Goal: Contribute content: Contribute content

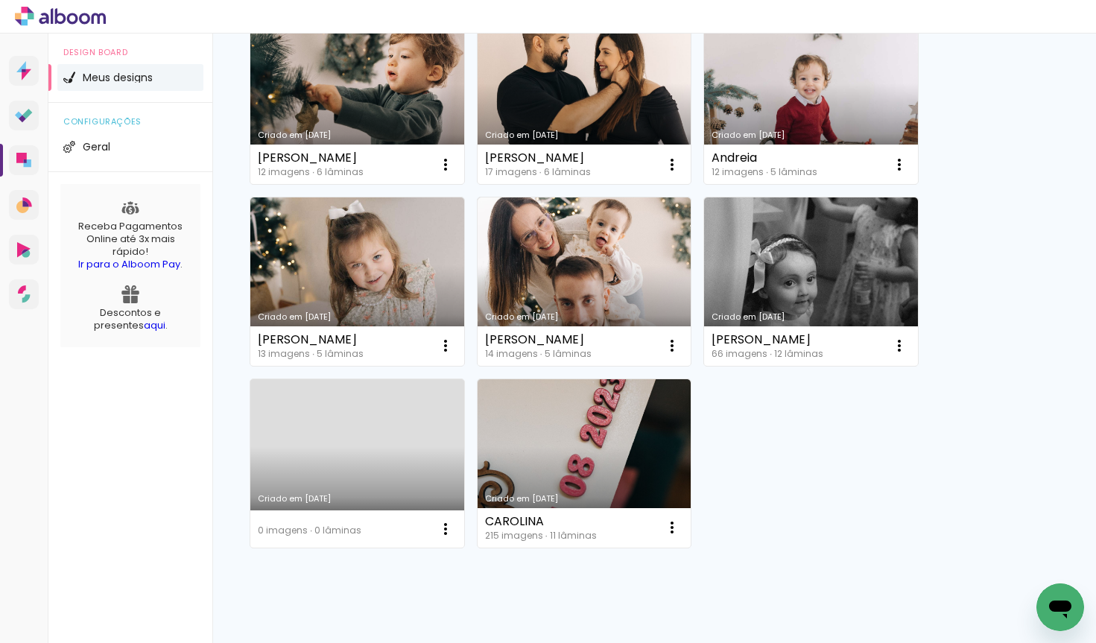
scroll to position [719, 0]
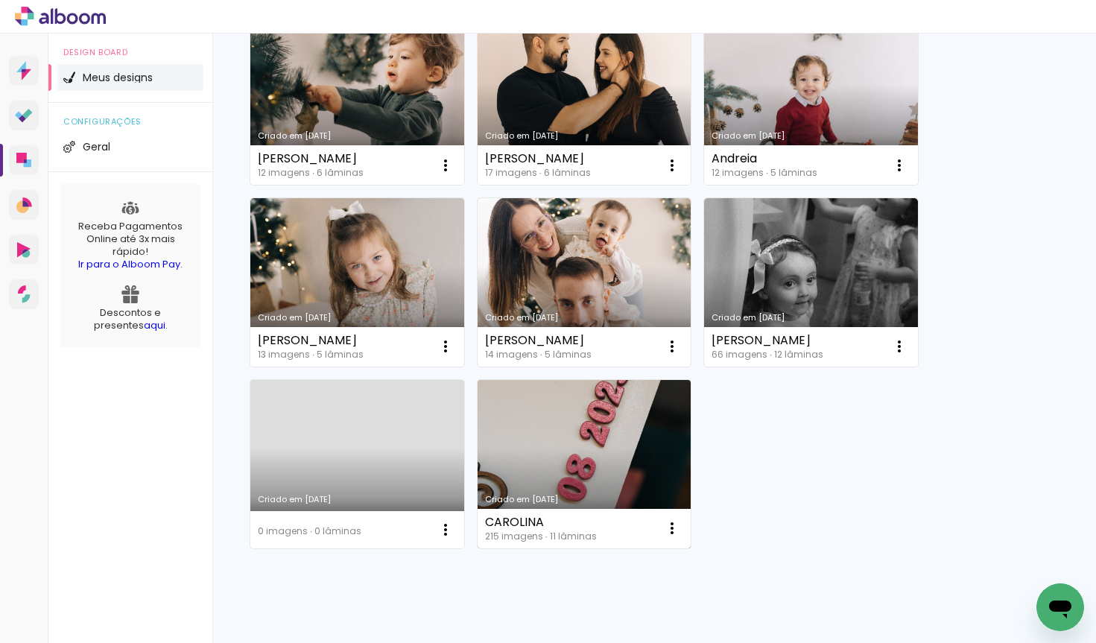
click at [589, 424] on link "Criado em [DATE]" at bounding box center [585, 464] width 214 height 168
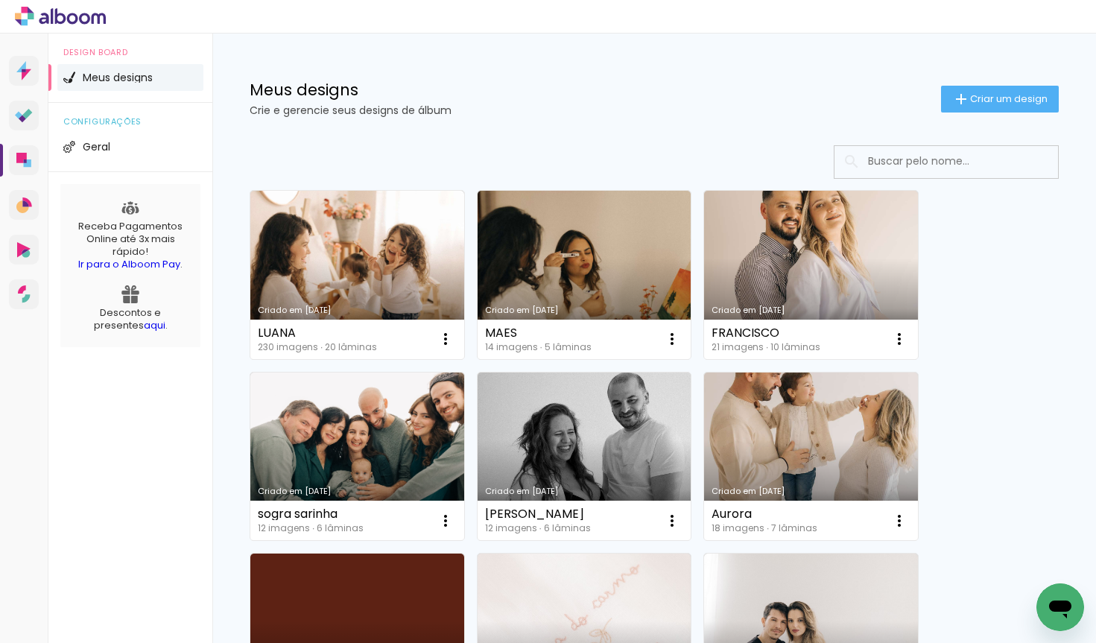
click at [310, 92] on h1 "Meus designs" at bounding box center [596, 90] width 692 height 16
click at [996, 105] on paper-button "Criar um design" at bounding box center [1000, 99] width 118 height 27
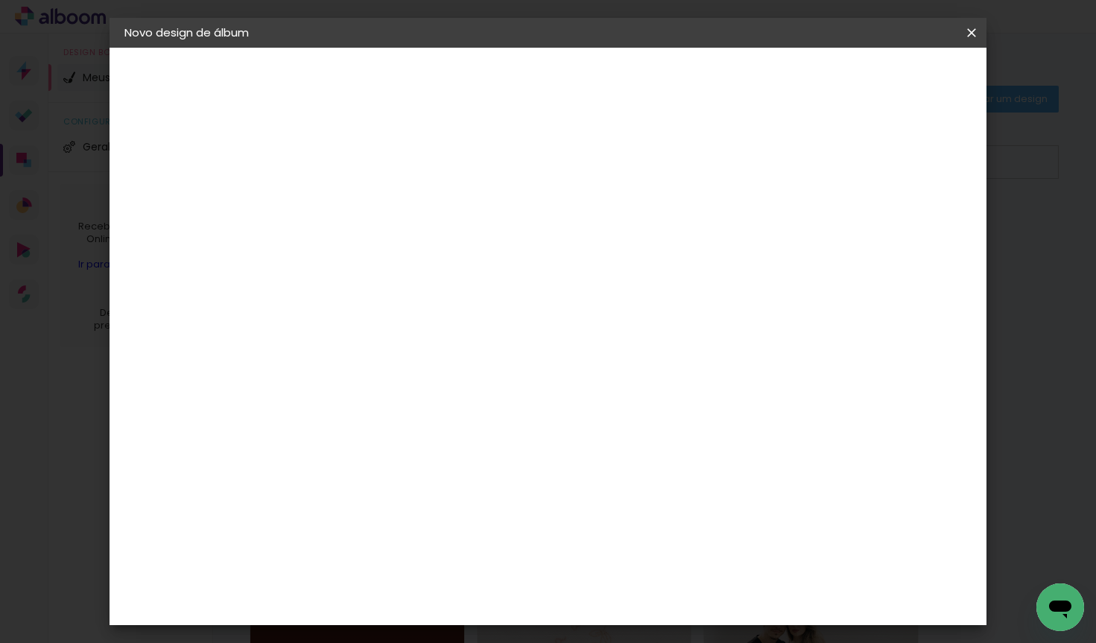
click at [411, 227] on div at bounding box center [368, 201] width 85 height 113
click at [373, 216] on paper-input-container "Título do álbum" at bounding box center [368, 201] width 10 height 38
type input "carol"
type paper-input "carol"
click at [0, 0] on slot "Avançar" at bounding box center [0, 0] width 0 height 0
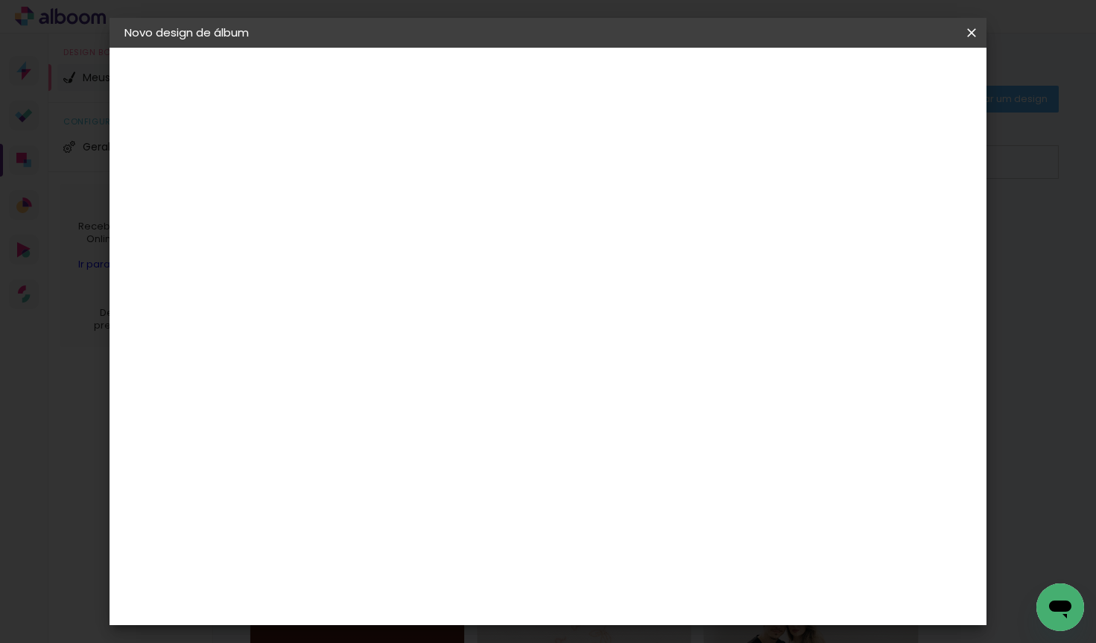
click at [470, 246] on input "Brasil" at bounding box center [400, 238] width 139 height 19
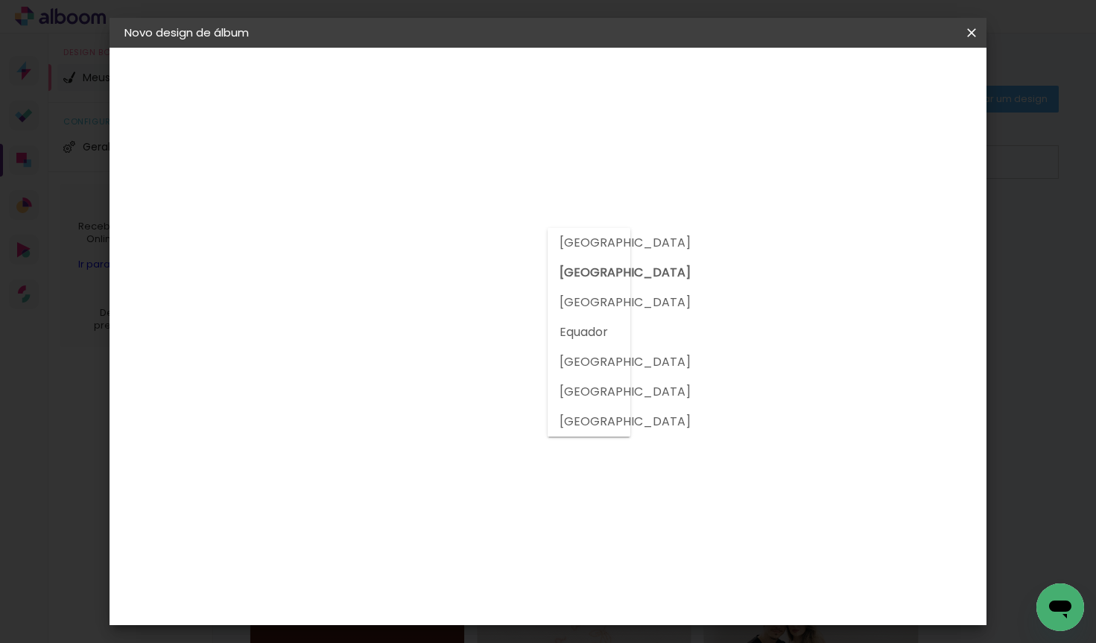
click at [0, 0] on slot "Portugal" at bounding box center [0, 0] width 0 height 0
type input "Portugal"
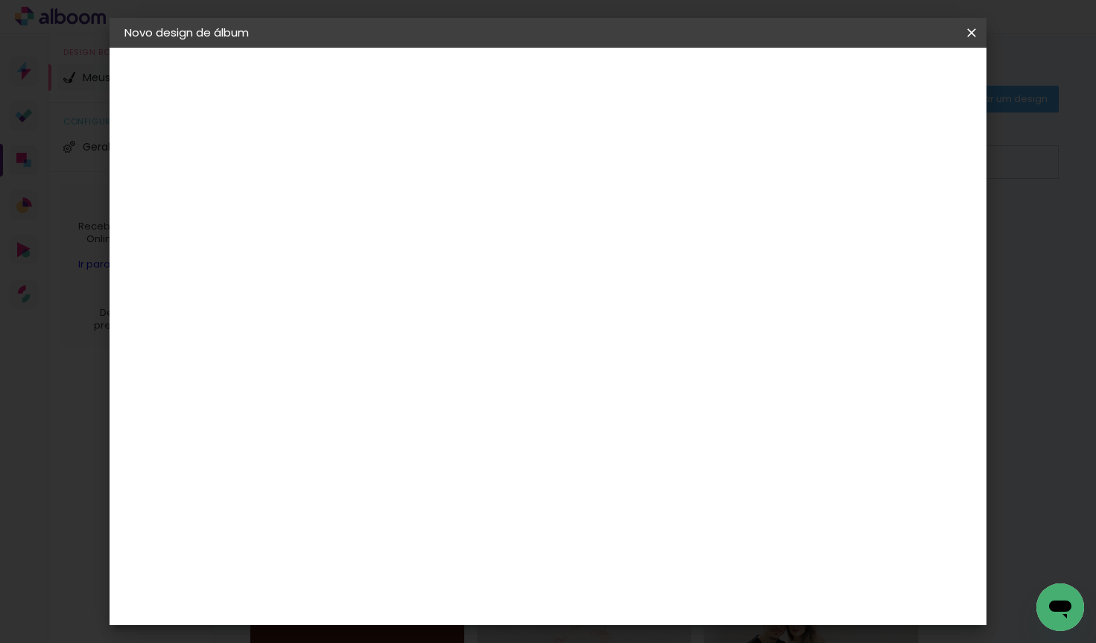
click at [0, 0] on slot "Tamanho Livre" at bounding box center [0, 0] width 0 height 0
click at [0, 0] on slot "Avançar" at bounding box center [0, 0] width 0 height 0
click at [878, 82] on span "Iniciar design" at bounding box center [844, 79] width 68 height 10
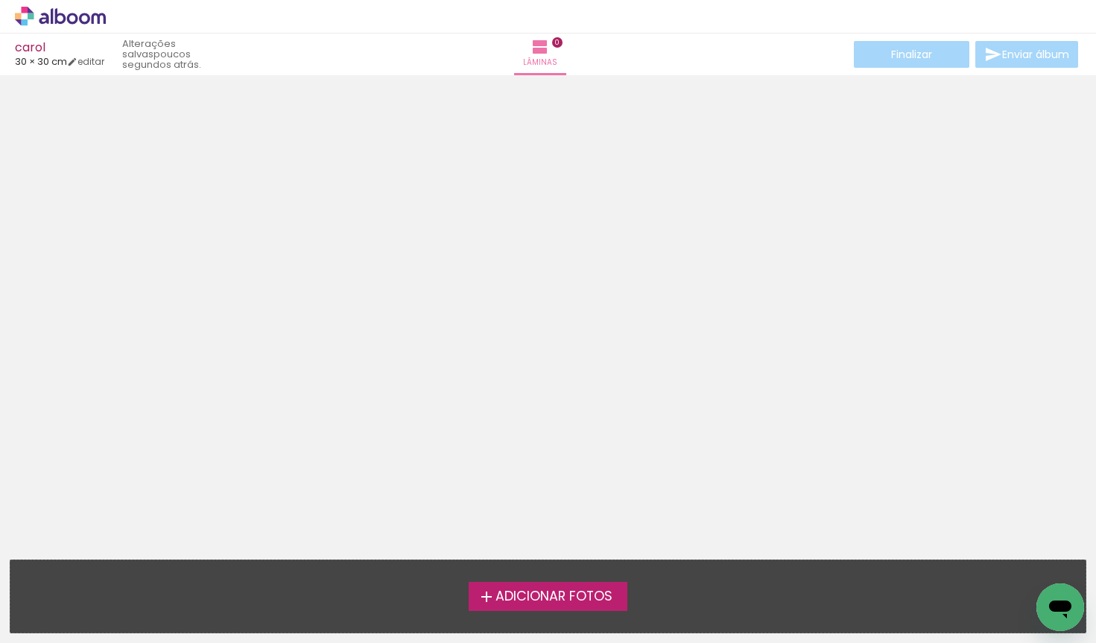
click at [572, 601] on span "Adicionar Fotos" at bounding box center [554, 596] width 117 height 13
click at [0, 0] on input "file" at bounding box center [0, 0] width 0 height 0
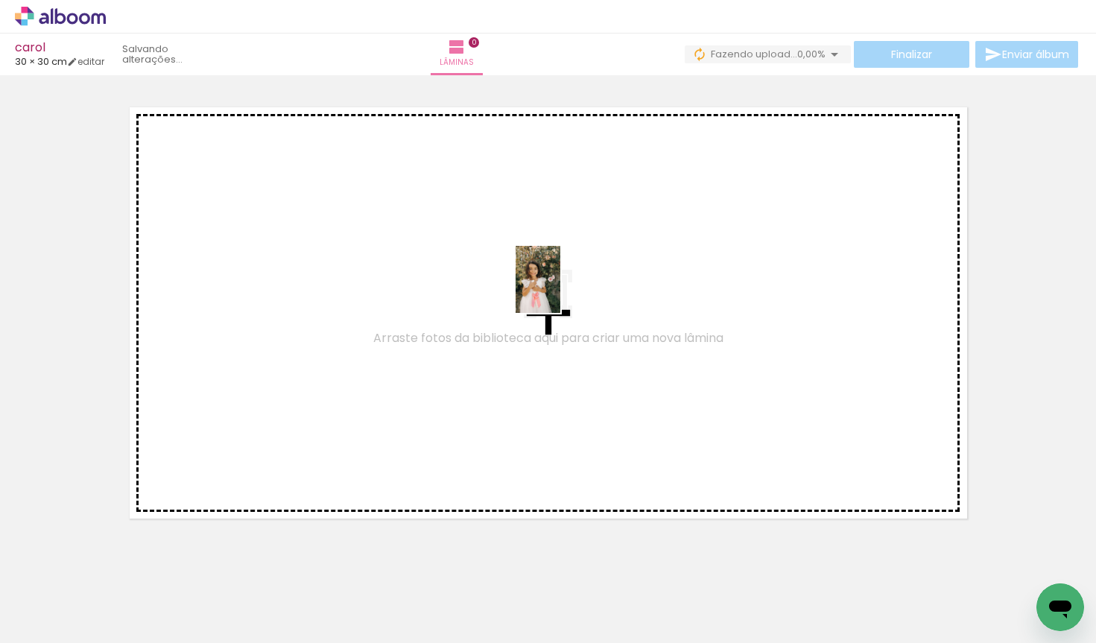
drag, startPoint x: 161, startPoint y: 599, endPoint x: 561, endPoint y: 291, distance: 504.4
click at [561, 291] on quentale-workspace at bounding box center [548, 321] width 1096 height 643
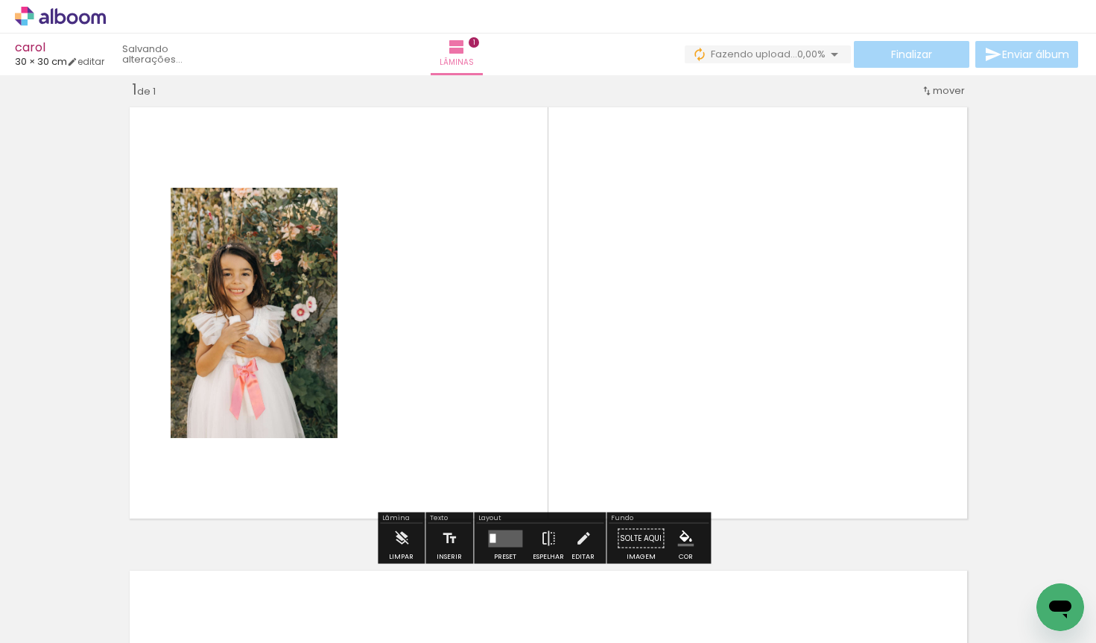
scroll to position [19, 0]
click at [499, 531] on quentale-layouter at bounding box center [505, 538] width 34 height 17
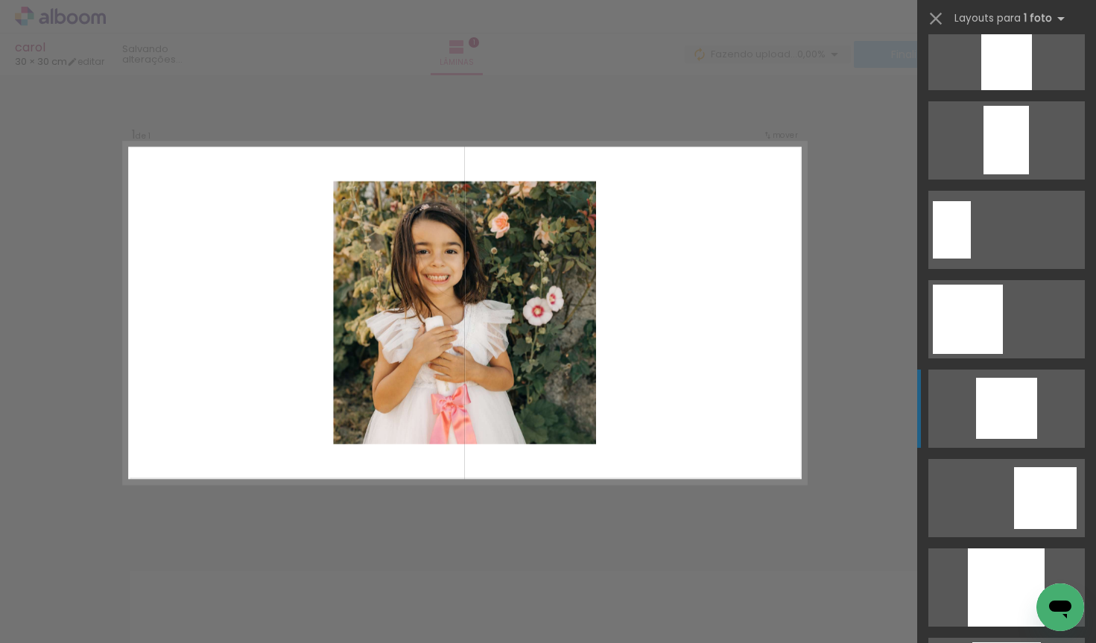
scroll to position [761, 0]
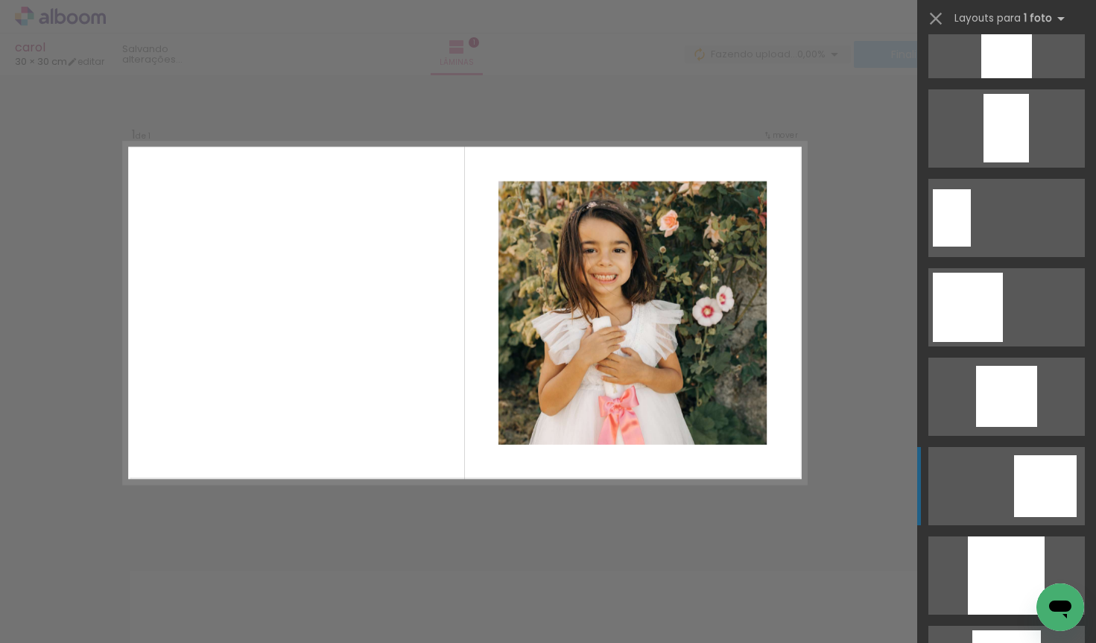
click at [1039, 482] on div at bounding box center [1045, 486] width 63 height 62
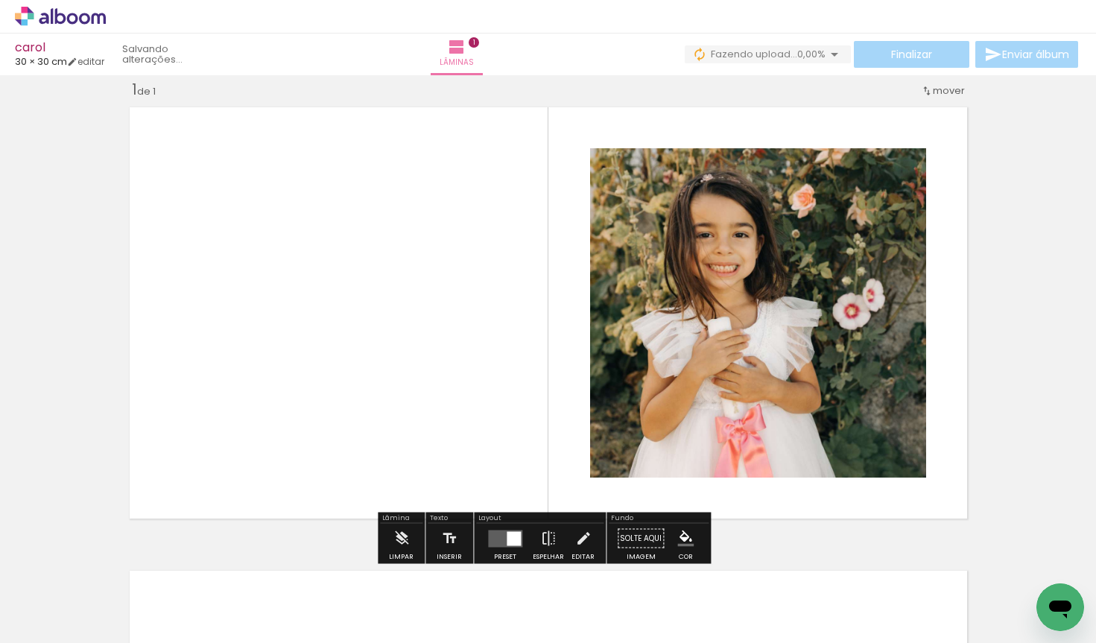
click at [511, 537] on div at bounding box center [514, 538] width 14 height 14
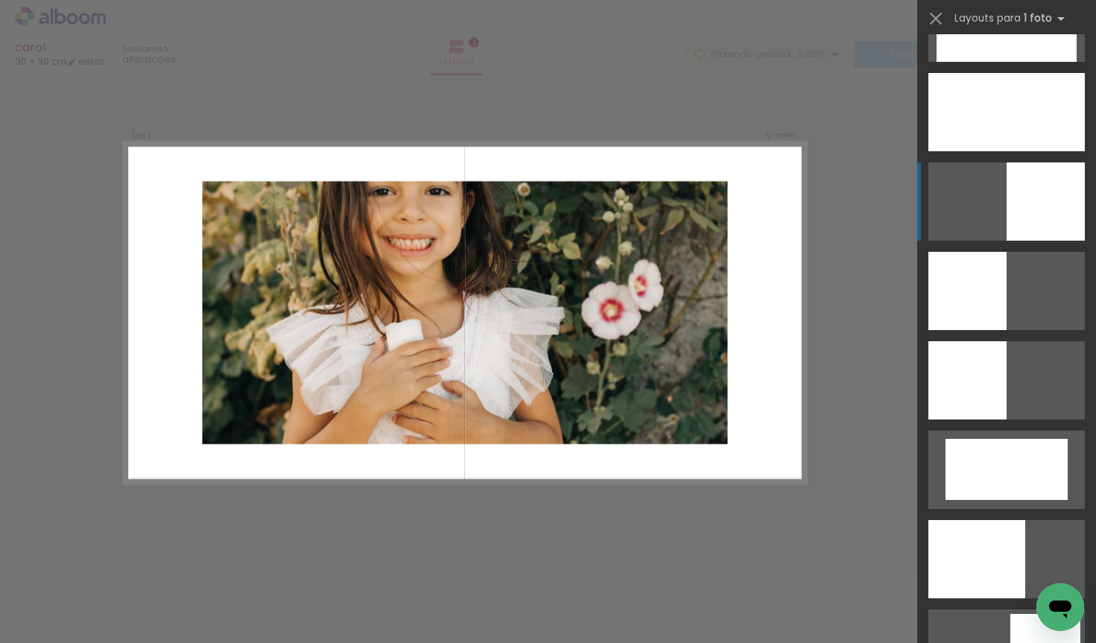
scroll to position [3105, 0]
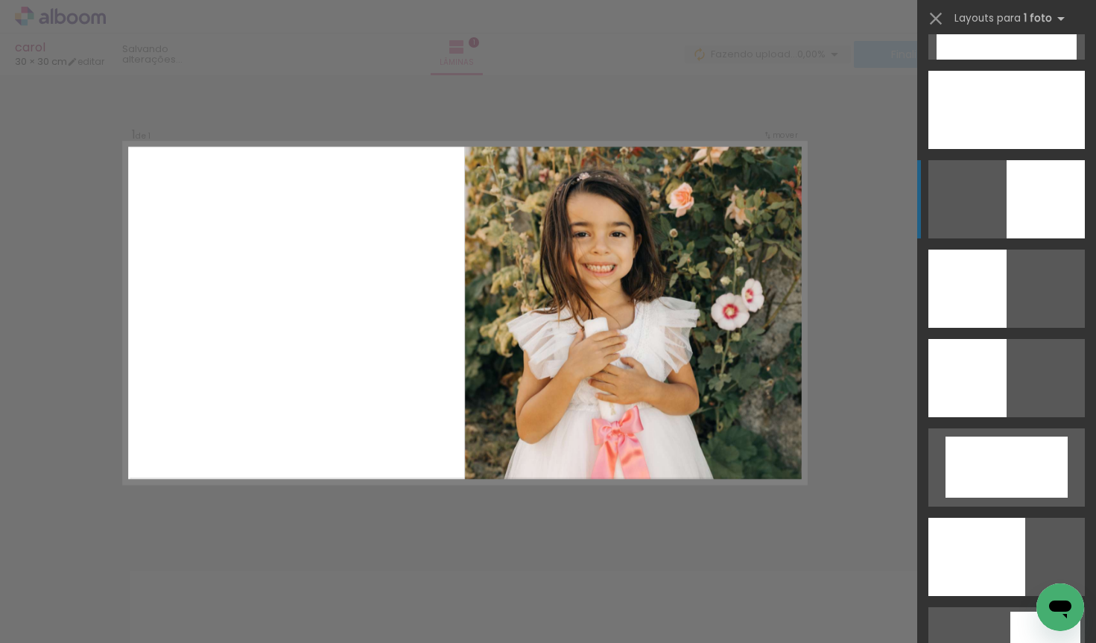
click at [1048, 171] on div at bounding box center [1046, 199] width 78 height 78
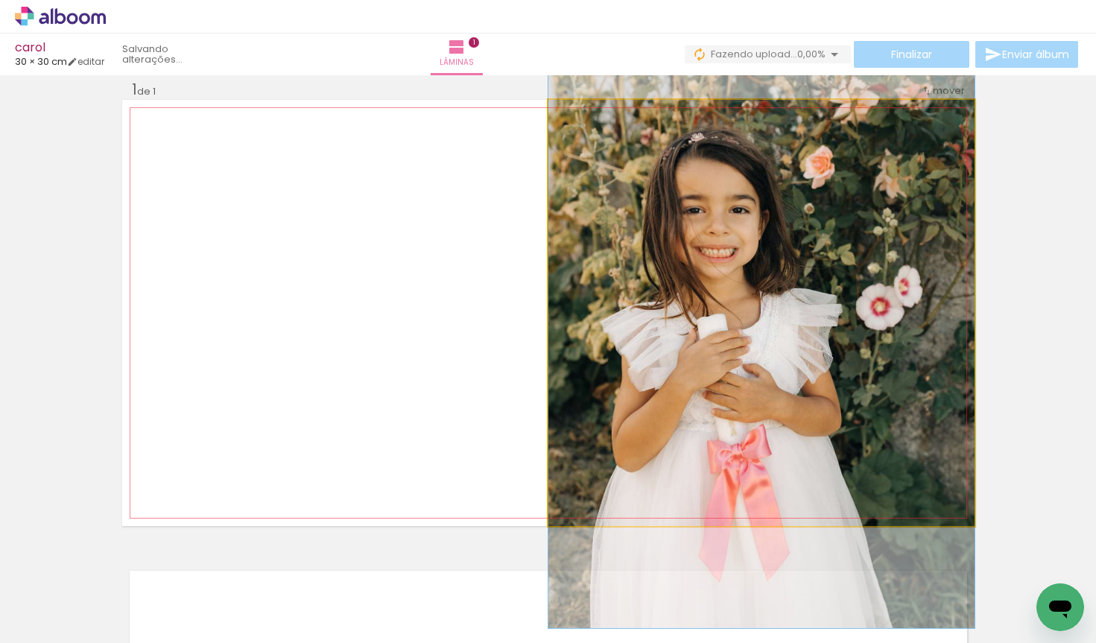
drag, startPoint x: 758, startPoint y: 337, endPoint x: 781, endPoint y: 332, distance: 23.5
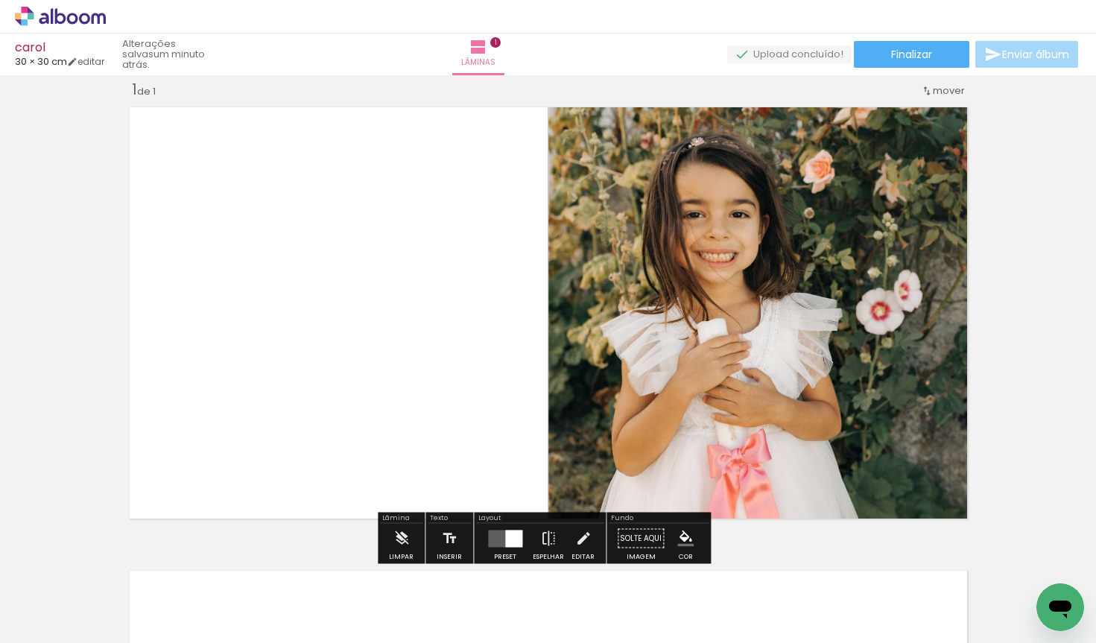
click at [362, 382] on quentale-layouter at bounding box center [548, 313] width 853 height 426
click at [585, 538] on iron-icon at bounding box center [583, 539] width 16 height 30
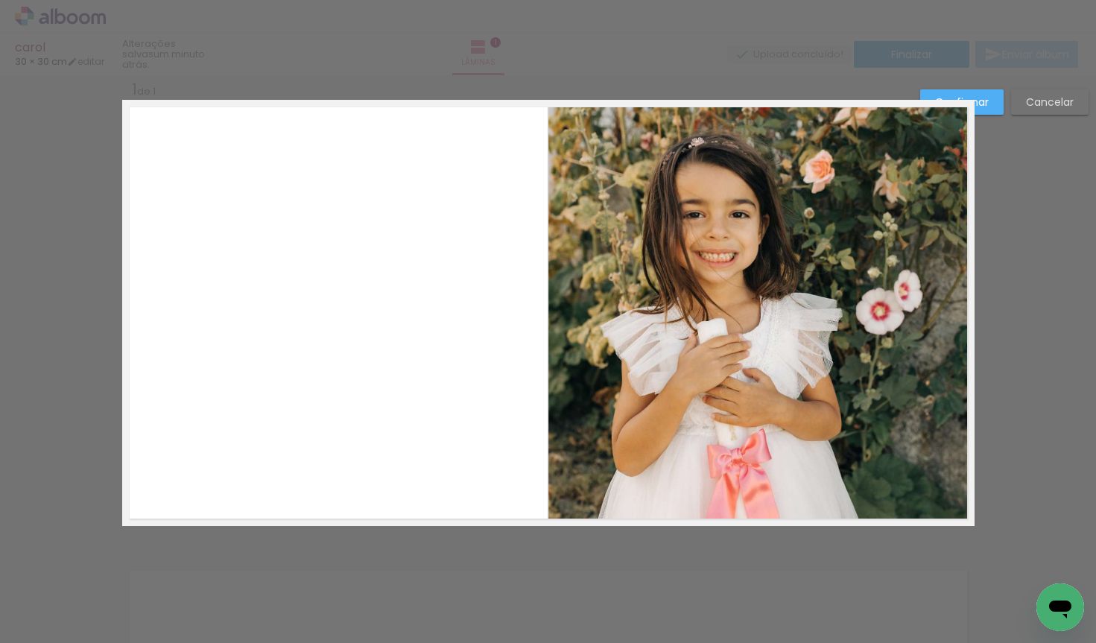
click at [429, 430] on quentale-layouter at bounding box center [548, 313] width 853 height 426
click at [0, 0] on slot "Confirmar" at bounding box center [0, 0] width 0 height 0
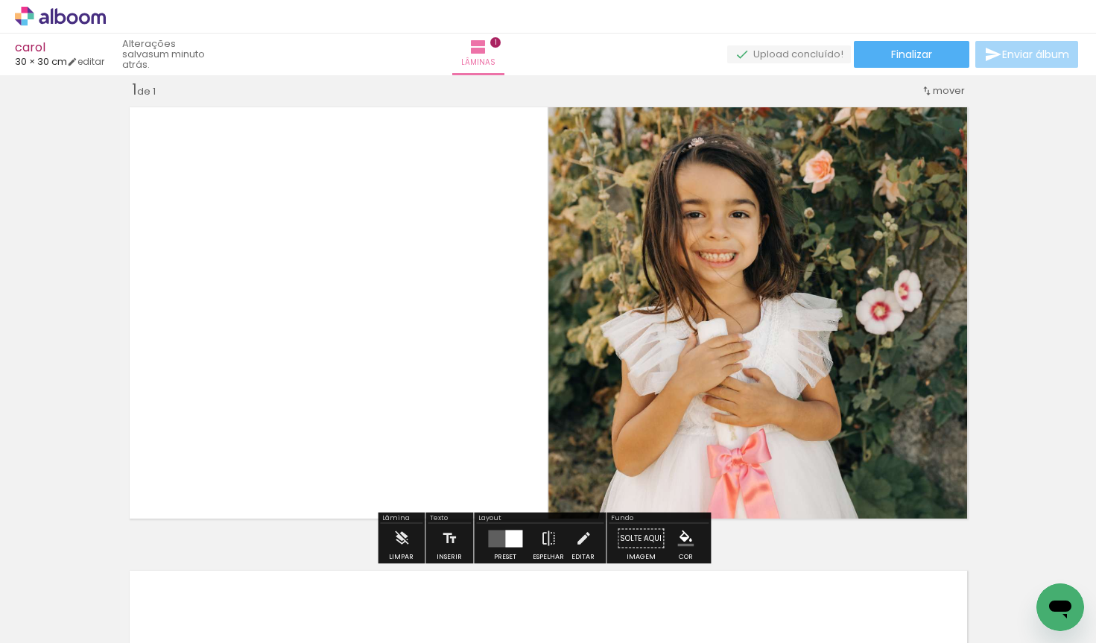
click at [640, 537] on paper-button "Solte aqui Imagem" at bounding box center [641, 543] width 54 height 38
click at [682, 534] on iron-icon "color picker" at bounding box center [686, 539] width 16 height 16
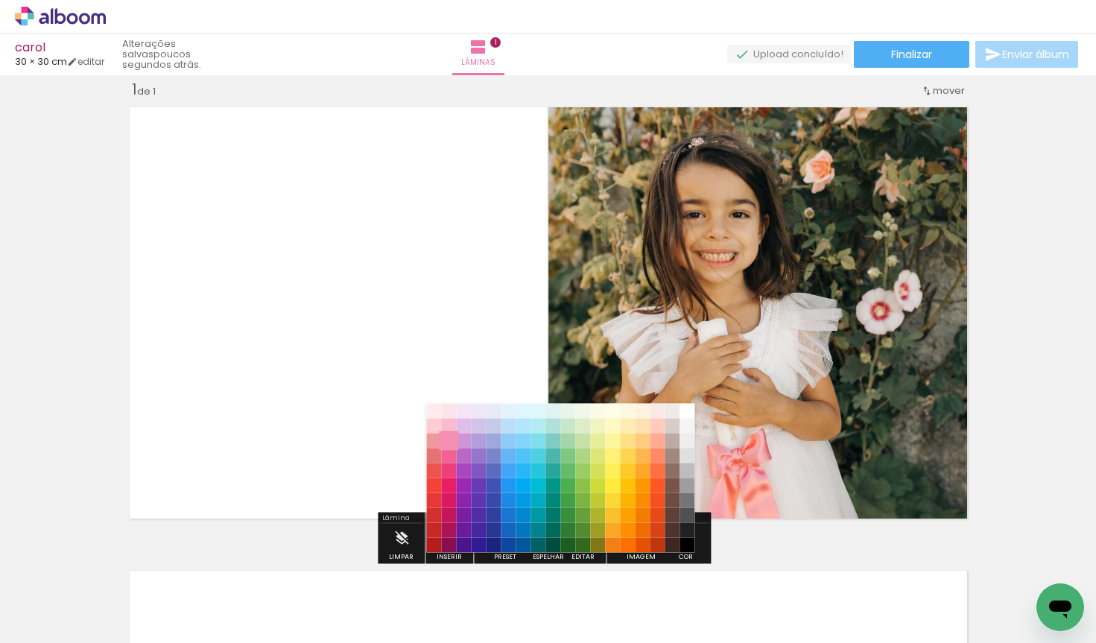
click at [449, 436] on paper-item "#f48fb1" at bounding box center [449, 441] width 15 height 15
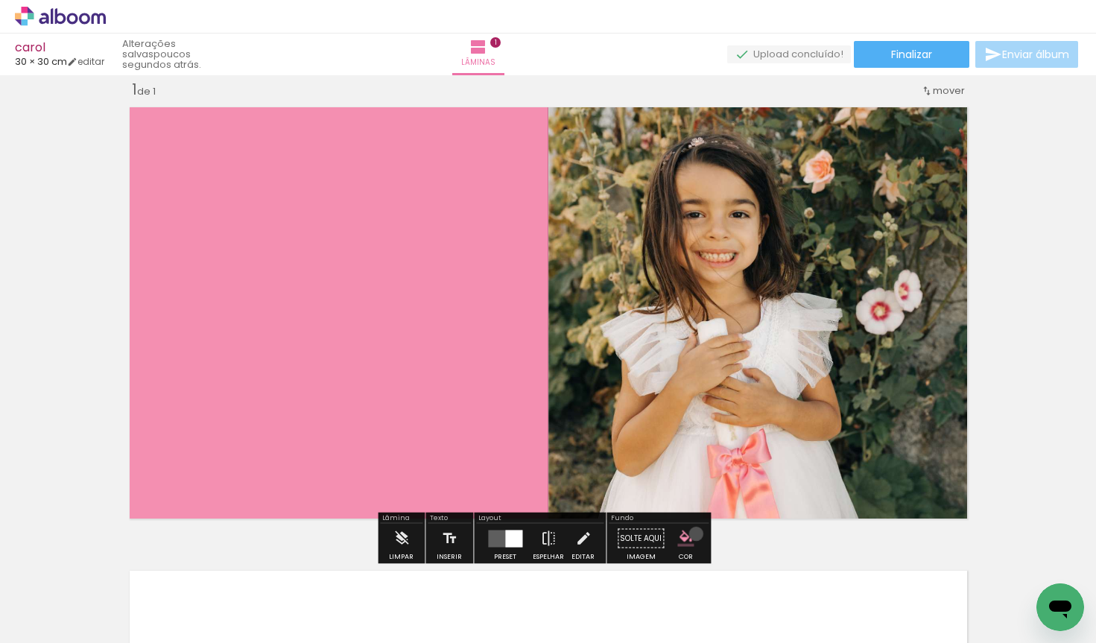
click at [691, 534] on paper-menu-button "#ffebee #ffcdd2 #ef9a9a #e57373 #ef5350 #f44336 #e53935 #d32f2f #c62828 #b71c1c…" at bounding box center [686, 539] width 28 height 28
click at [682, 537] on iron-icon "color picker" at bounding box center [686, 539] width 16 height 16
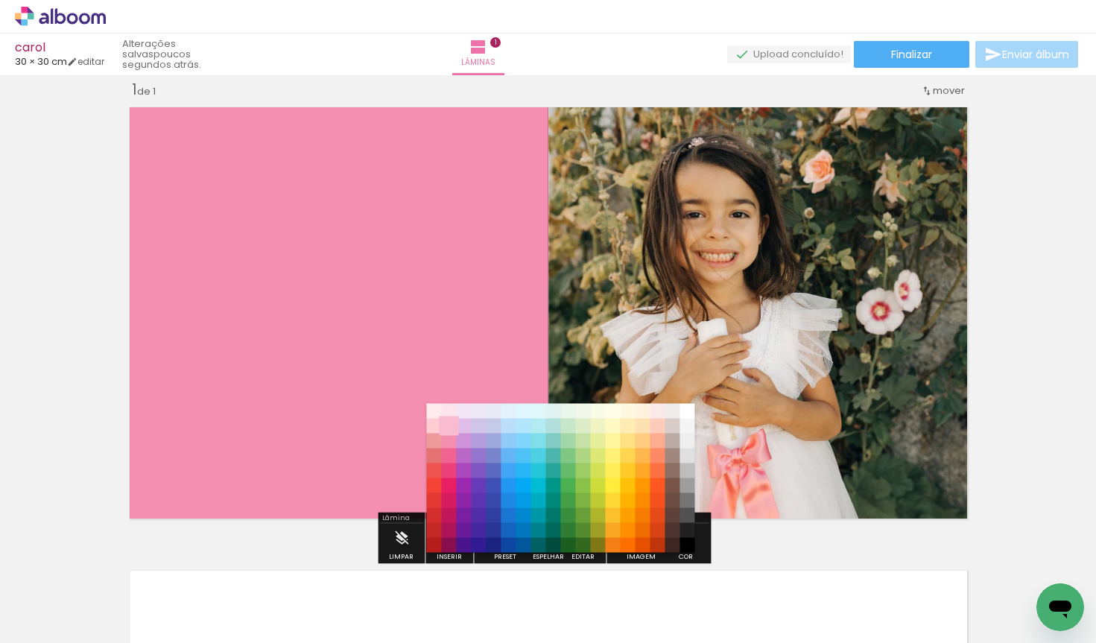
click at [448, 421] on paper-item "#f8bbd0" at bounding box center [449, 426] width 15 height 15
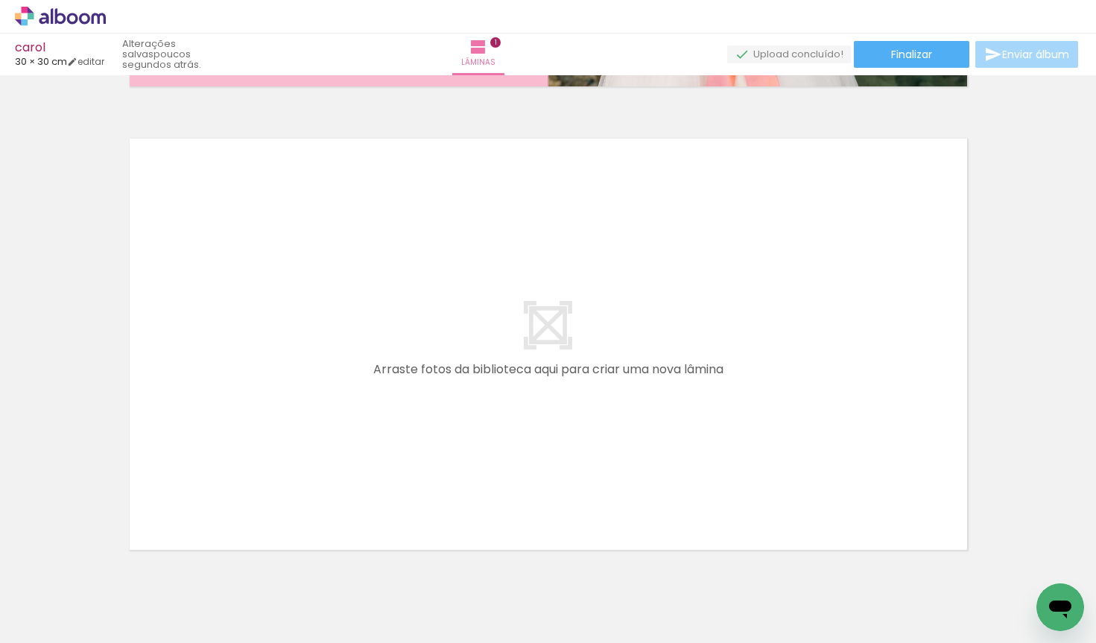
scroll to position [511, 0]
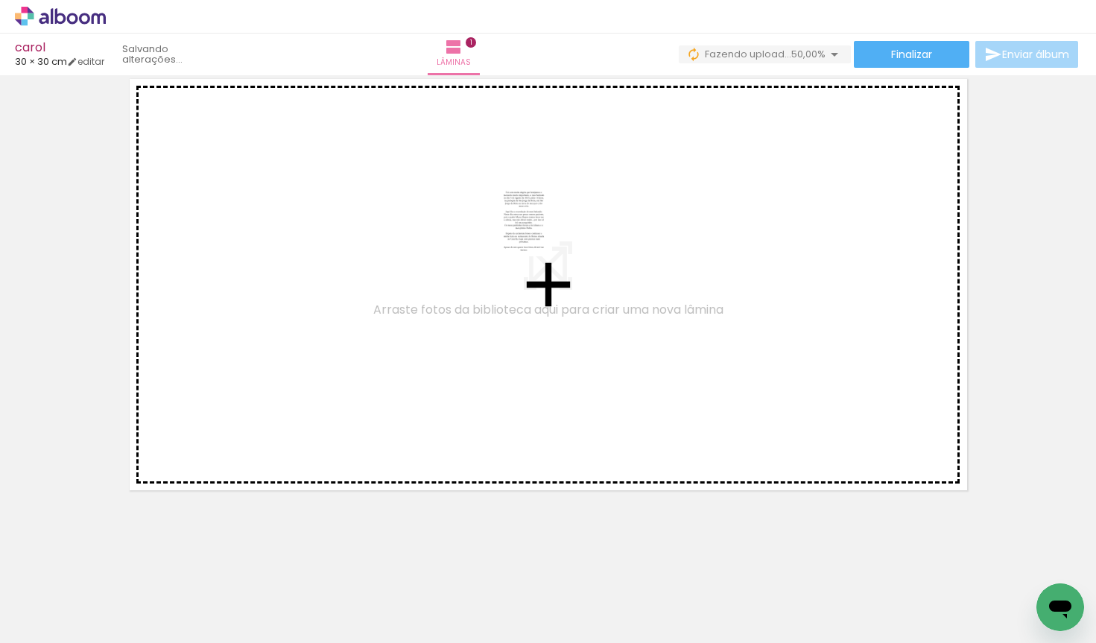
drag, startPoint x: 240, startPoint y: 594, endPoint x: 548, endPoint y: 234, distance: 473.7
click at [548, 234] on quentale-workspace at bounding box center [548, 321] width 1096 height 643
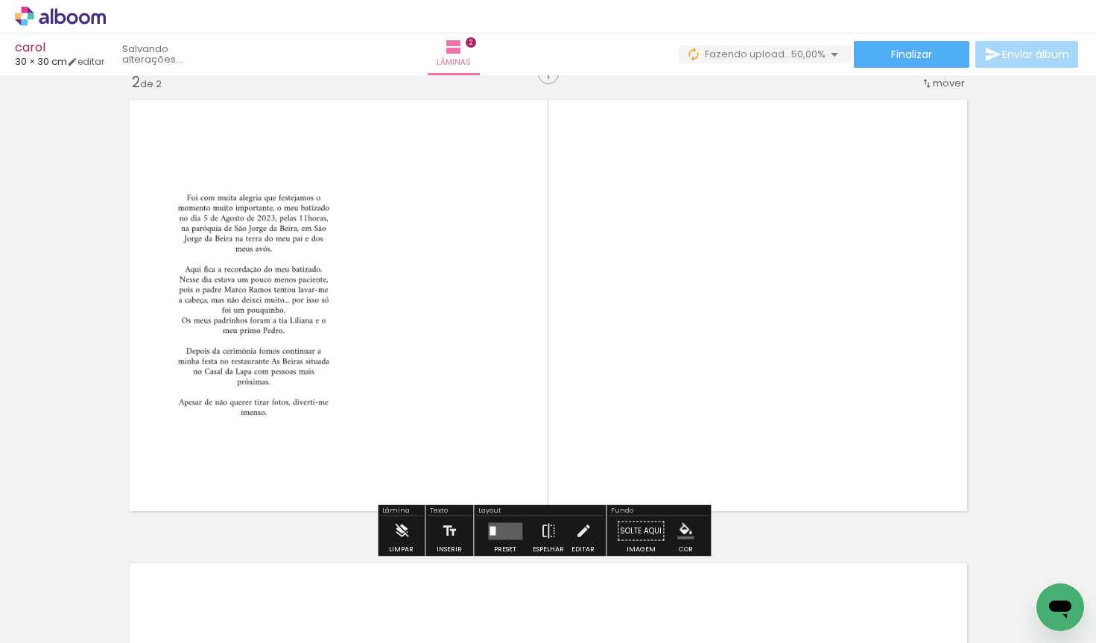
scroll to position [482, 0]
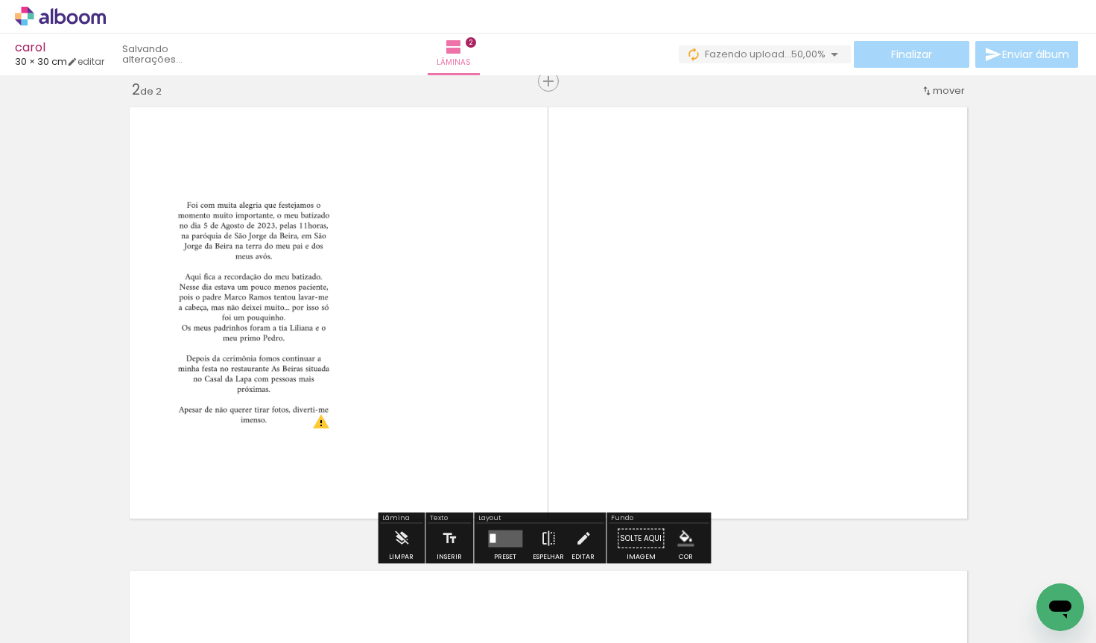
click at [492, 532] on quentale-layouter at bounding box center [505, 538] width 34 height 17
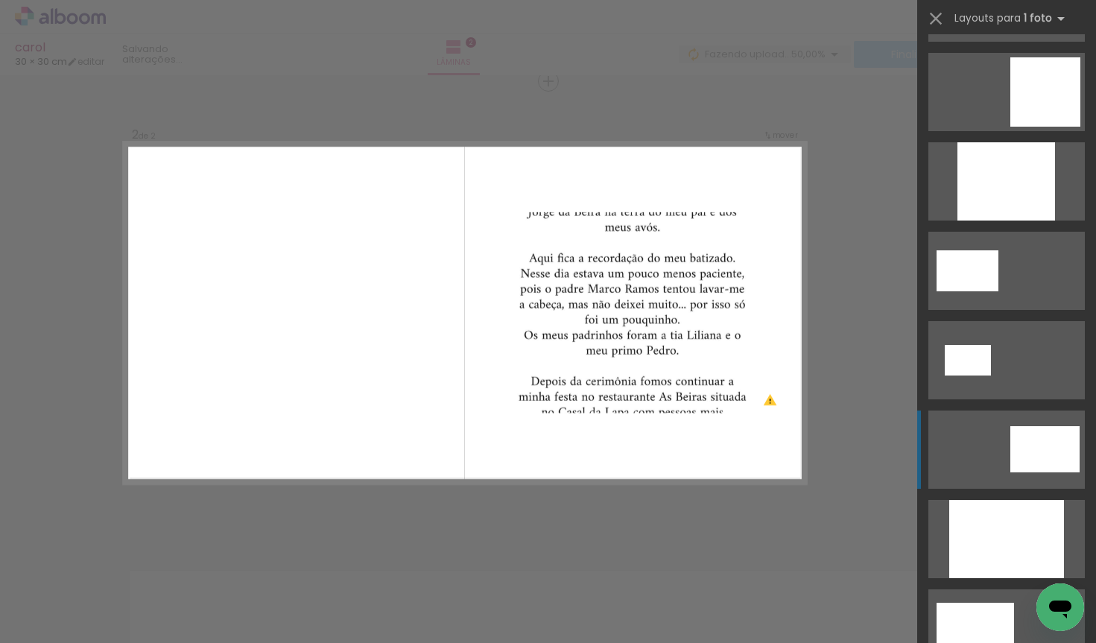
scroll to position [1973, 0]
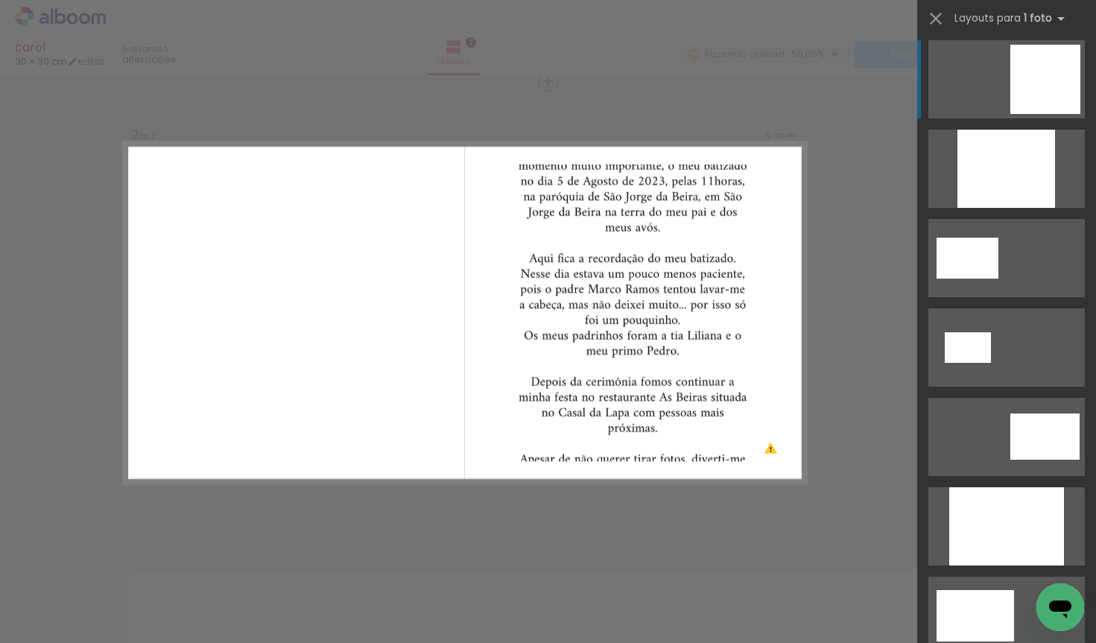
click at [1051, 93] on div at bounding box center [1046, 79] width 70 height 69
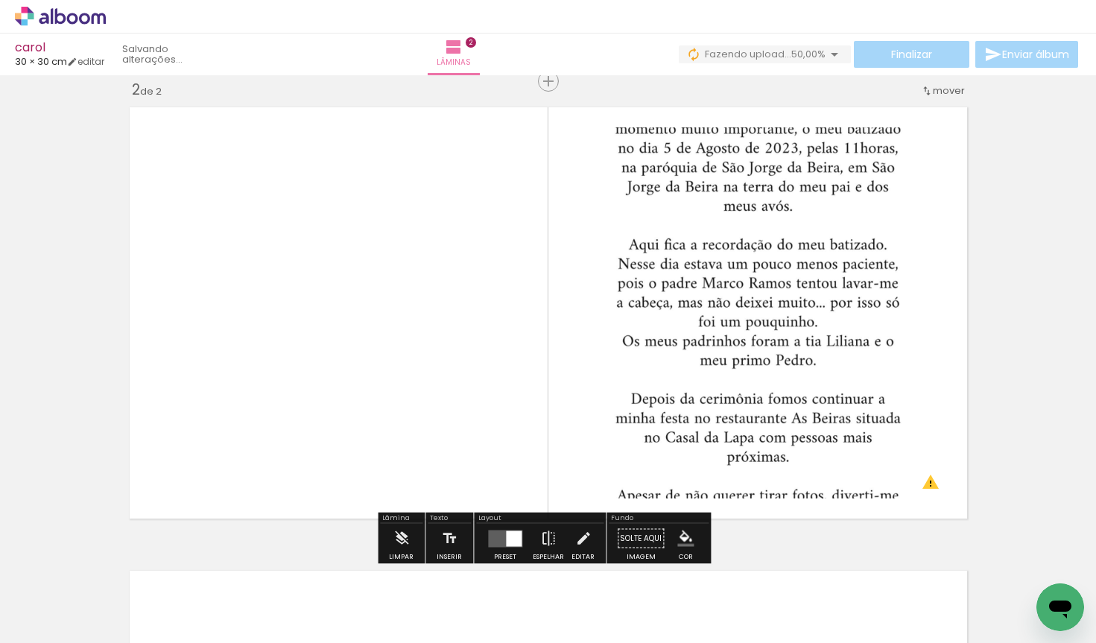
click at [797, 315] on quentale-photo at bounding box center [758, 312] width 378 height 371
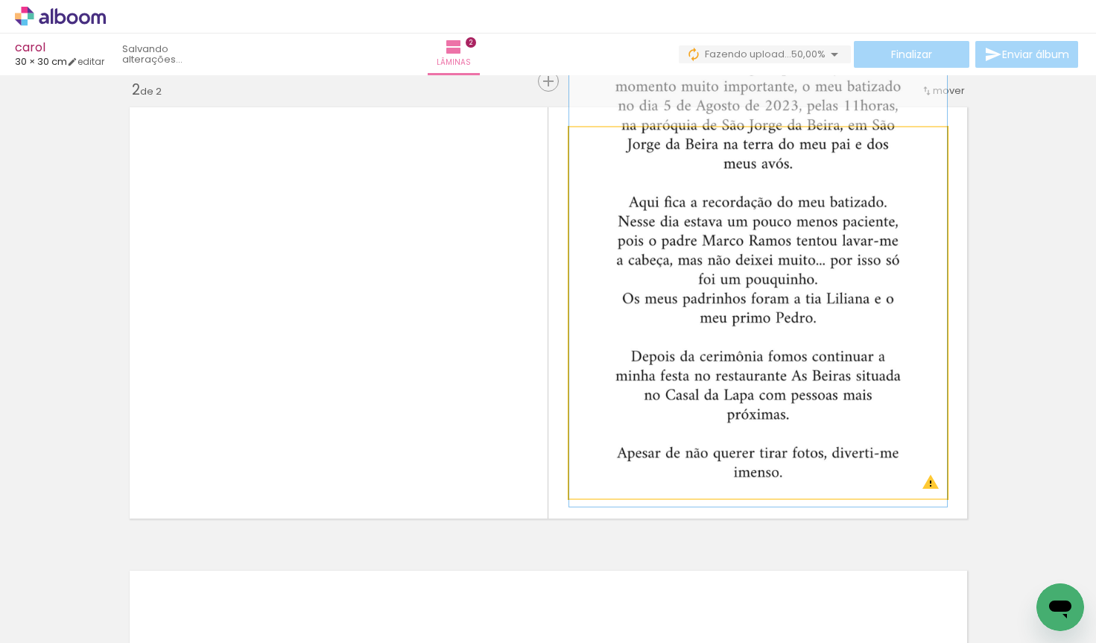
drag, startPoint x: 797, startPoint y: 315, endPoint x: 795, endPoint y: 273, distance: 42.5
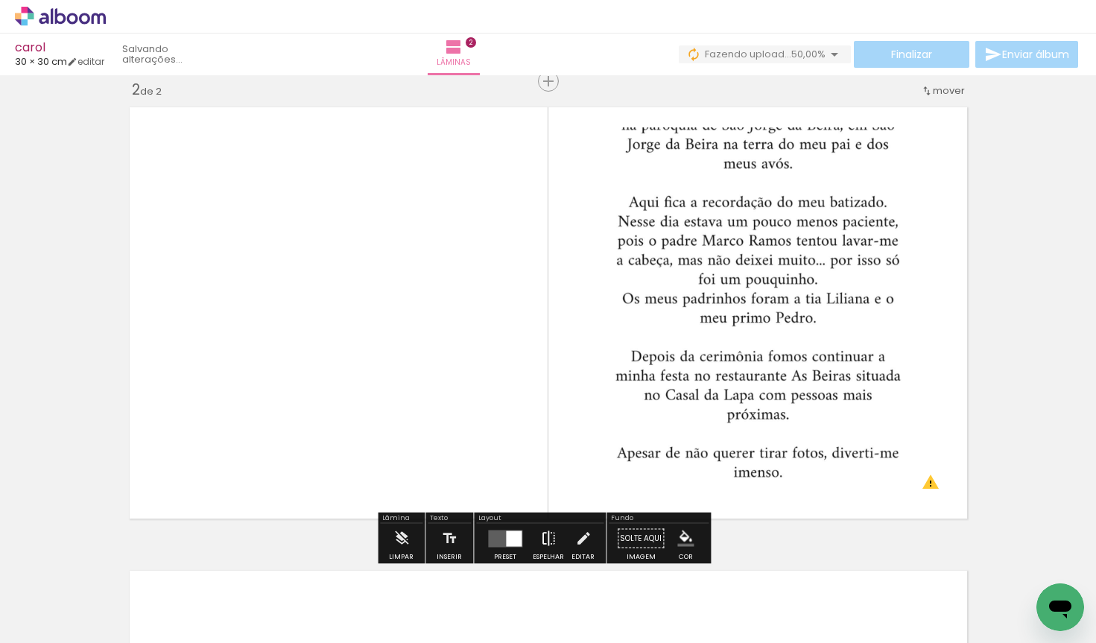
click at [542, 535] on iron-icon at bounding box center [548, 539] width 16 height 30
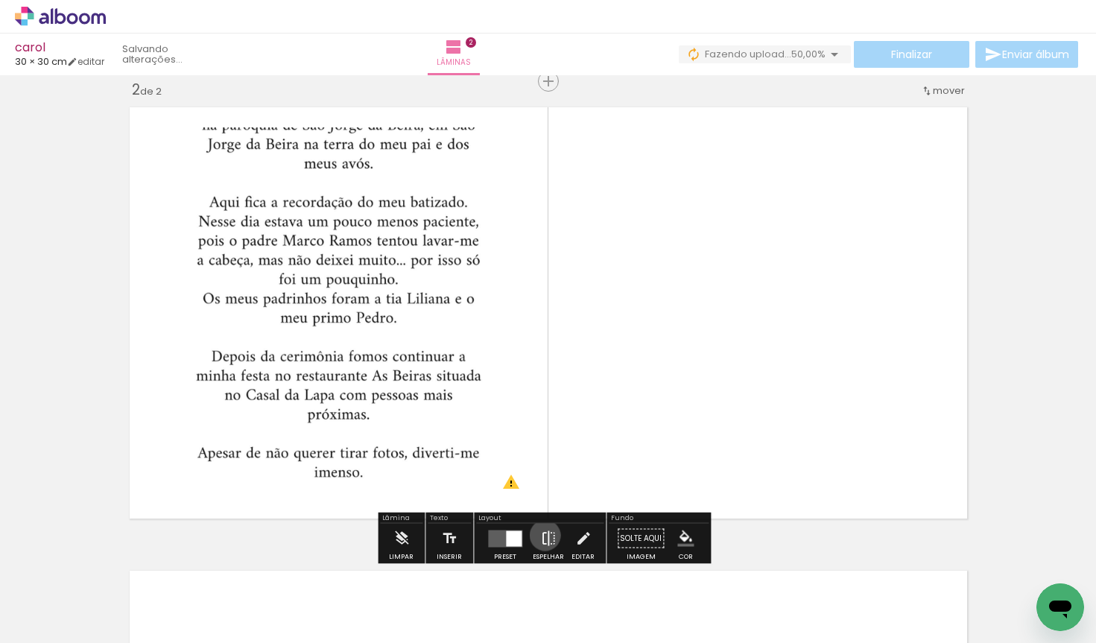
click at [542, 535] on iron-icon at bounding box center [548, 539] width 16 height 30
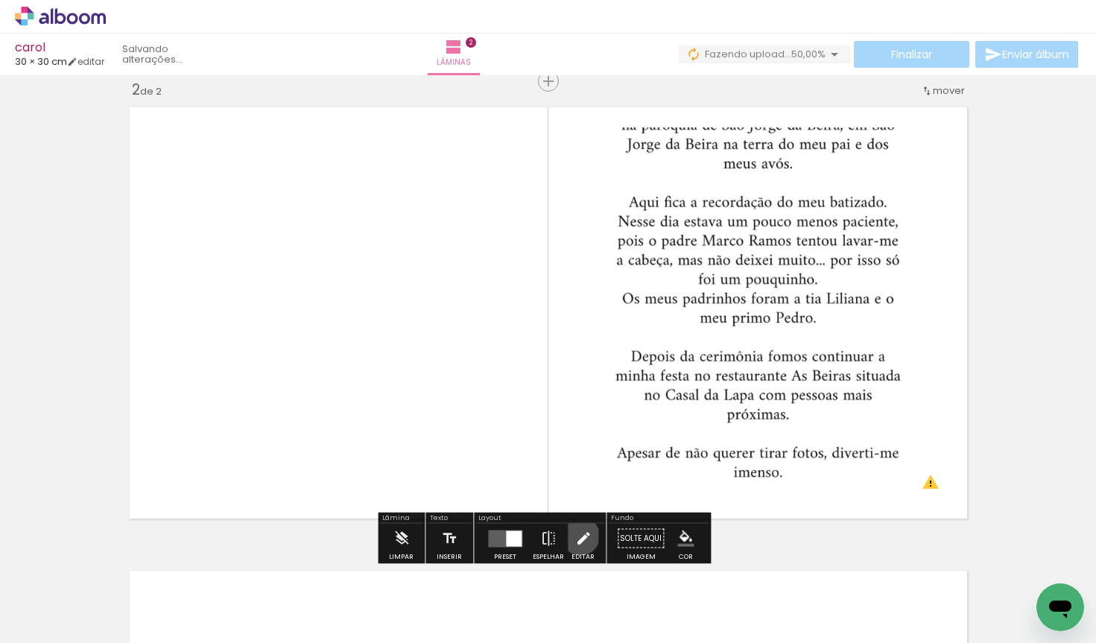
click at [577, 536] on iron-icon at bounding box center [583, 539] width 16 height 30
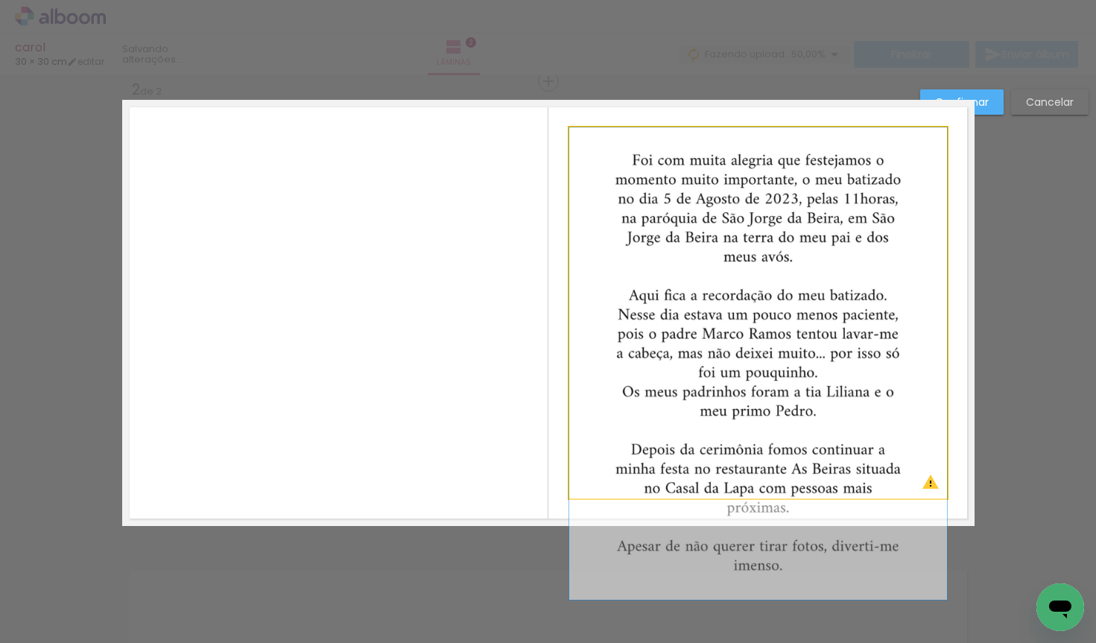
drag, startPoint x: 816, startPoint y: 307, endPoint x: 754, endPoint y: 408, distance: 118.1
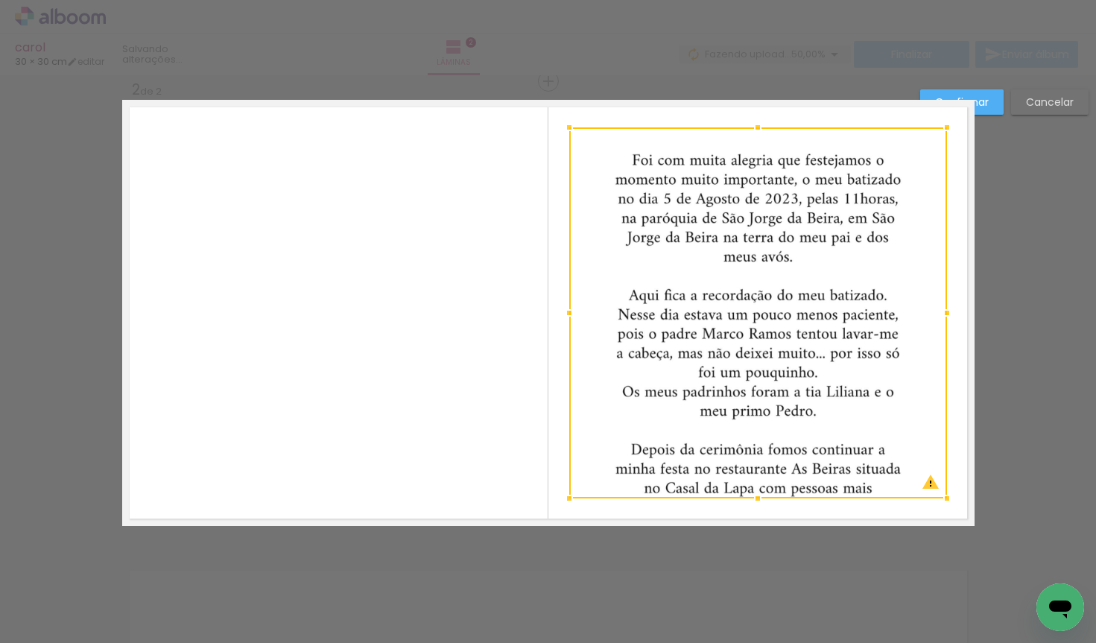
click at [571, 588] on div "Confirmar Cancelar" at bounding box center [548, 306] width 1096 height 1427
click at [586, 490] on div at bounding box center [758, 312] width 378 height 371
click at [596, 474] on div at bounding box center [758, 312] width 378 height 371
click at [564, 552] on div "Confirmar Cancelar" at bounding box center [548, 306] width 1096 height 1427
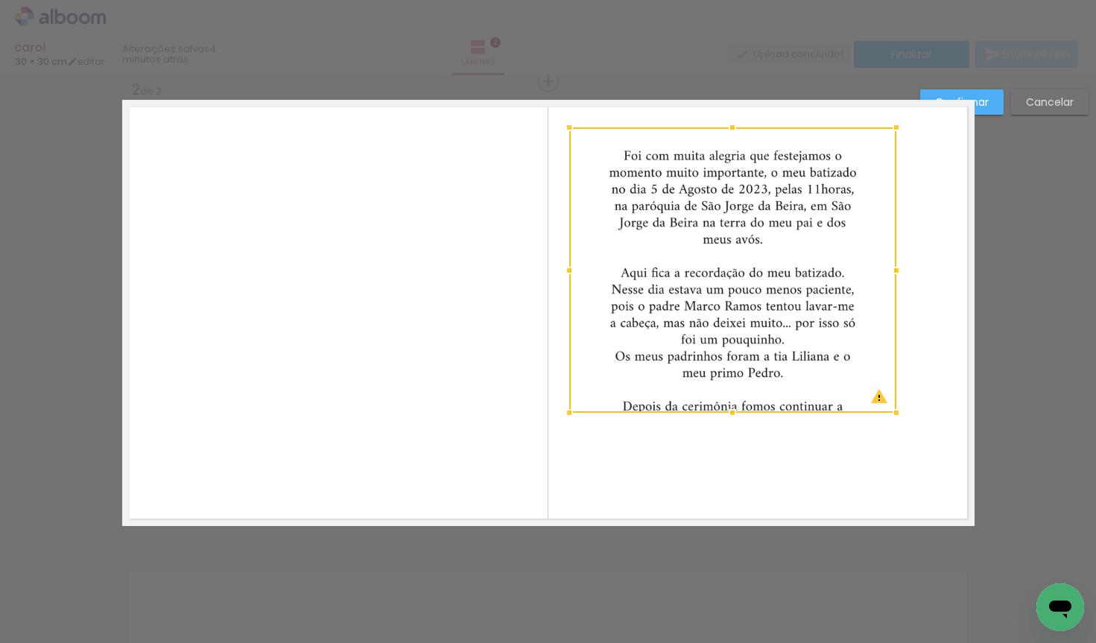
drag, startPoint x: 942, startPoint y: 501, endPoint x: 891, endPoint y: 415, distance: 99.6
click at [891, 415] on div at bounding box center [897, 413] width 30 height 30
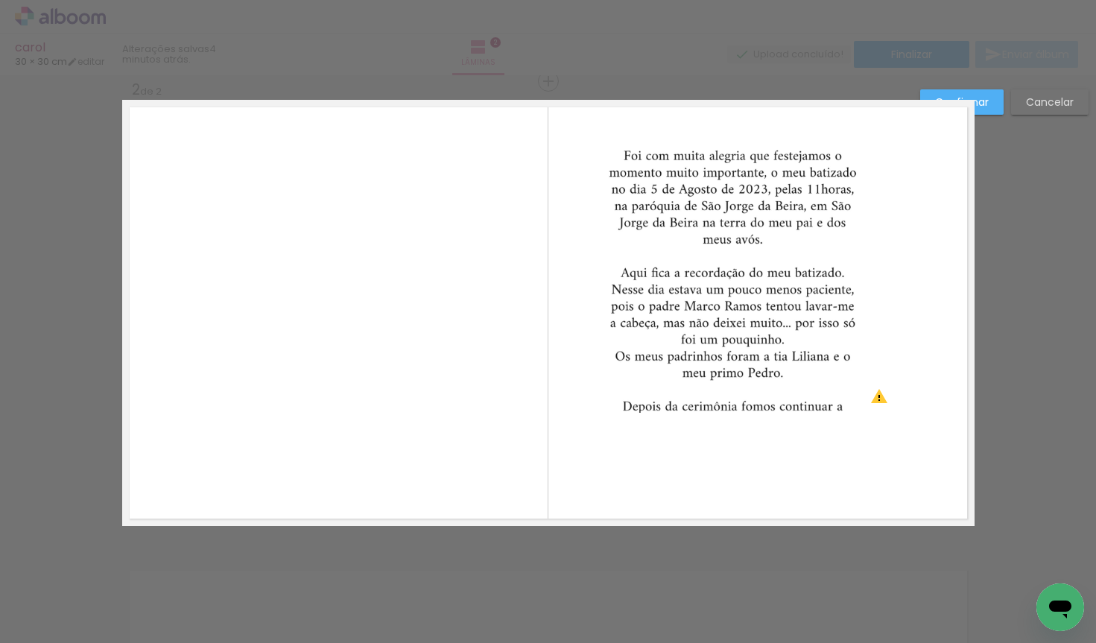
click at [780, 368] on quentale-photo at bounding box center [732, 269] width 327 height 285
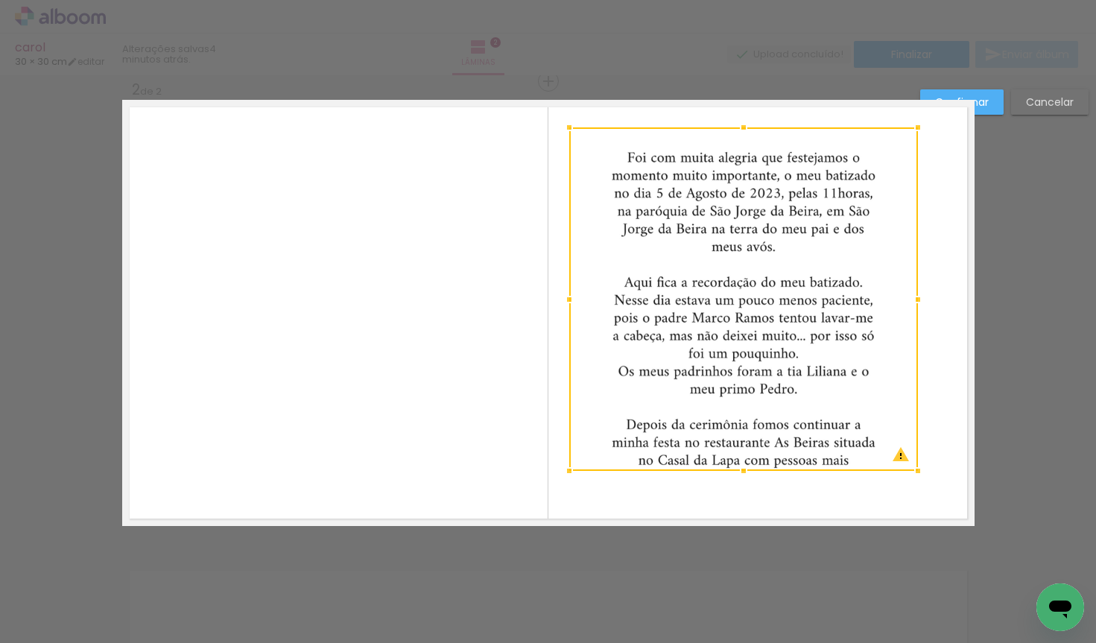
drag, startPoint x: 886, startPoint y: 414, endPoint x: 907, endPoint y: 473, distance: 62.0
click at [907, 473] on div at bounding box center [918, 471] width 30 height 30
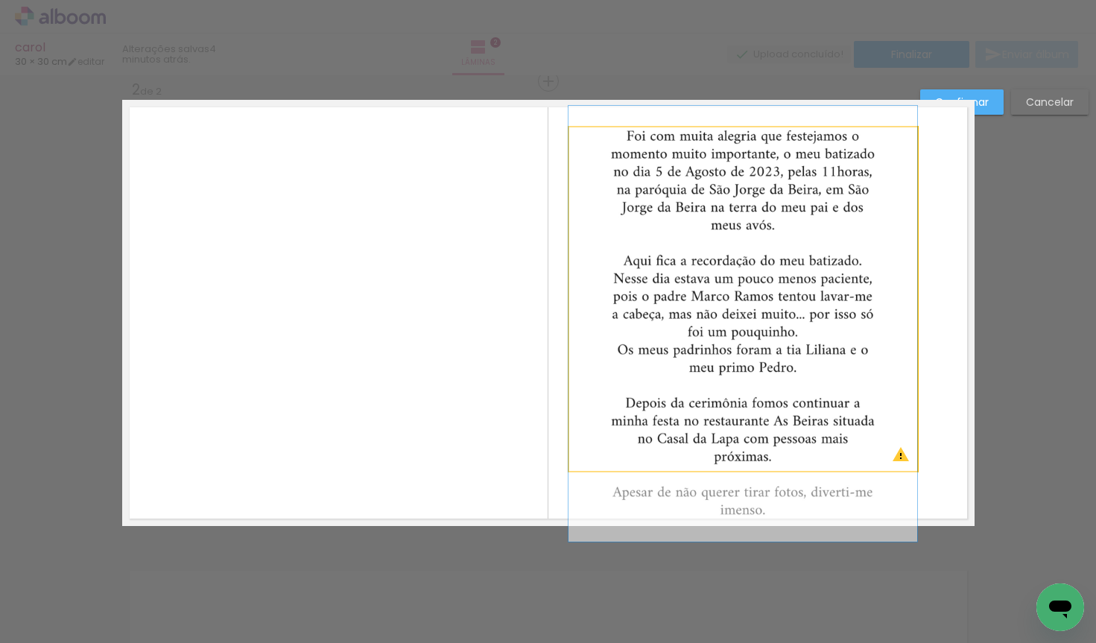
drag, startPoint x: 792, startPoint y: 380, endPoint x: 791, endPoint y: 359, distance: 21.6
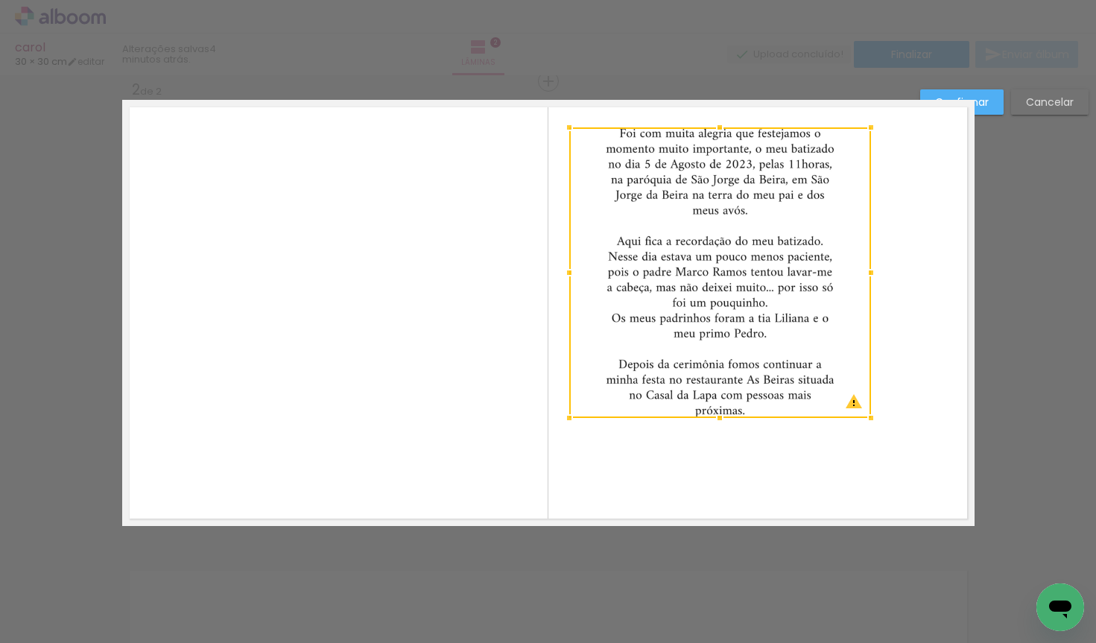
drag, startPoint x: 909, startPoint y: 466, endPoint x: 862, endPoint y: 414, distance: 69.7
click at [862, 414] on div at bounding box center [871, 418] width 30 height 30
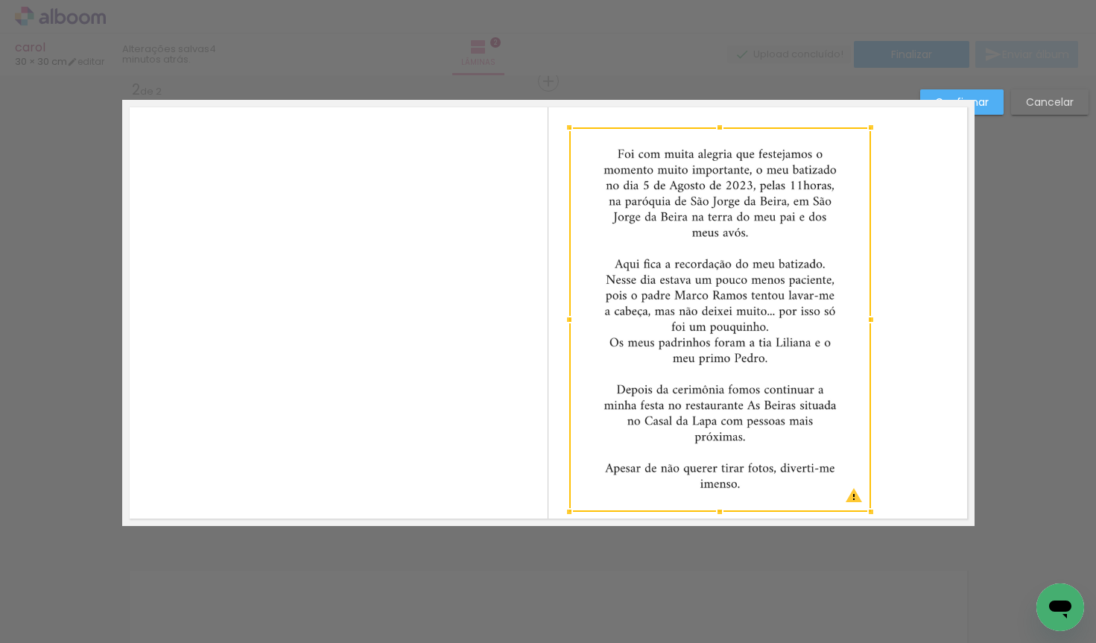
drag, startPoint x: 718, startPoint y: 419, endPoint x: 742, endPoint y: 512, distance: 96.4
click at [742, 512] on album-spread "2 de 2" at bounding box center [548, 313] width 853 height 426
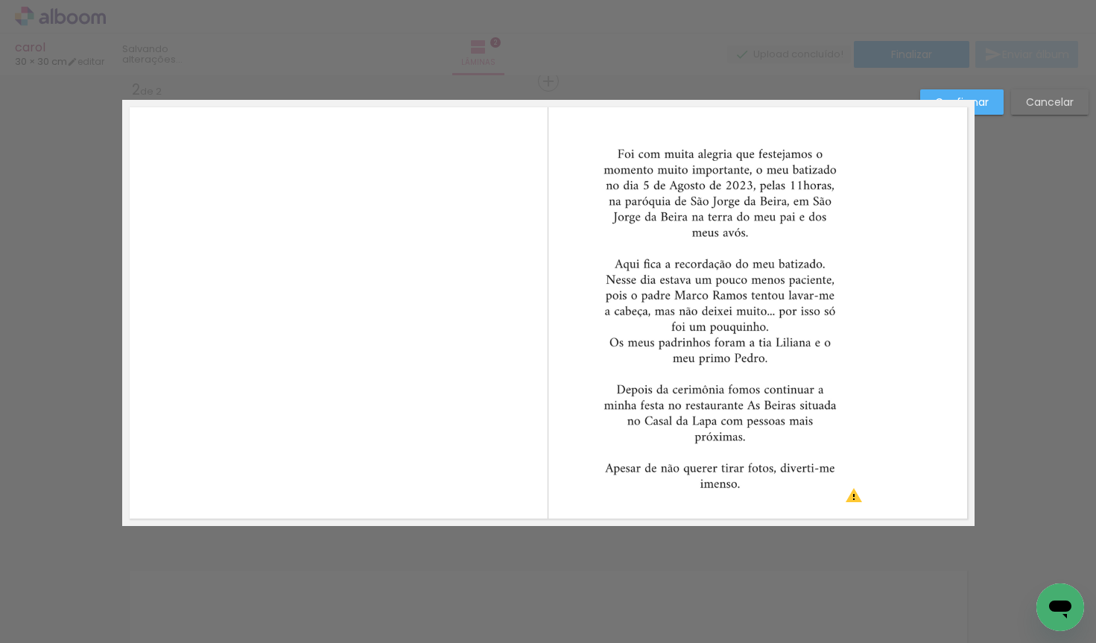
click at [747, 428] on quentale-photo at bounding box center [720, 319] width 302 height 385
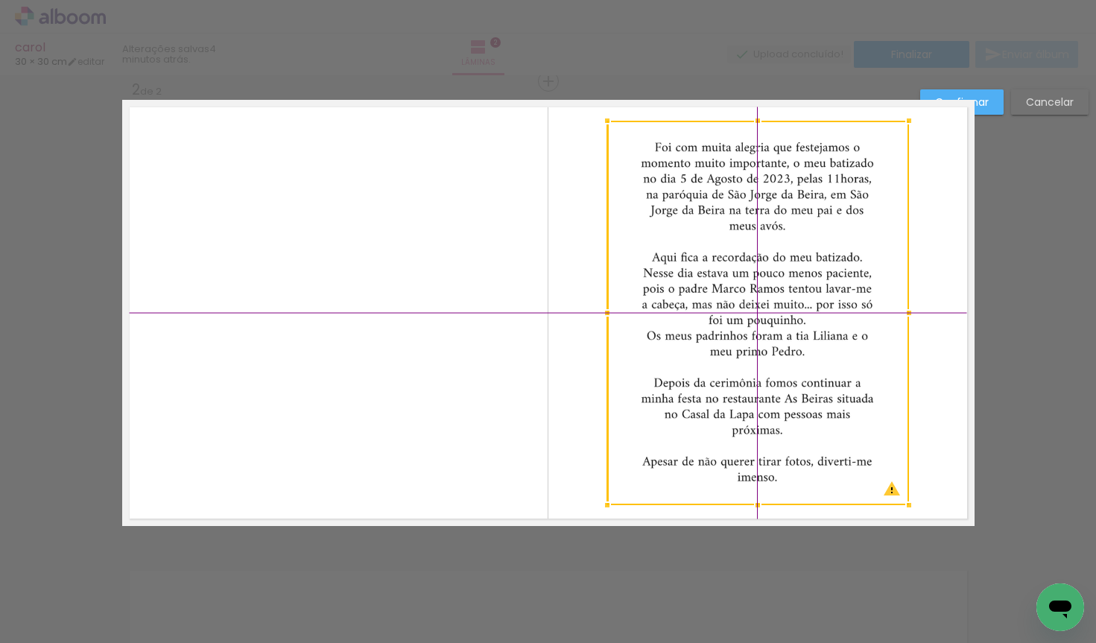
drag, startPoint x: 747, startPoint y: 428, endPoint x: 786, endPoint y: 420, distance: 40.3
click at [786, 420] on div at bounding box center [758, 313] width 302 height 385
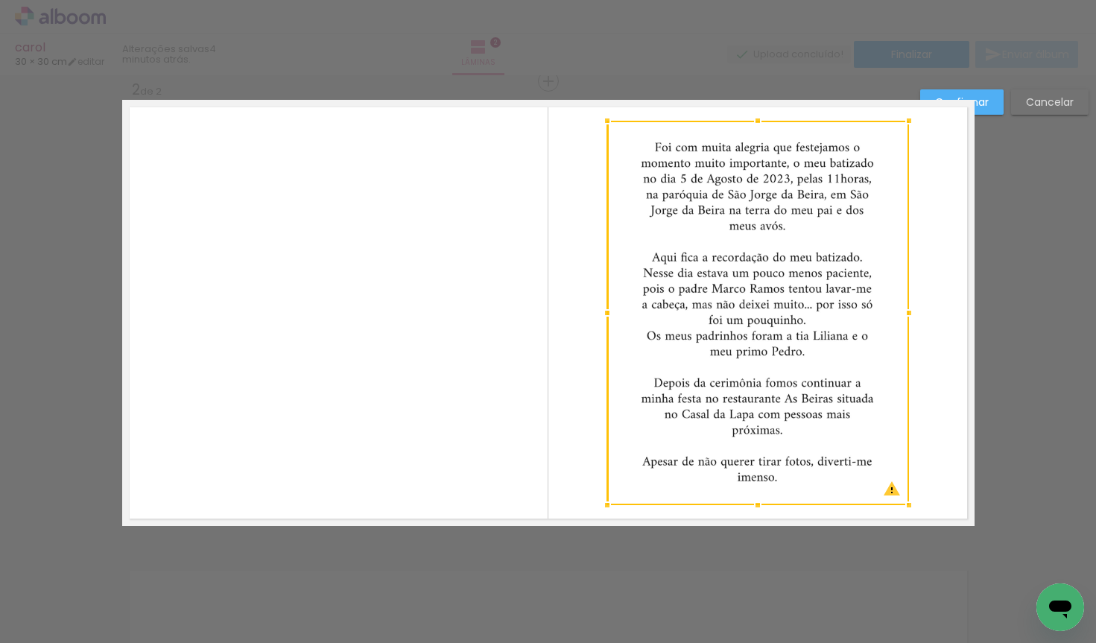
click at [789, 418] on div at bounding box center [758, 313] width 302 height 385
click at [575, 394] on quentale-layouter at bounding box center [548, 313] width 853 height 426
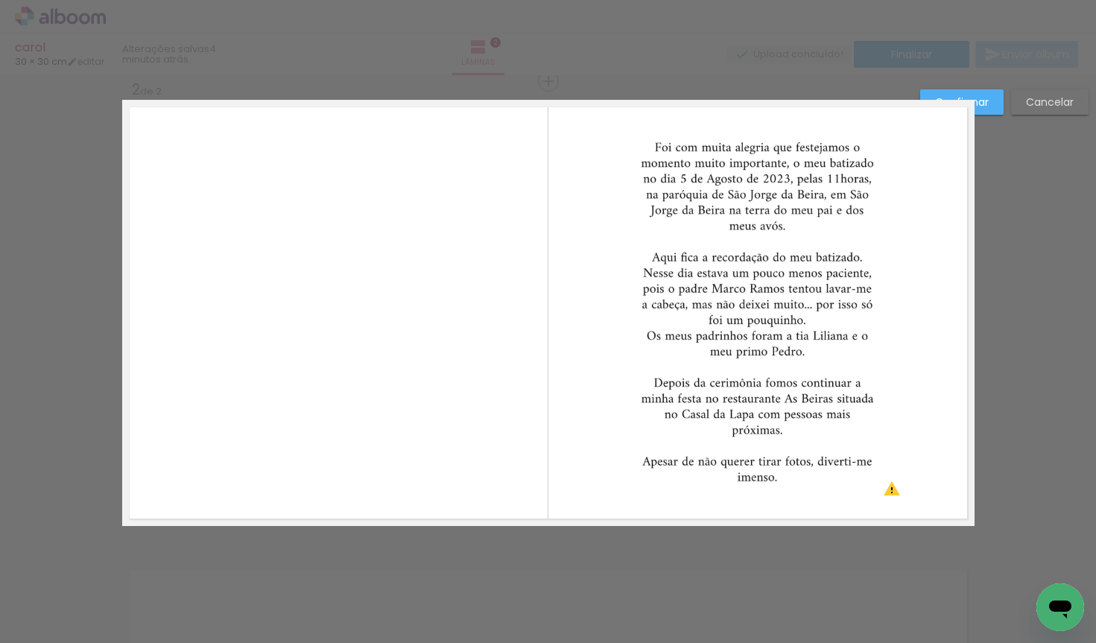
click at [432, 414] on quentale-layouter at bounding box center [548, 313] width 853 height 426
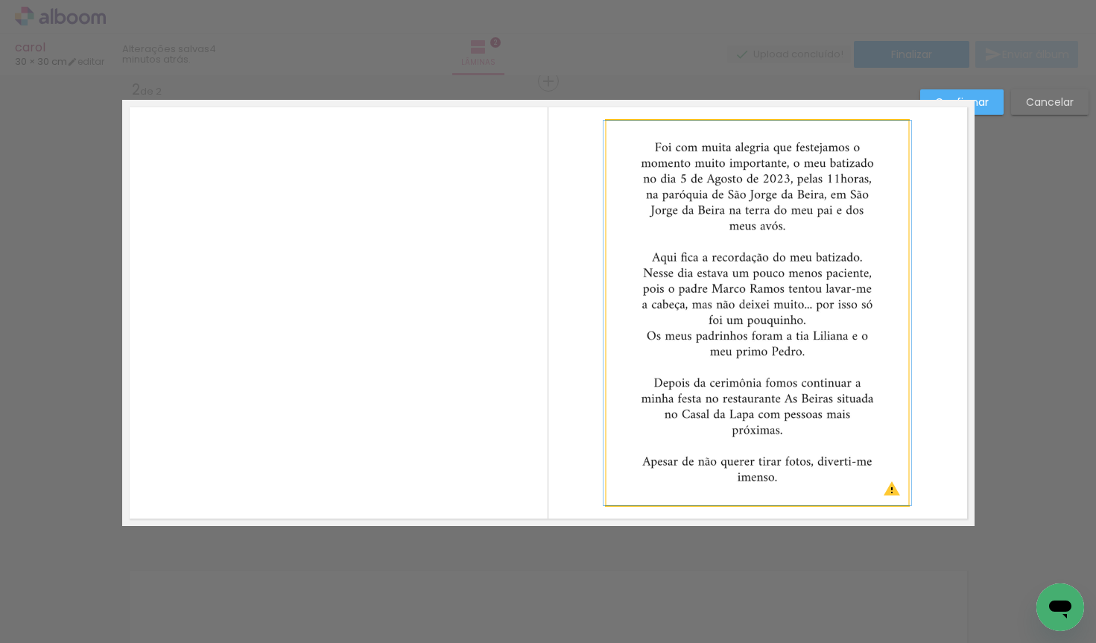
drag, startPoint x: 792, startPoint y: 312, endPoint x: 792, endPoint y: 303, distance: 8.9
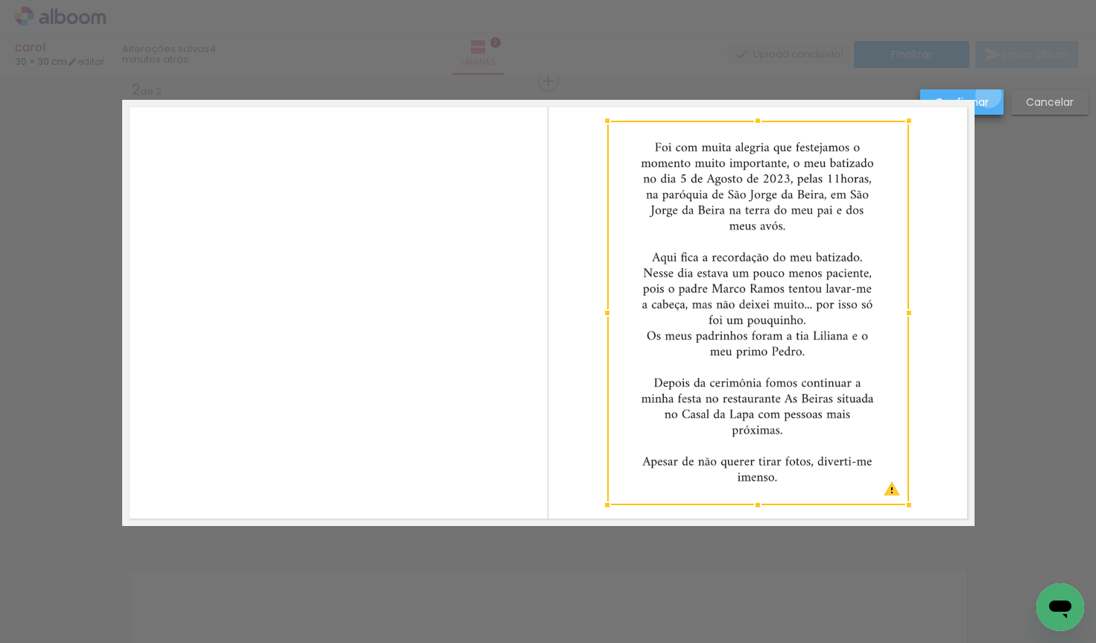
click at [989, 95] on paper-button "Confirmar" at bounding box center [962, 101] width 83 height 25
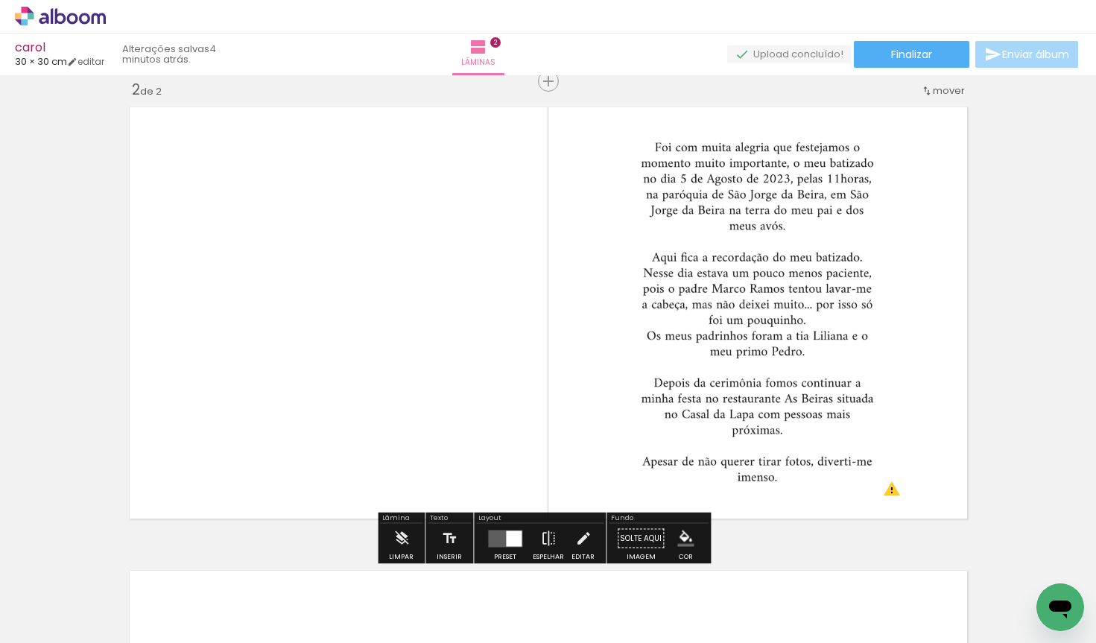
click at [681, 531] on iron-icon "color picker" at bounding box center [686, 539] width 16 height 16
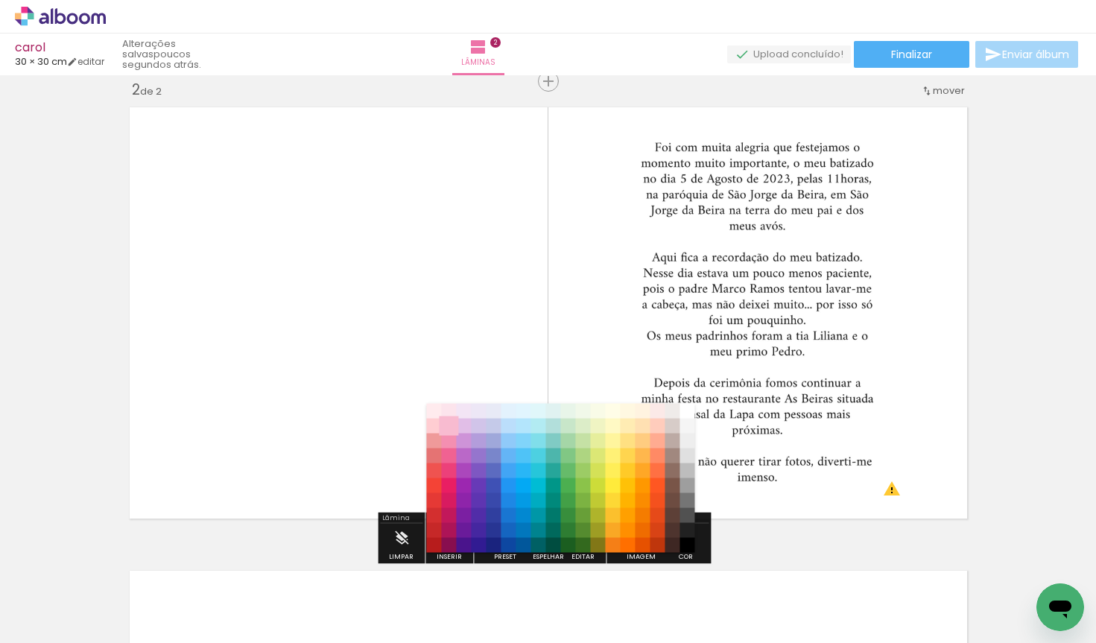
click at [451, 419] on paper-item "#f8bbd0" at bounding box center [449, 426] width 15 height 15
click at [367, 330] on quentale-layouter at bounding box center [548, 313] width 853 height 426
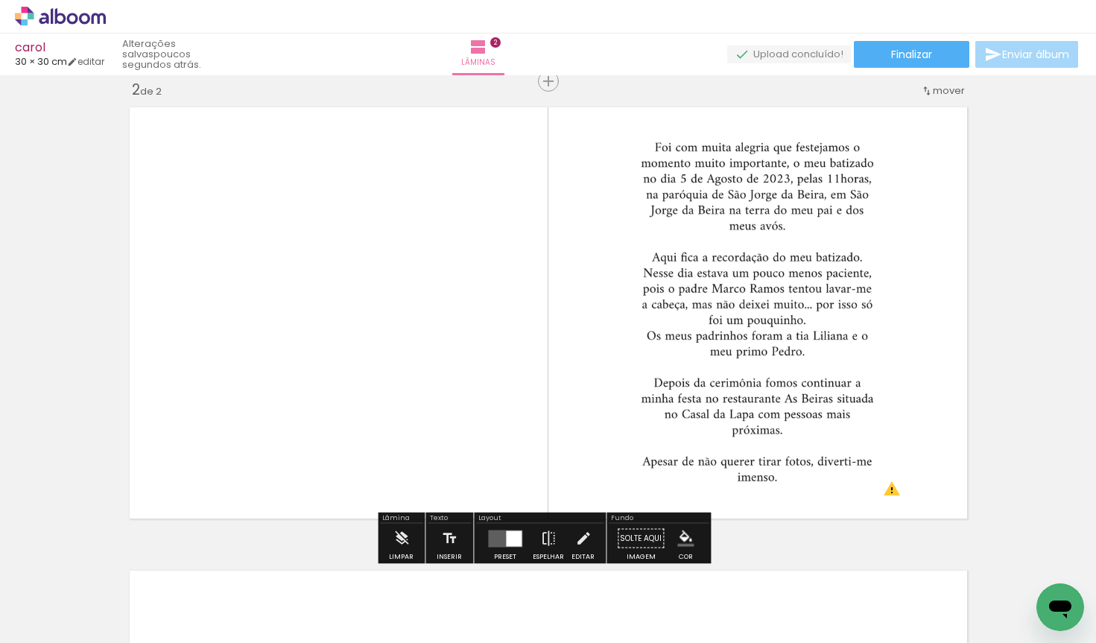
click at [384, 347] on quentale-layouter at bounding box center [548, 313] width 853 height 426
click at [678, 538] on iron-icon "color picker" at bounding box center [686, 539] width 16 height 16
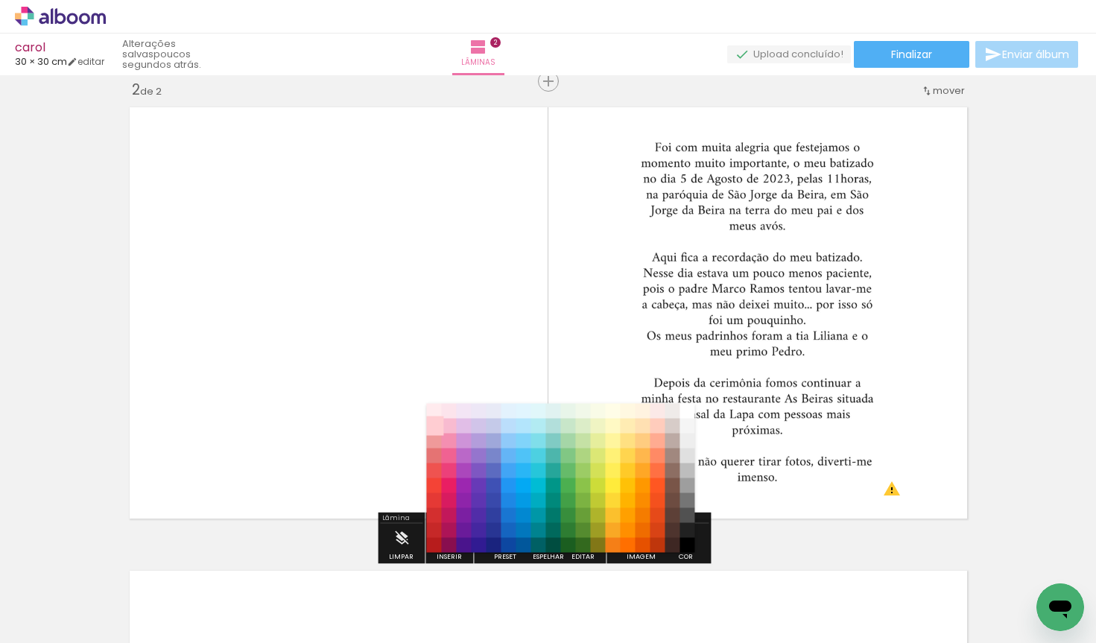
click at [438, 424] on paper-item "#ffcdd2" at bounding box center [434, 426] width 15 height 15
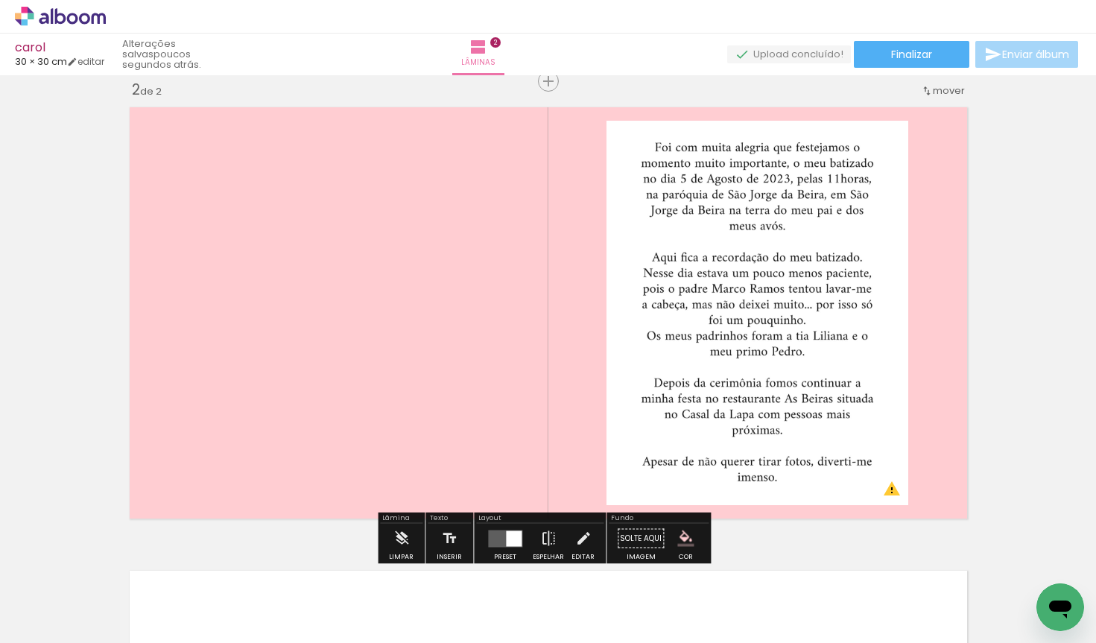
click at [682, 535] on iron-icon "color picker" at bounding box center [686, 539] width 16 height 16
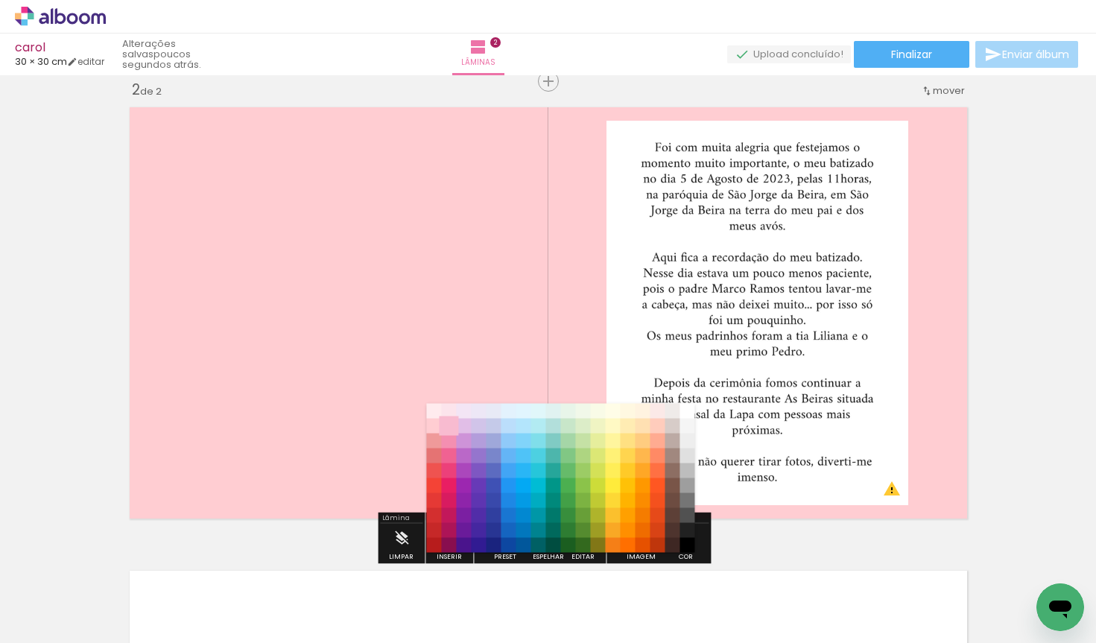
click at [452, 425] on paper-item "#f8bbd0" at bounding box center [449, 426] width 15 height 15
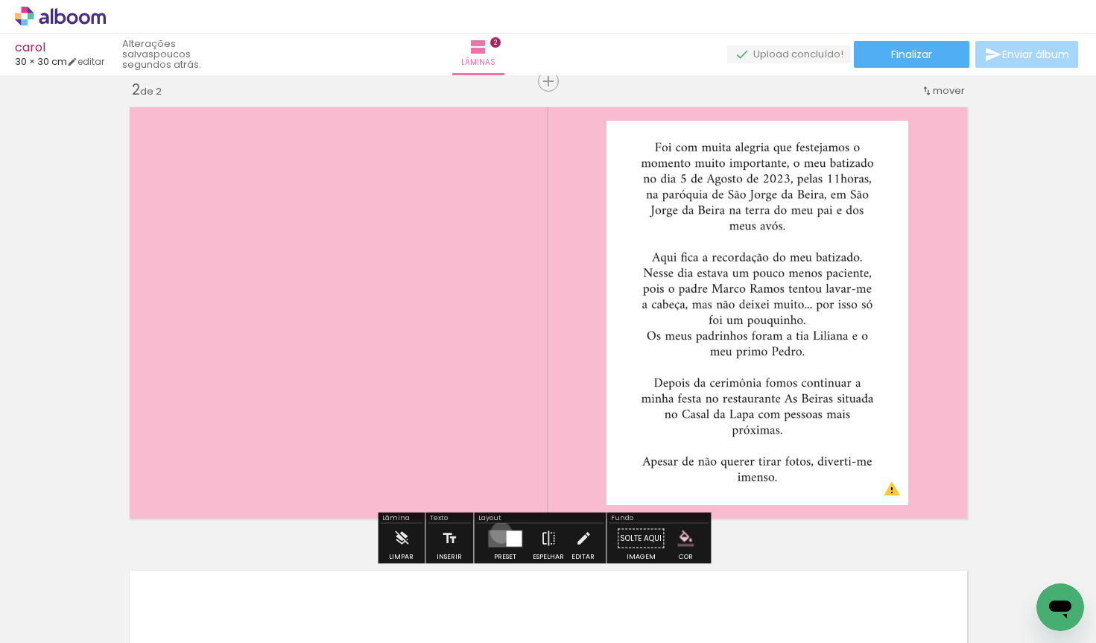
click at [498, 532] on quentale-layouter at bounding box center [505, 538] width 34 height 17
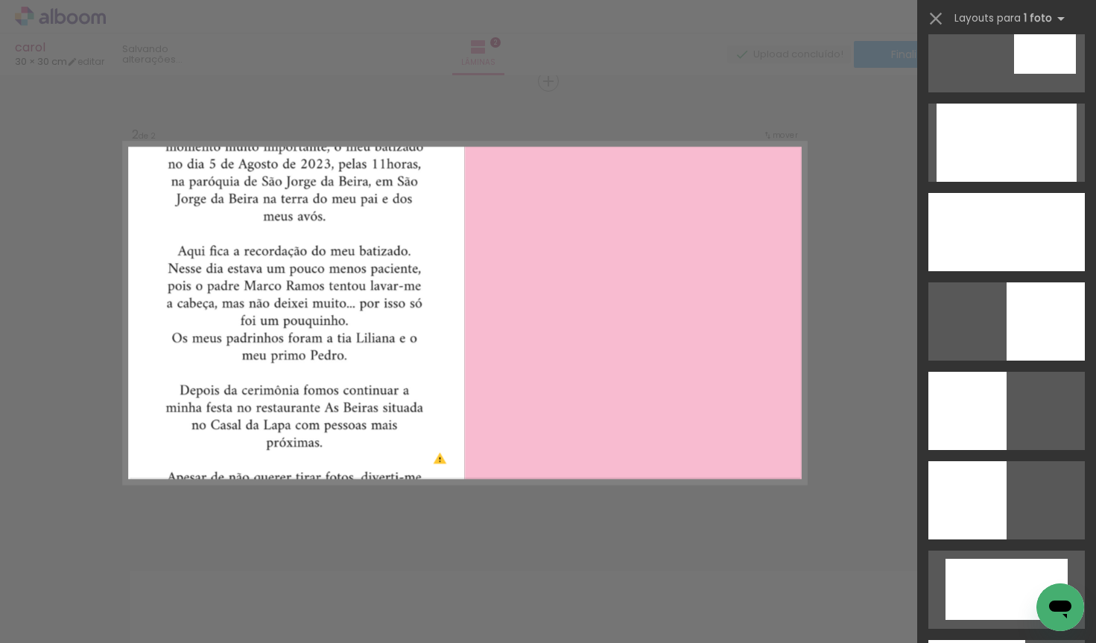
scroll to position [3020, 0]
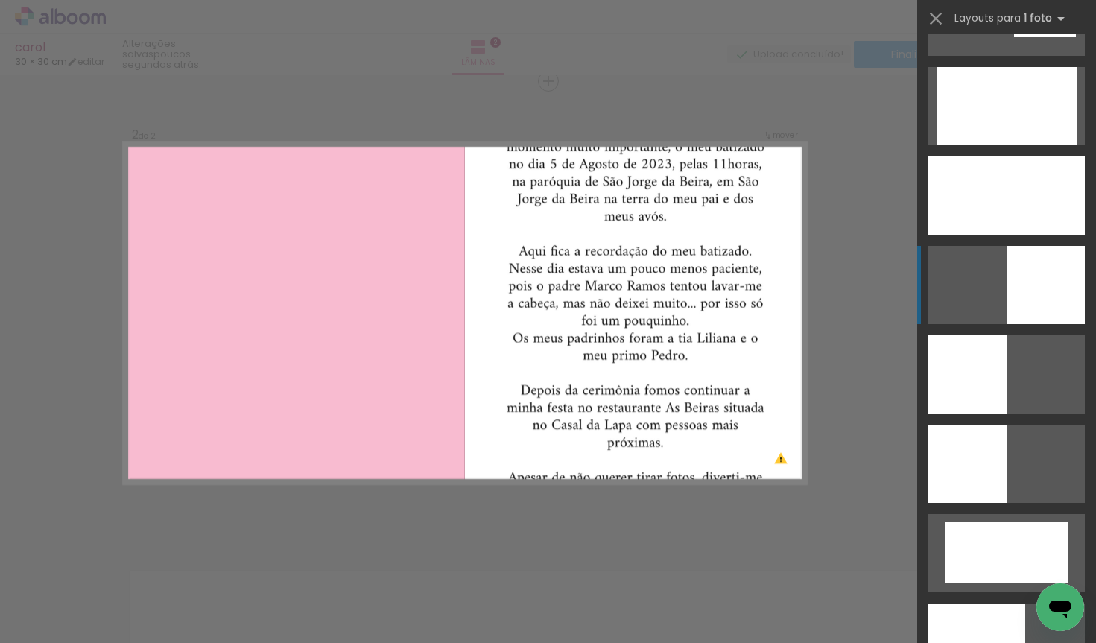
click at [1053, 295] on div at bounding box center [1046, 285] width 78 height 78
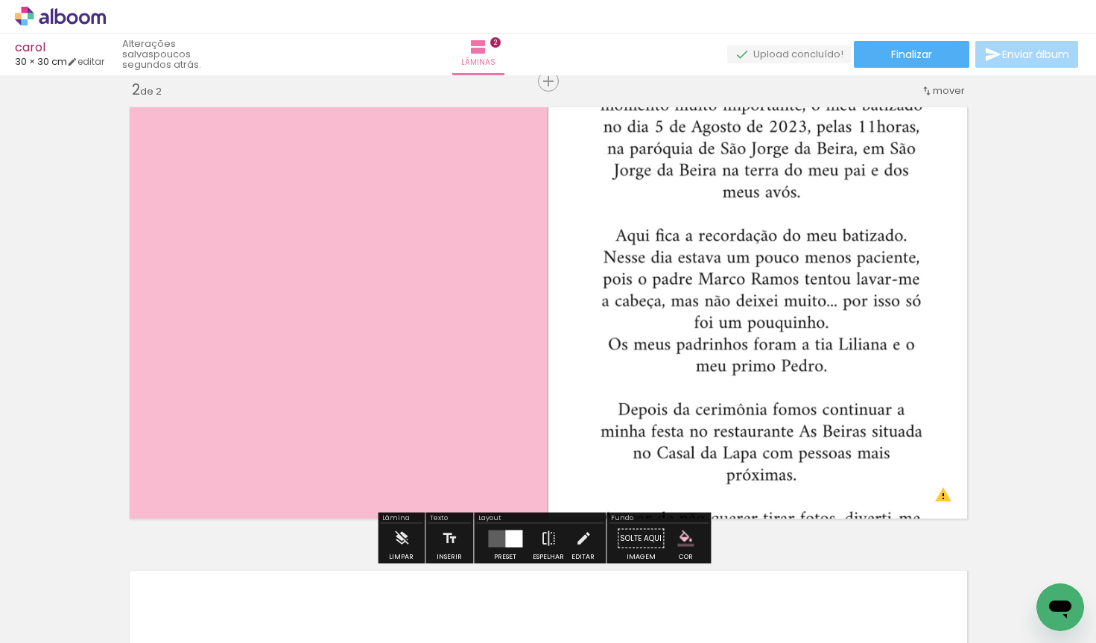
click at [841, 319] on quentale-photo at bounding box center [762, 313] width 426 height 426
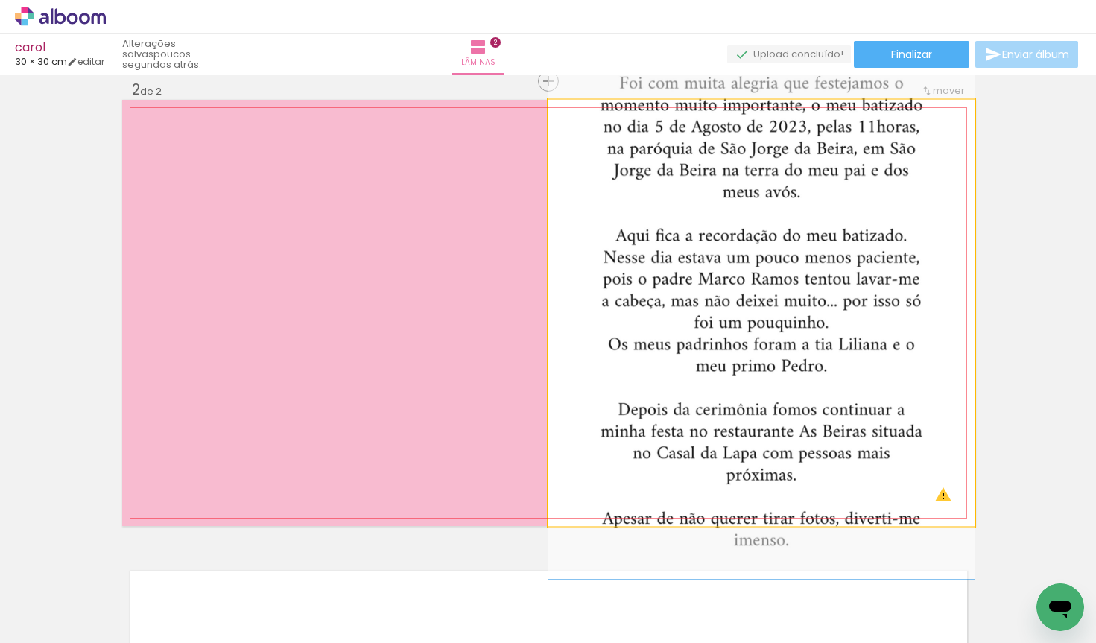
click at [841, 319] on quentale-photo at bounding box center [762, 313] width 426 height 426
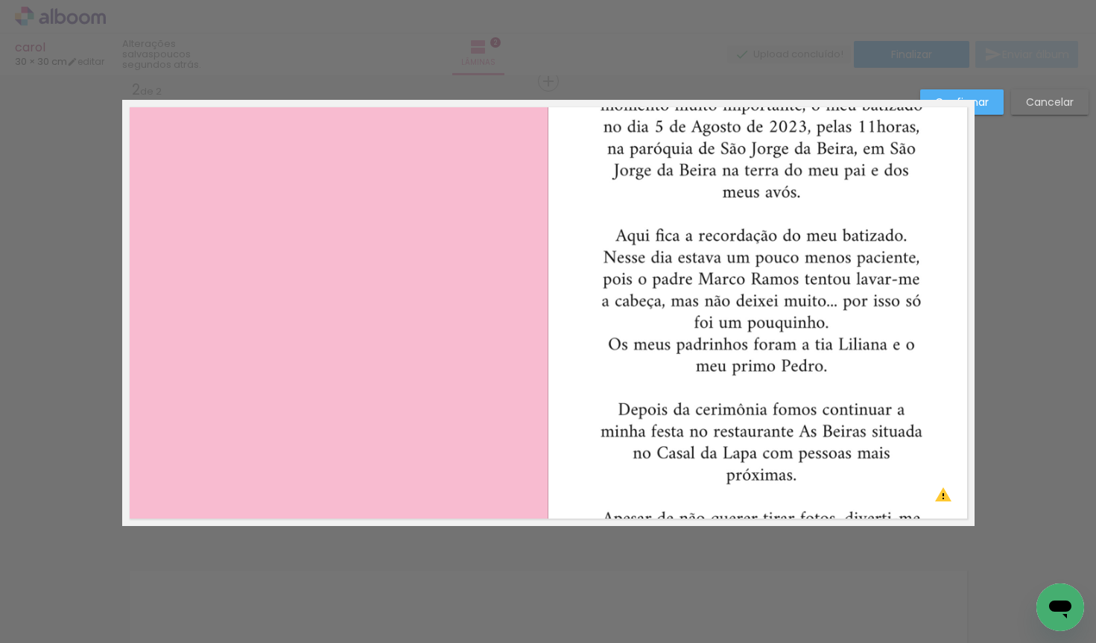
click at [841, 319] on quentale-photo at bounding box center [762, 313] width 426 height 426
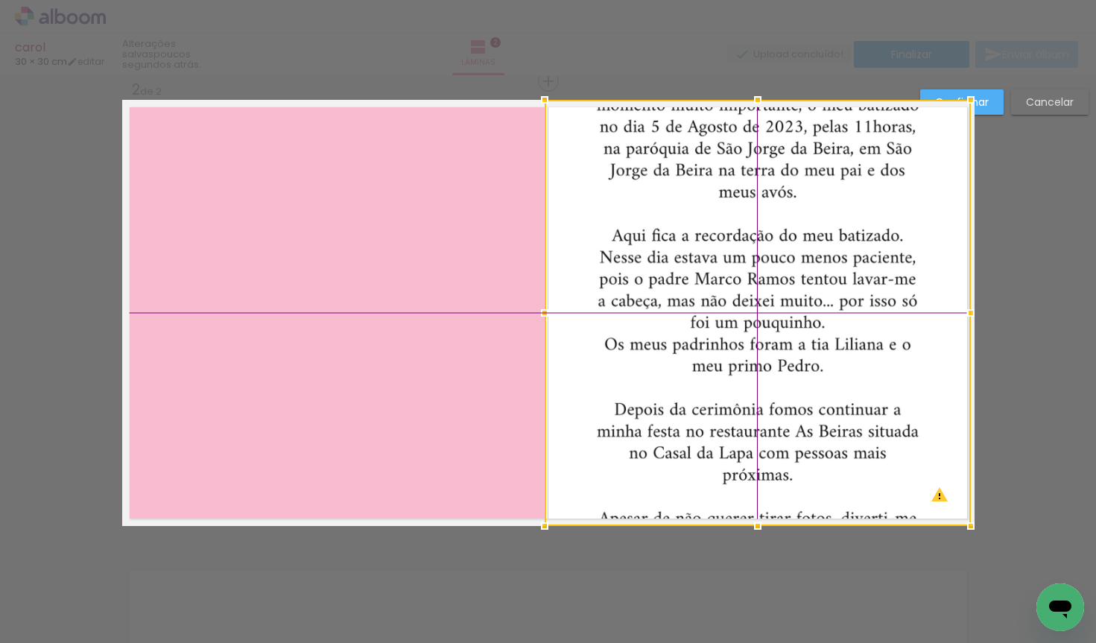
drag, startPoint x: 841, startPoint y: 319, endPoint x: 832, endPoint y: 268, distance: 51.5
click at [833, 265] on div at bounding box center [758, 313] width 426 height 426
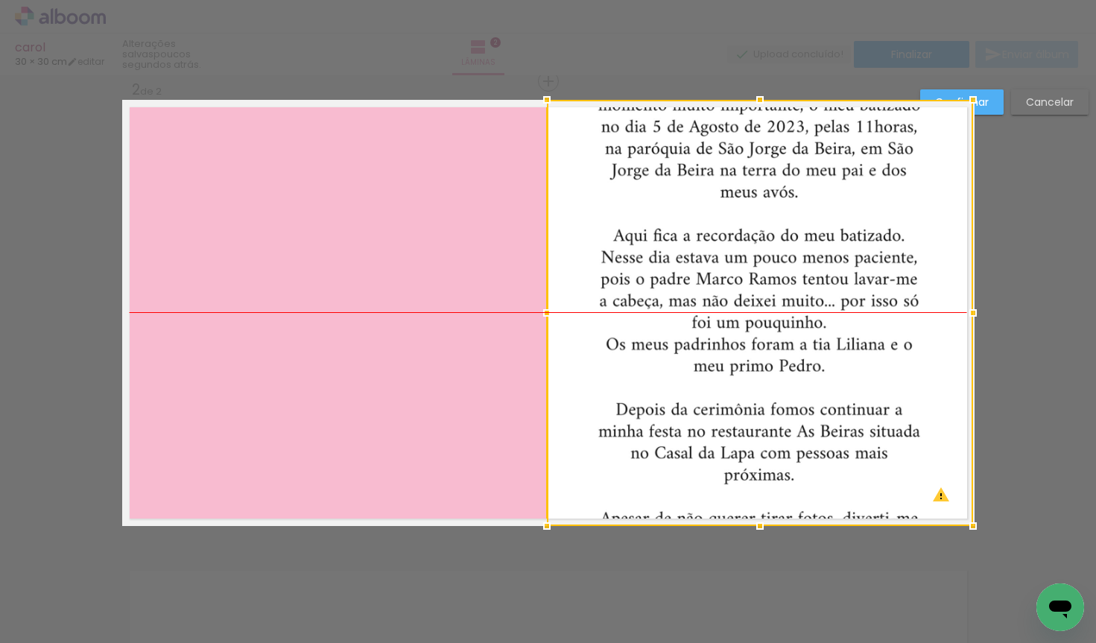
click at [873, 331] on div at bounding box center [760, 313] width 426 height 426
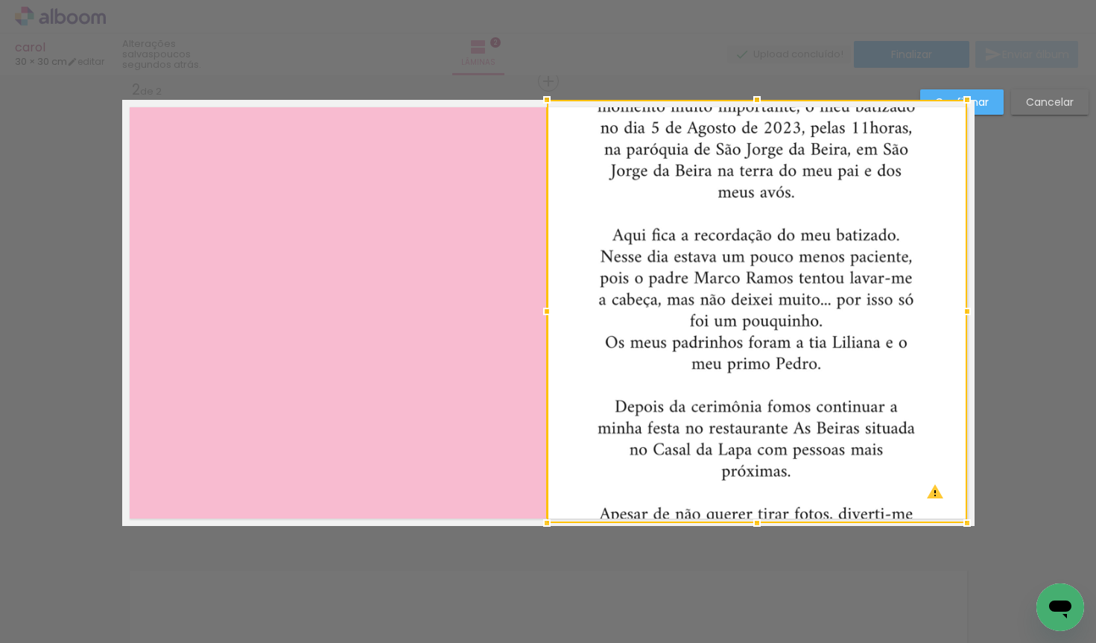
drag, startPoint x: 974, startPoint y: 528, endPoint x: 988, endPoint y: 523, distance: 14.9
click at [988, 523] on div "Inserir lâmina 1 de 2 Inserir lâmina 2 de 2 O Designbox precisará aumentar a su…" at bounding box center [548, 306] width 1096 height 1427
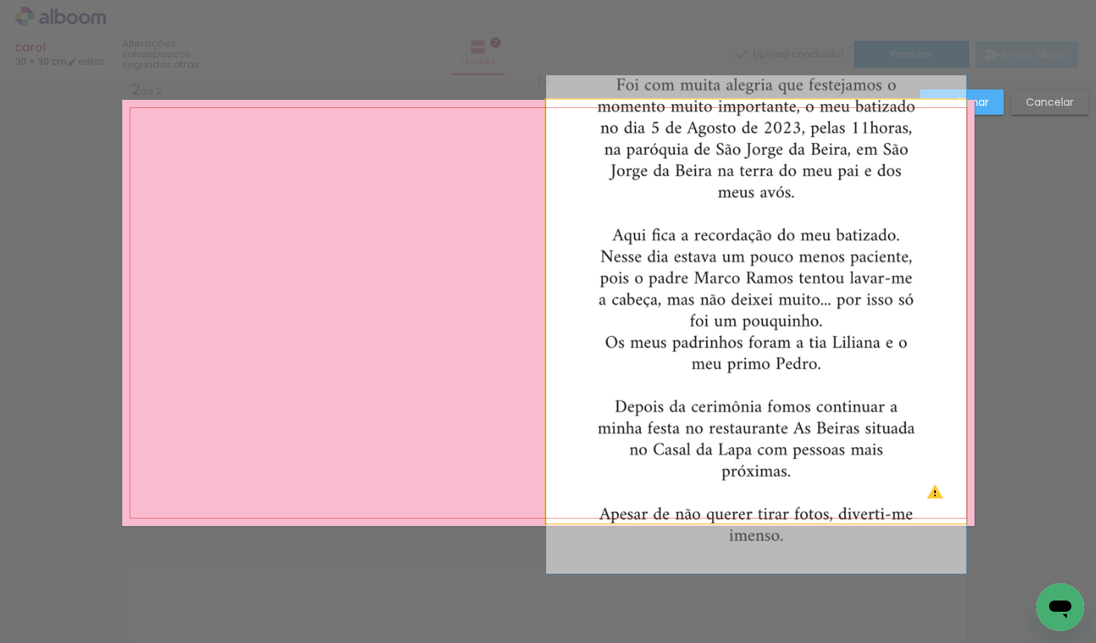
click at [743, 318] on quentale-photo at bounding box center [756, 311] width 420 height 423
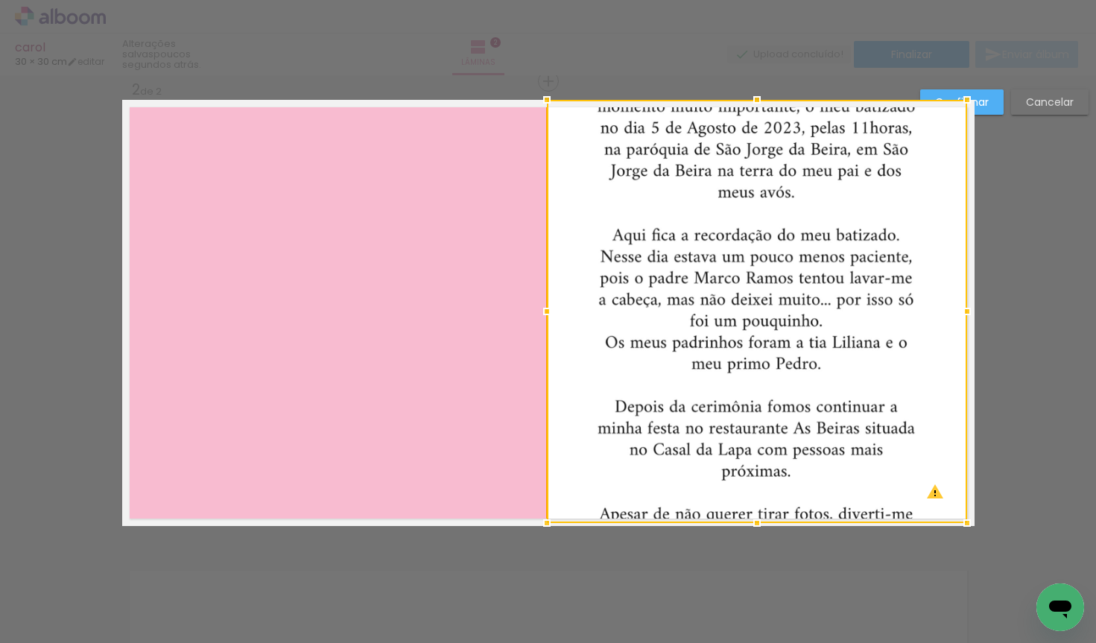
click at [743, 318] on div at bounding box center [757, 311] width 420 height 423
click at [0, 0] on slot "Cancelar" at bounding box center [0, 0] width 0 height 0
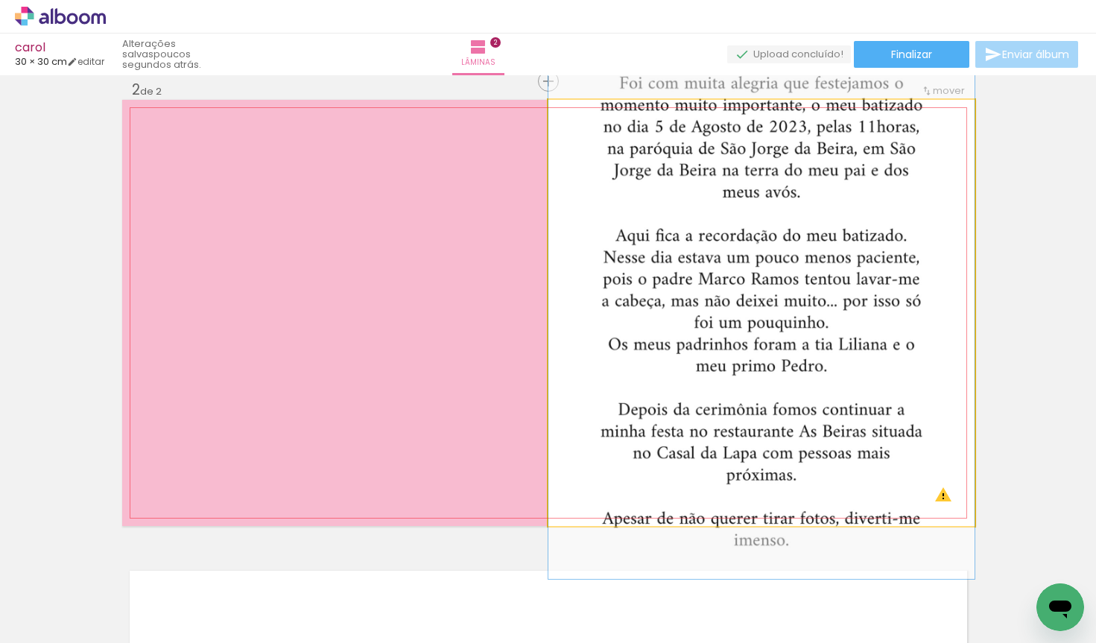
click at [783, 290] on quentale-photo at bounding box center [762, 313] width 426 height 426
click at [575, 123] on div at bounding box center [584, 116] width 24 height 24
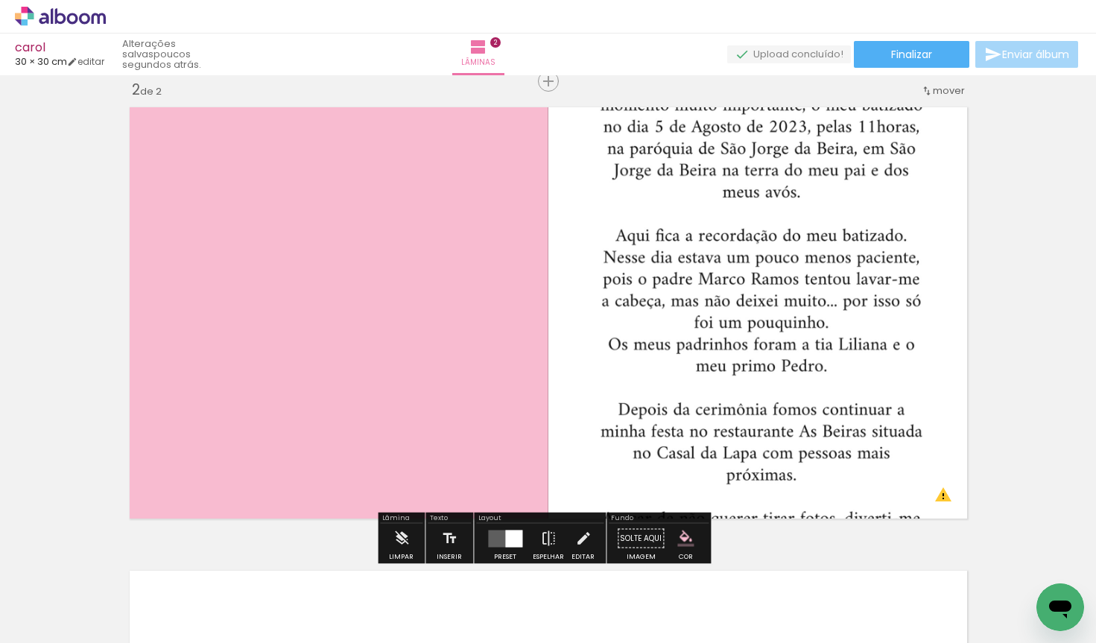
click at [681, 230] on quentale-photo at bounding box center [762, 313] width 426 height 426
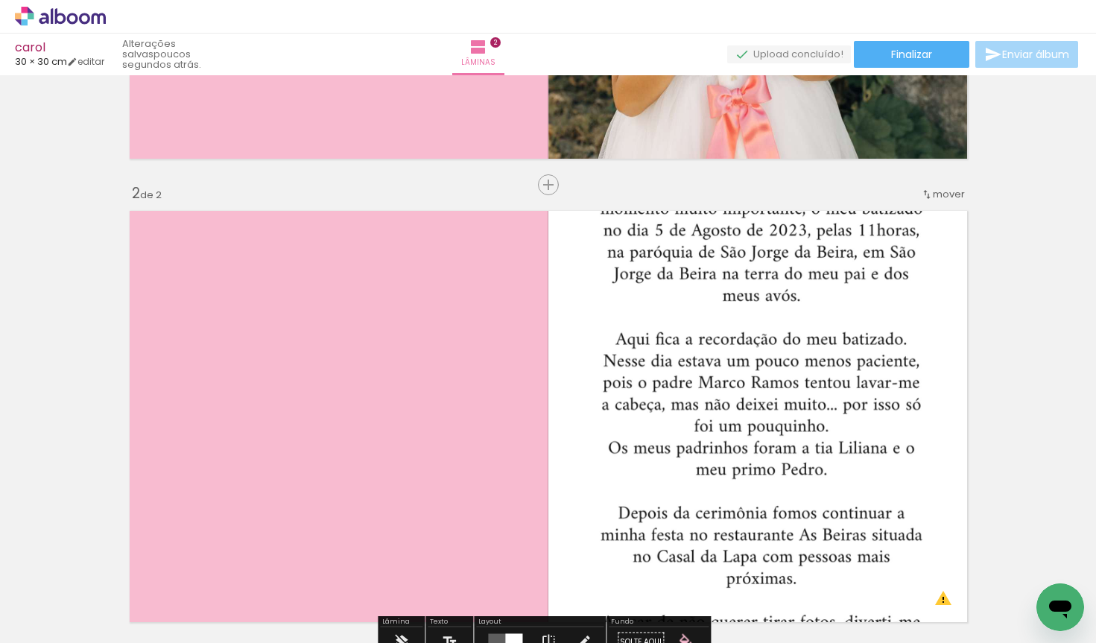
scroll to position [373, 0]
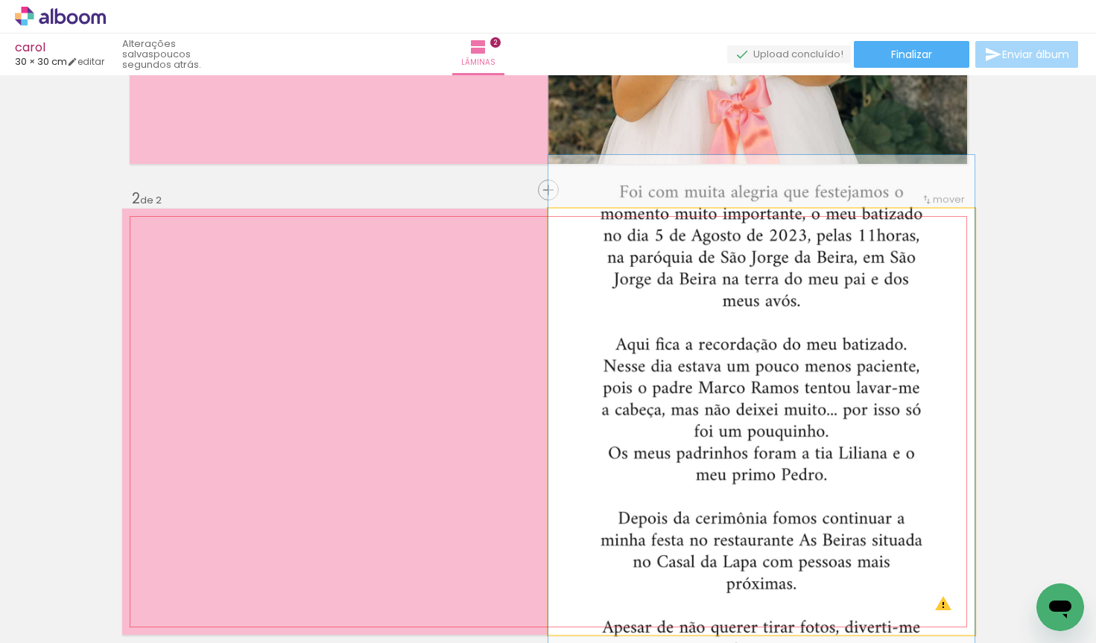
click at [687, 297] on quentale-photo at bounding box center [762, 422] width 426 height 426
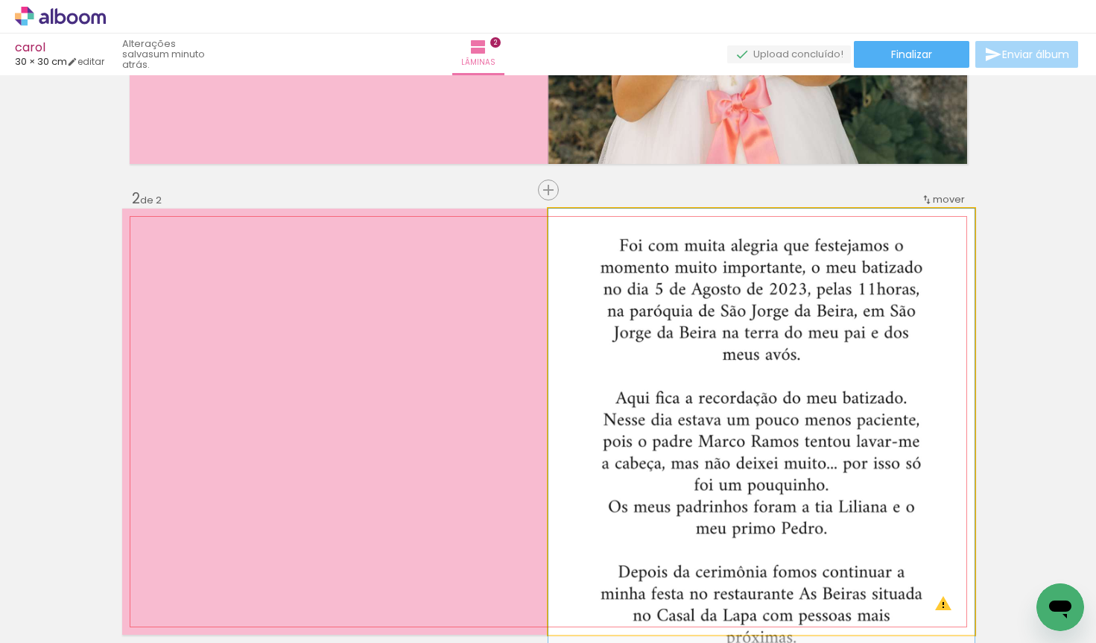
drag, startPoint x: 663, startPoint y: 324, endPoint x: 666, endPoint y: 395, distance: 70.8
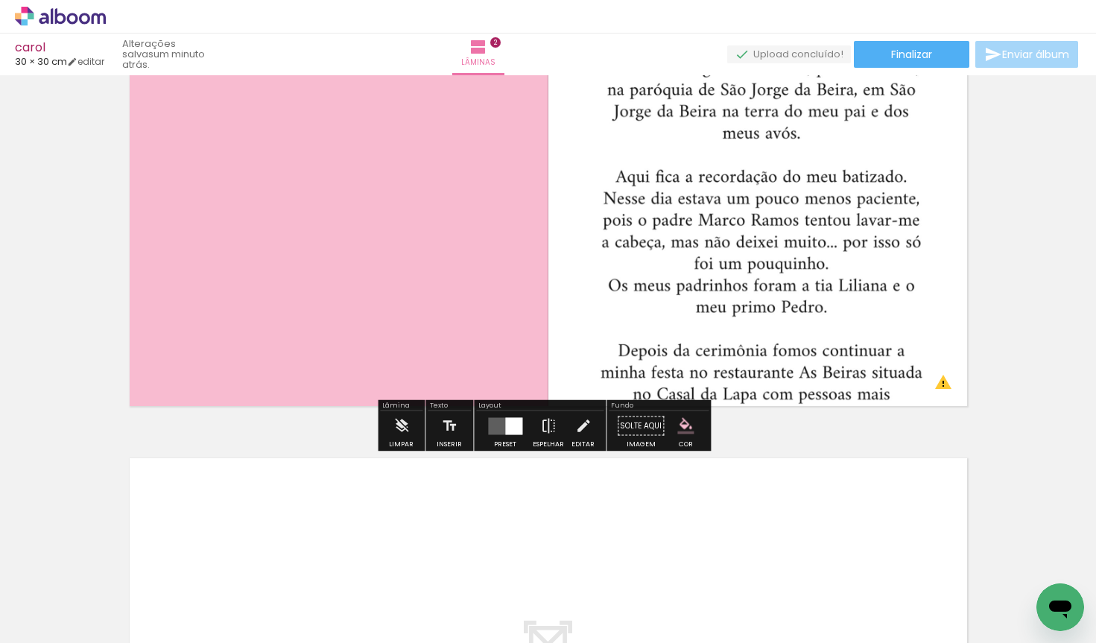
scroll to position [610, 0]
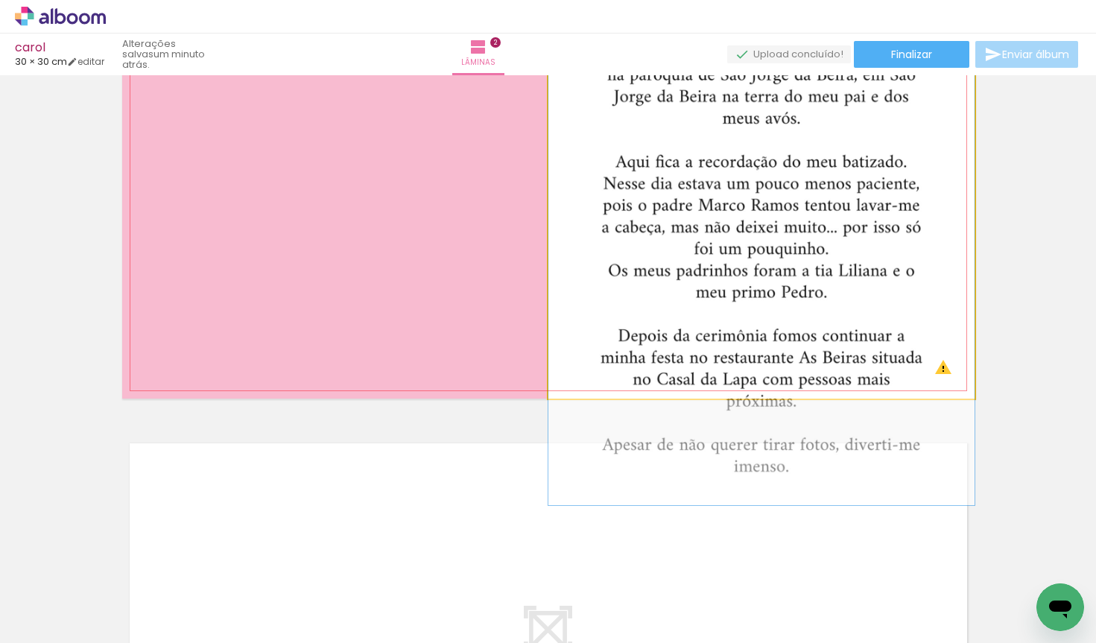
click at [845, 380] on quentale-photo at bounding box center [762, 185] width 426 height 426
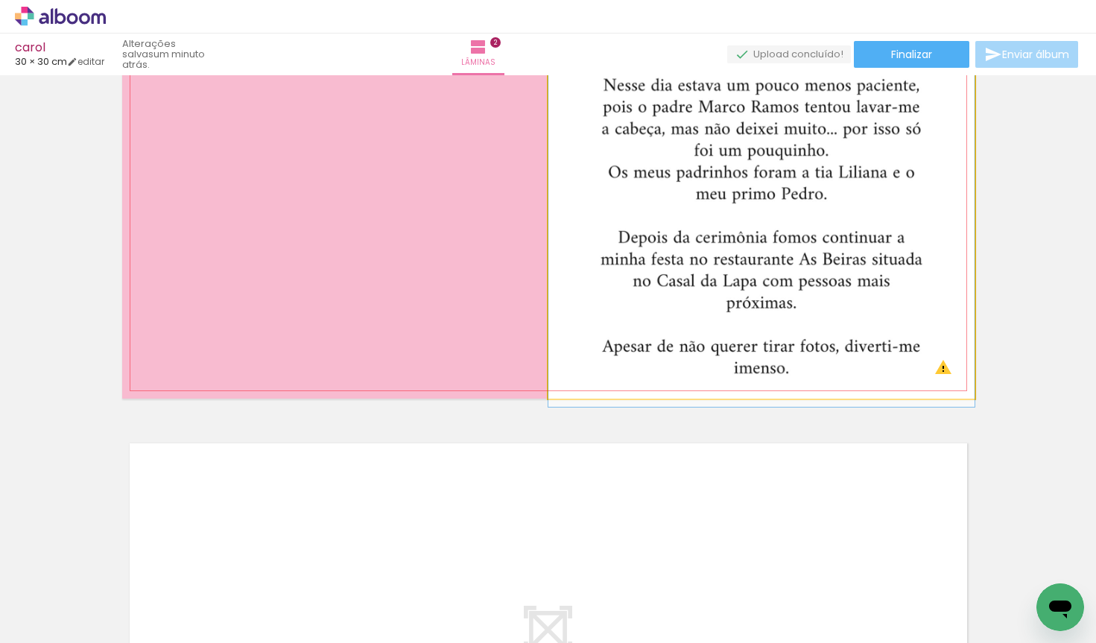
drag, startPoint x: 845, startPoint y: 380, endPoint x: 821, endPoint y: 280, distance: 102.9
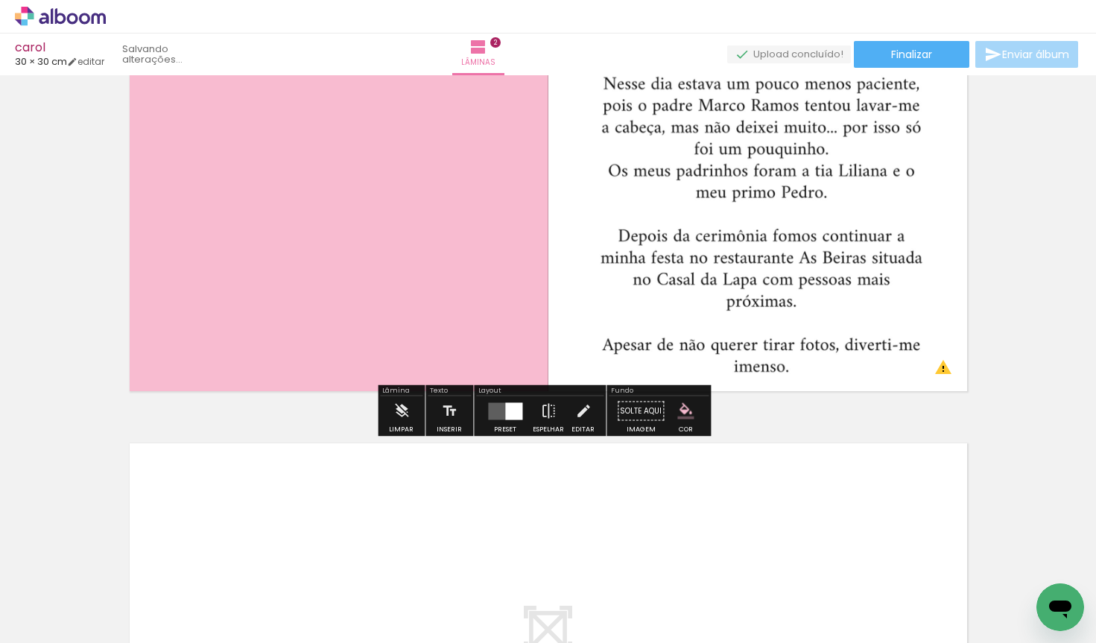
click at [926, 362] on quentale-photo at bounding box center [762, 185] width 426 height 426
drag, startPoint x: 959, startPoint y: 400, endPoint x: 944, endPoint y: 388, distance: 19.7
click at [944, 388] on div "Inserir lâmina 1 de 2 Inserir lâmina 2 de 2 O Designbox precisará aumentar a su…" at bounding box center [548, 167] width 1096 height 1392
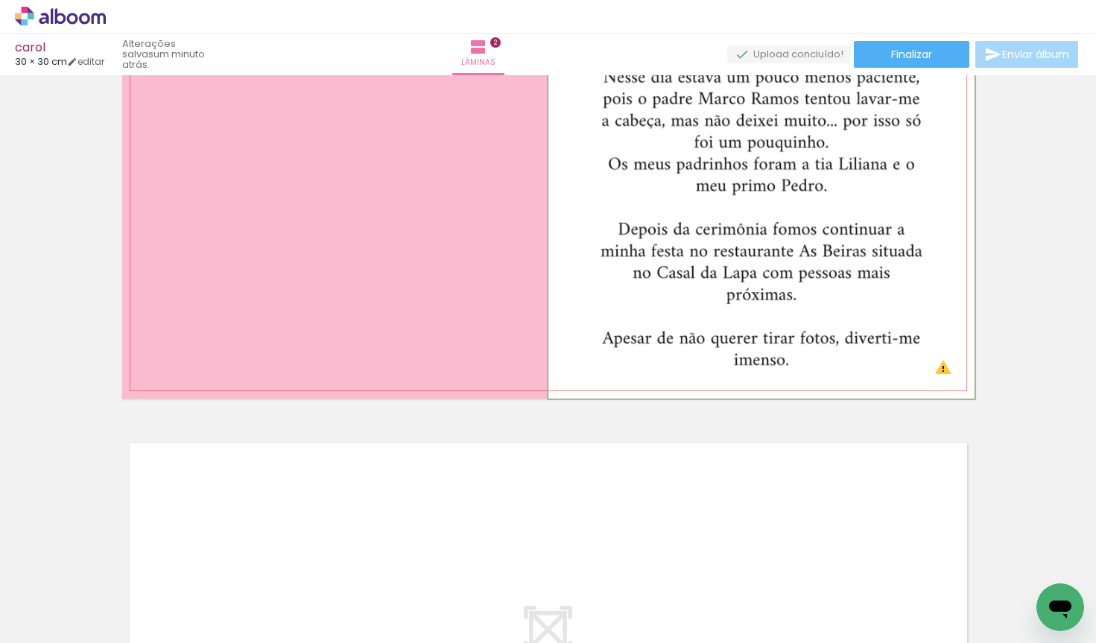
drag, startPoint x: 956, startPoint y: 385, endPoint x: 903, endPoint y: 325, distance: 79.7
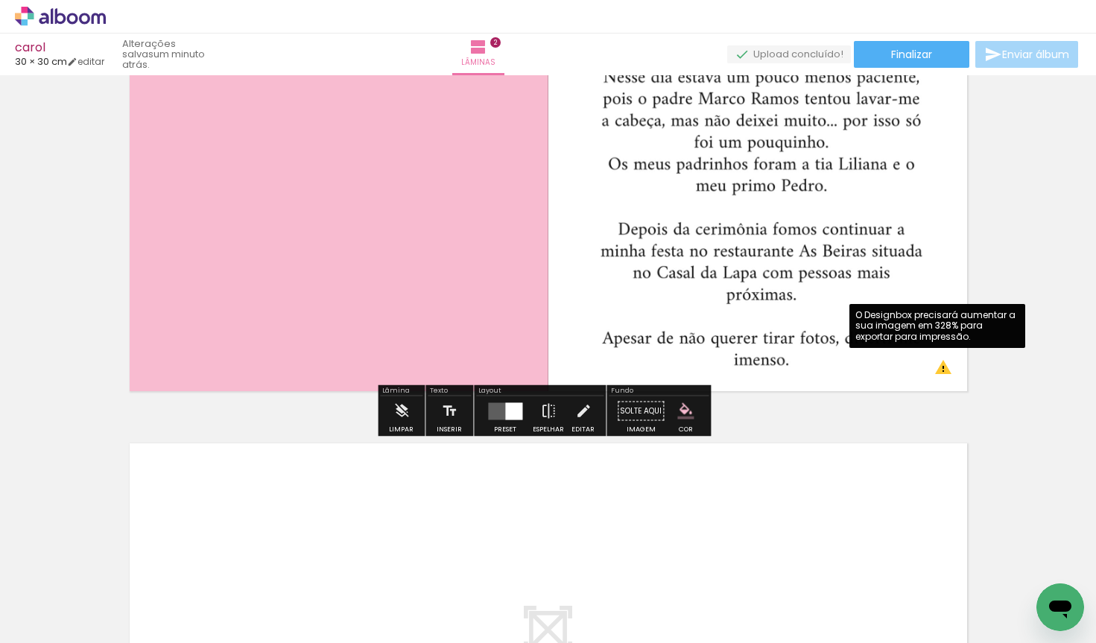
click at [824, 349] on quentale-photo at bounding box center [762, 185] width 426 height 426
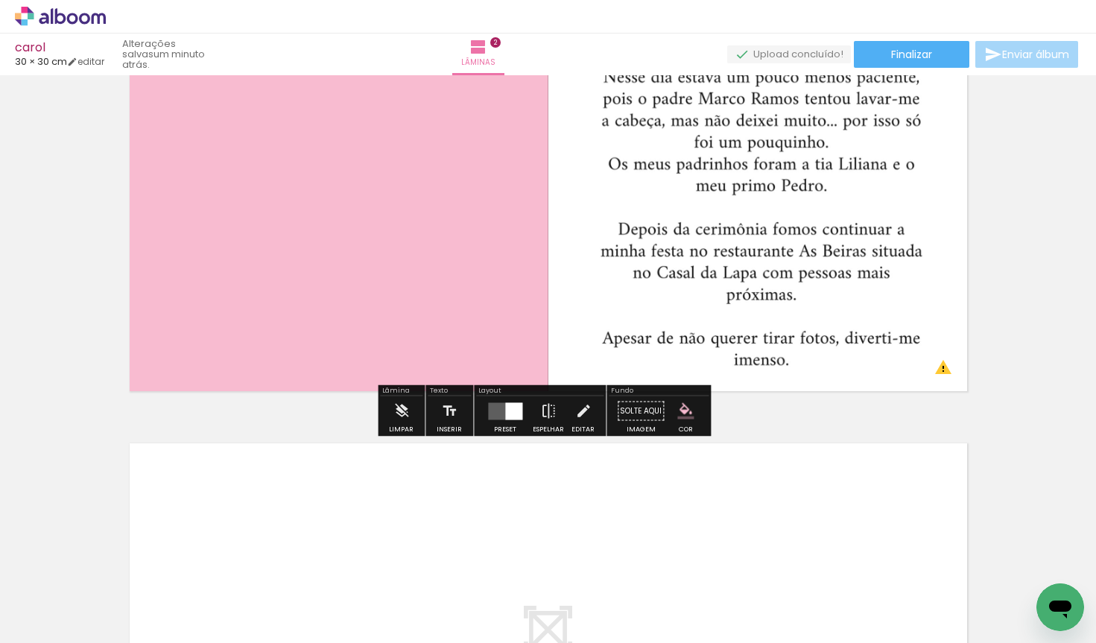
click at [1014, 340] on div "Inserir lâmina 1 de 2 Inserir lâmina 2 de 2 O Designbox precisará aumentar a su…" at bounding box center [548, 167] width 1096 height 1392
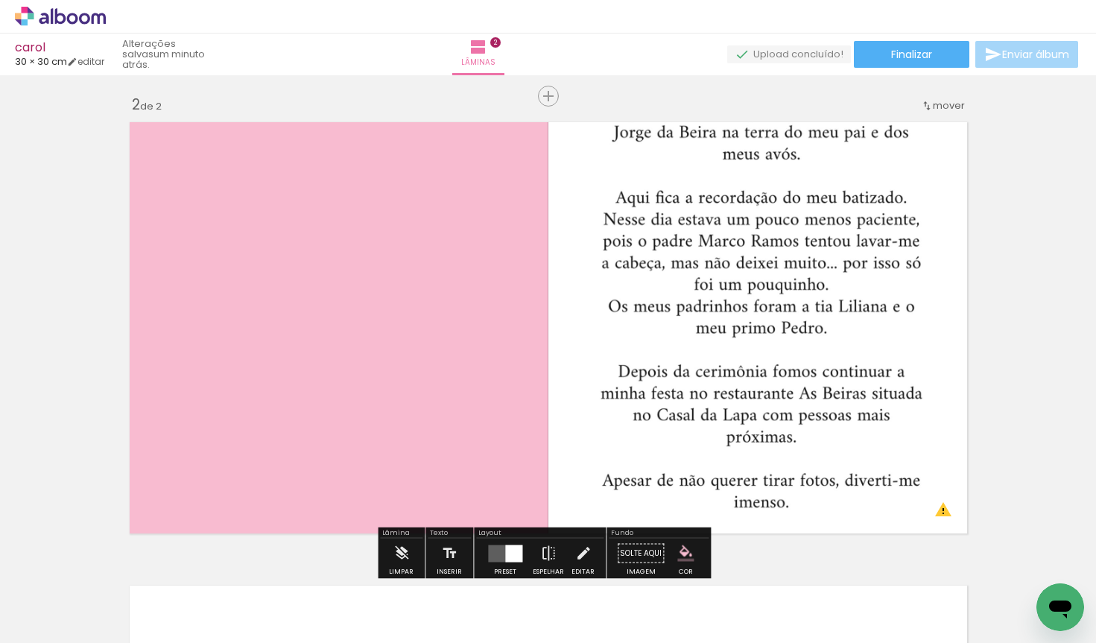
scroll to position [466, 0]
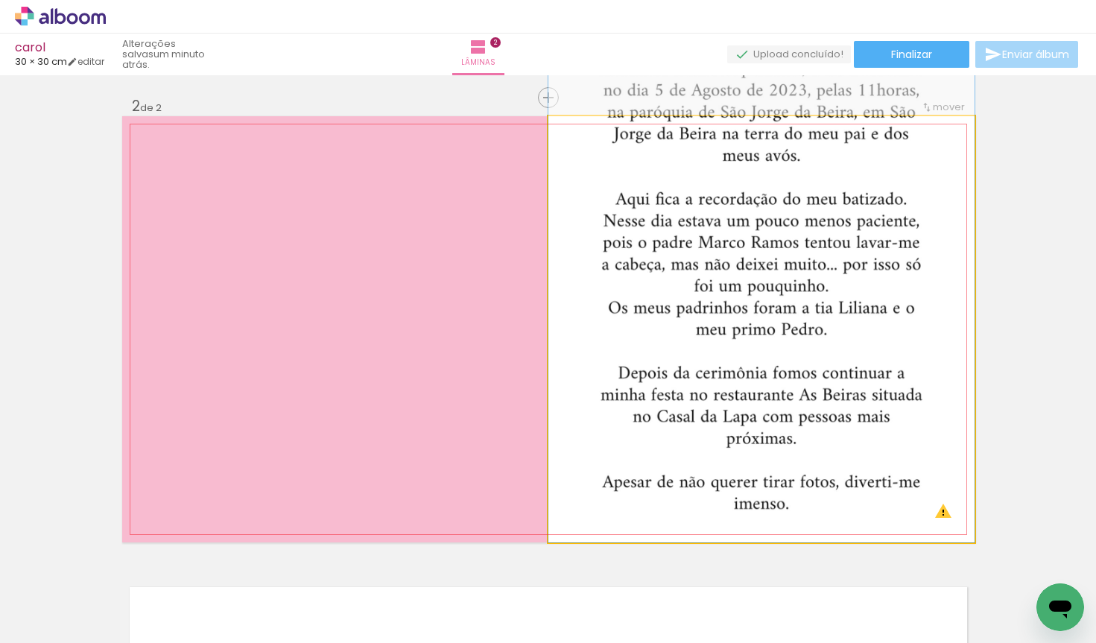
click at [828, 237] on quentale-photo at bounding box center [762, 329] width 426 height 426
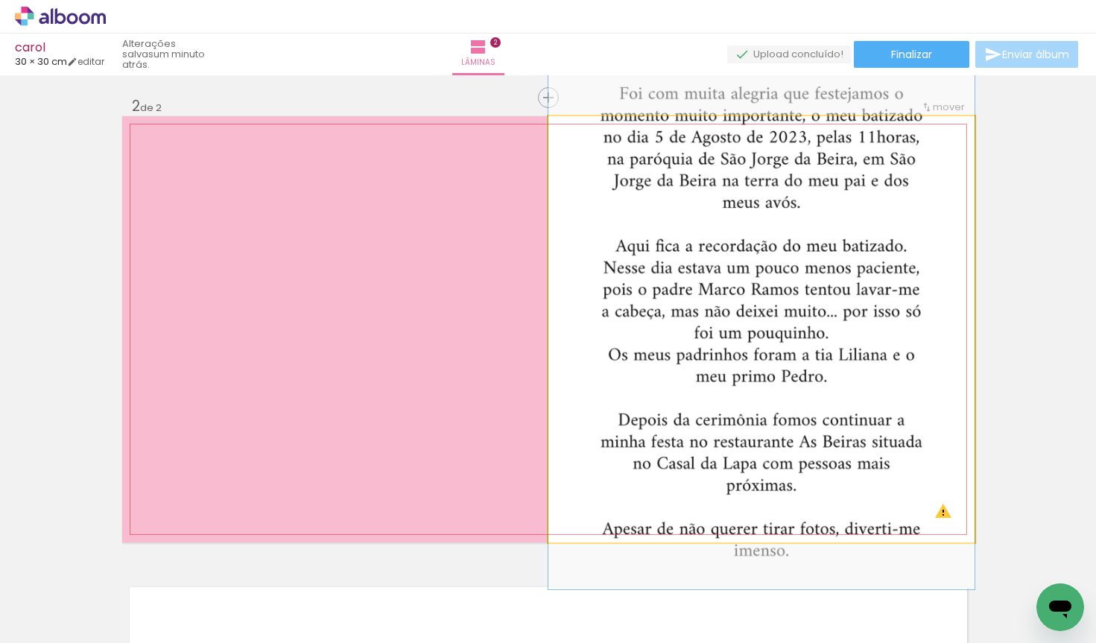
drag, startPoint x: 828, startPoint y: 234, endPoint x: 829, endPoint y: 248, distance: 14.2
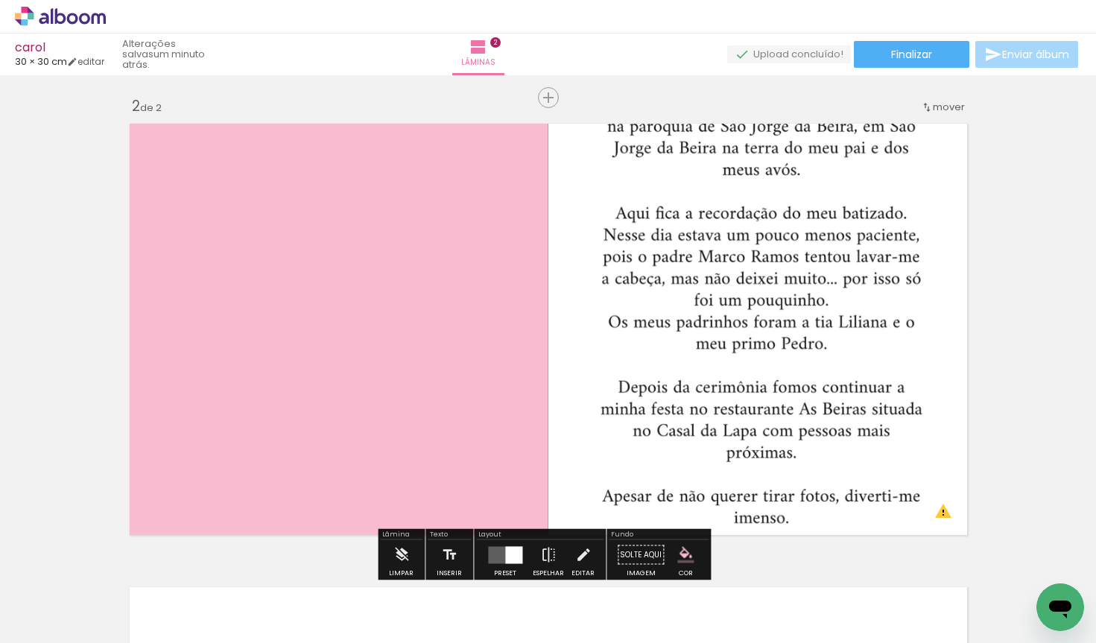
click at [691, 135] on div at bounding box center [700, 131] width 18 height 15
click at [0, 0] on slot "P&B" at bounding box center [0, 0] width 0 height 0
click at [631, 130] on div at bounding box center [613, 132] width 58 height 24
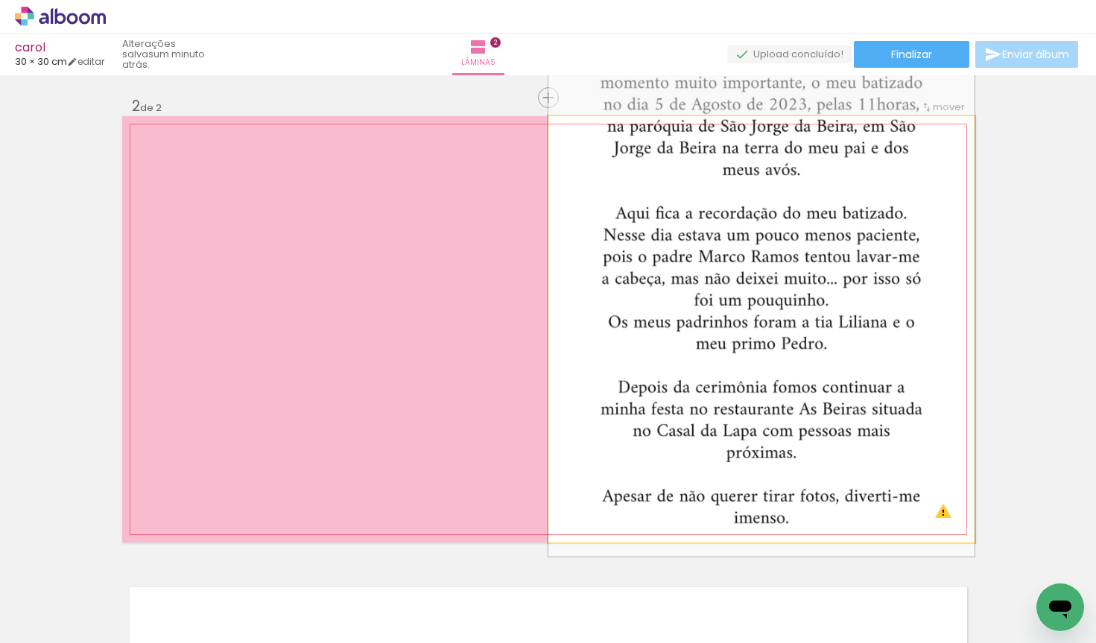
drag, startPoint x: 636, startPoint y: 130, endPoint x: 523, endPoint y: 146, distance: 113.7
type paper-slider "100"
click at [523, 145] on quentale-layouter at bounding box center [548, 329] width 853 height 426
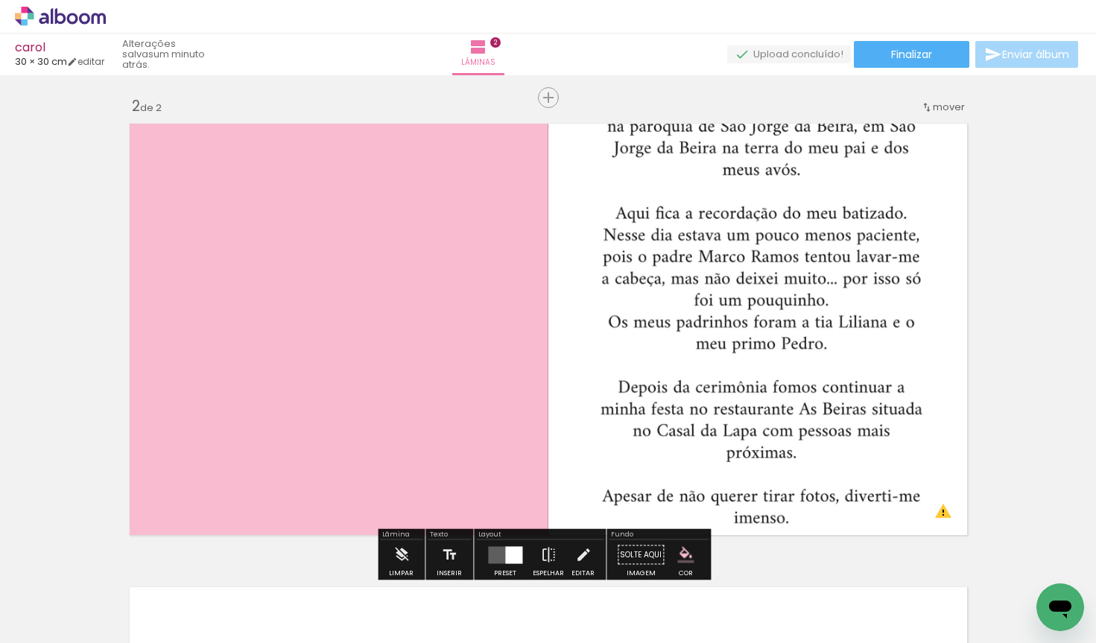
click at [239, 590] on div at bounding box center [232, 593] width 59 height 74
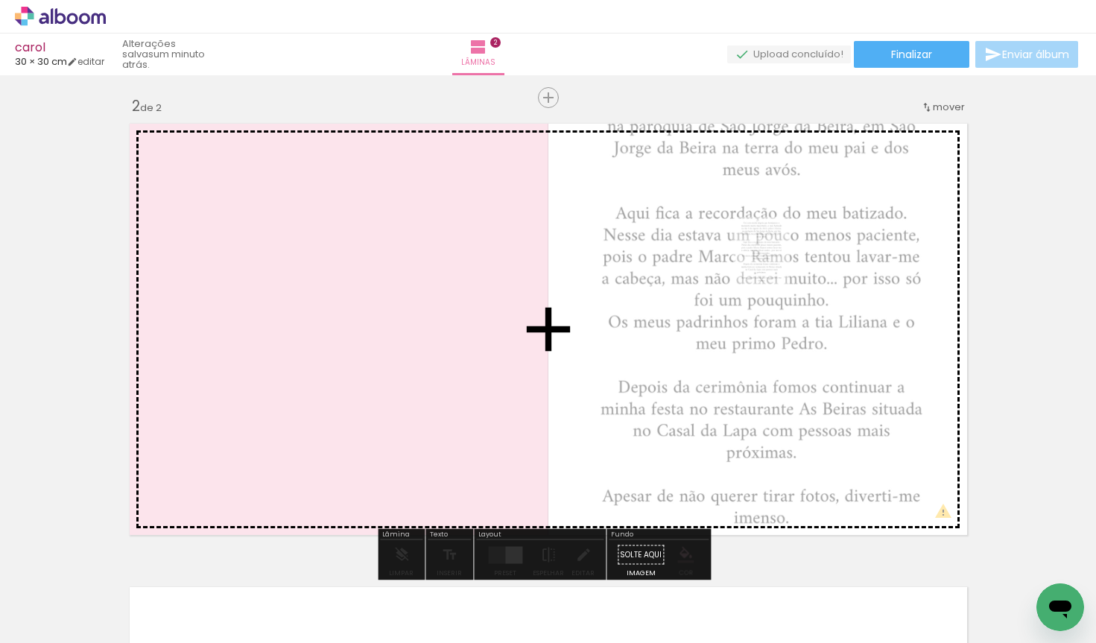
drag, startPoint x: 243, startPoint y: 586, endPoint x: 780, endPoint y: 263, distance: 626.2
click at [780, 263] on quentale-workspace at bounding box center [548, 321] width 1096 height 643
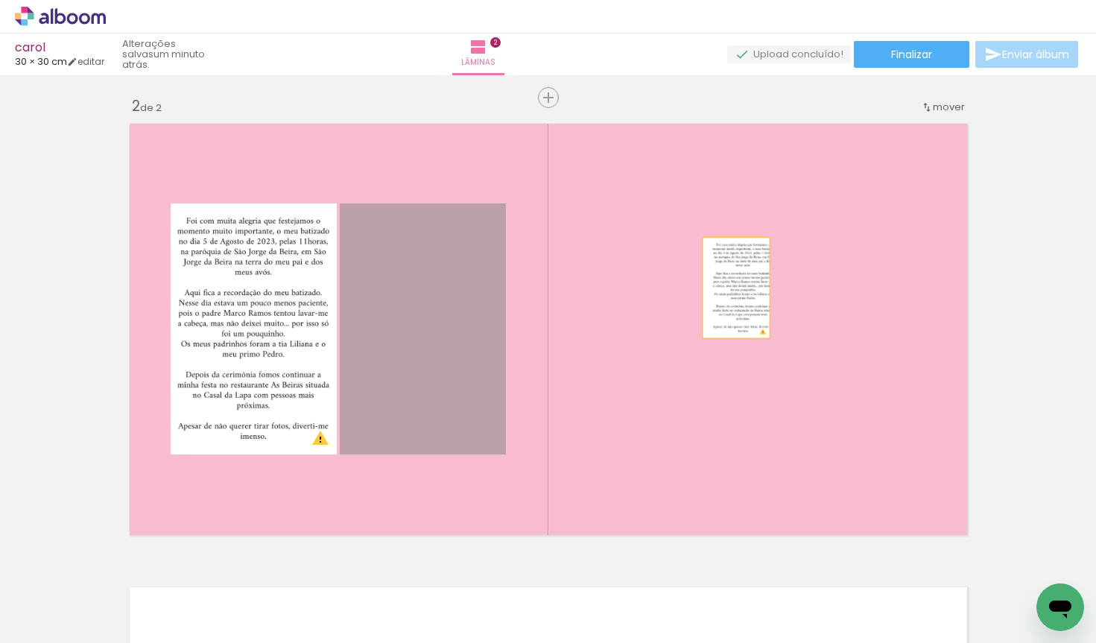
drag, startPoint x: 466, startPoint y: 357, endPoint x: 730, endPoint y: 287, distance: 273.7
click at [730, 287] on quentale-layouter at bounding box center [548, 329] width 853 height 426
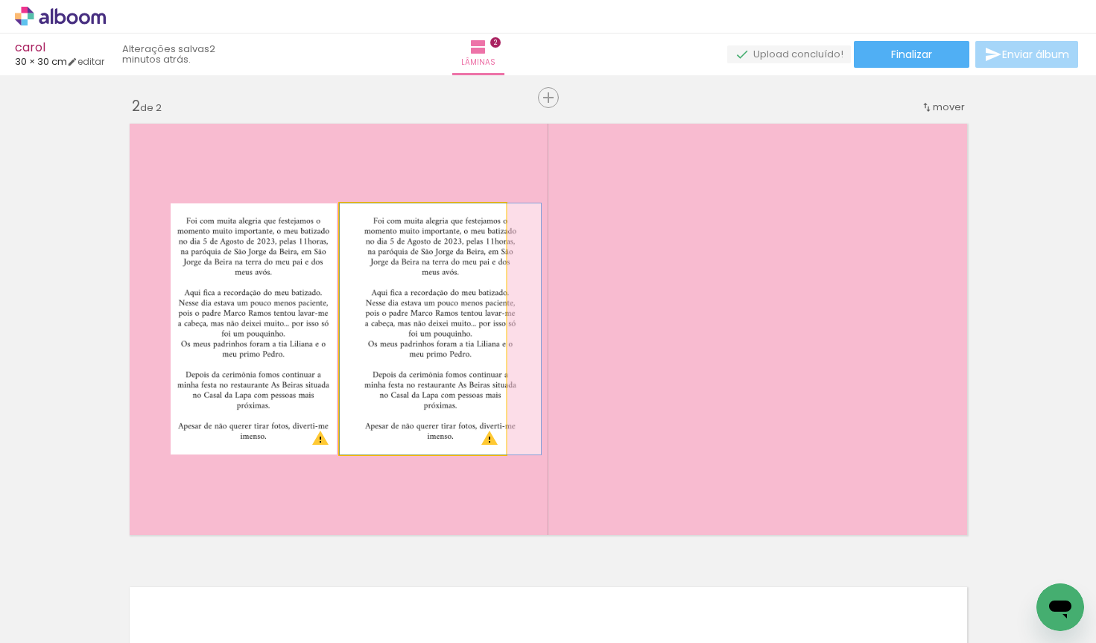
click at [387, 405] on quentale-photo at bounding box center [423, 328] width 166 height 251
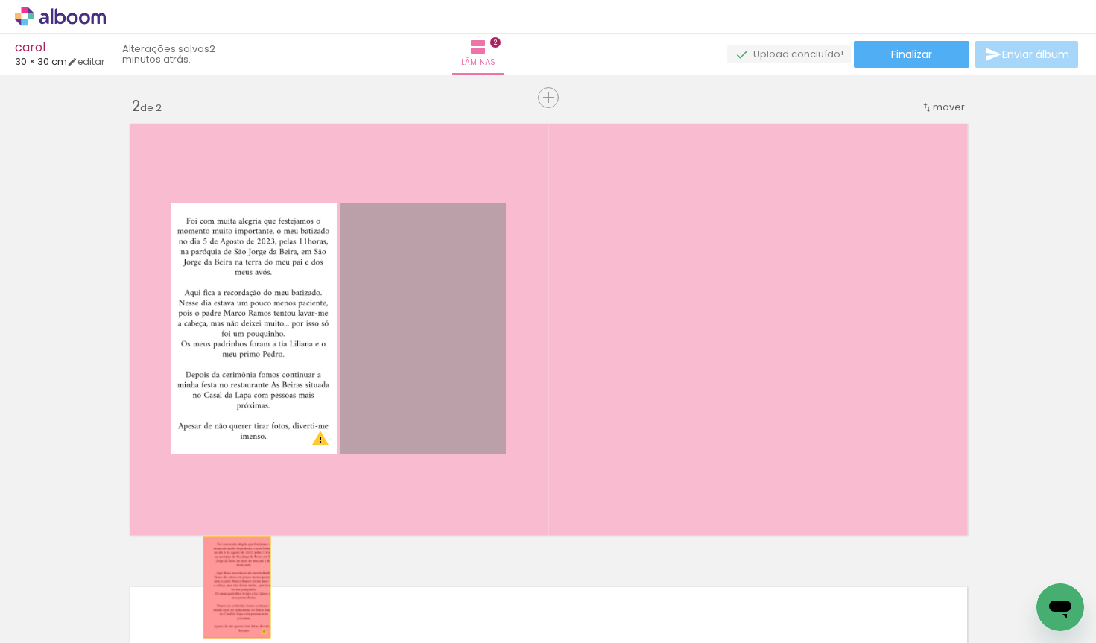
drag, startPoint x: 387, startPoint y: 405, endPoint x: 231, endPoint y: 587, distance: 239.5
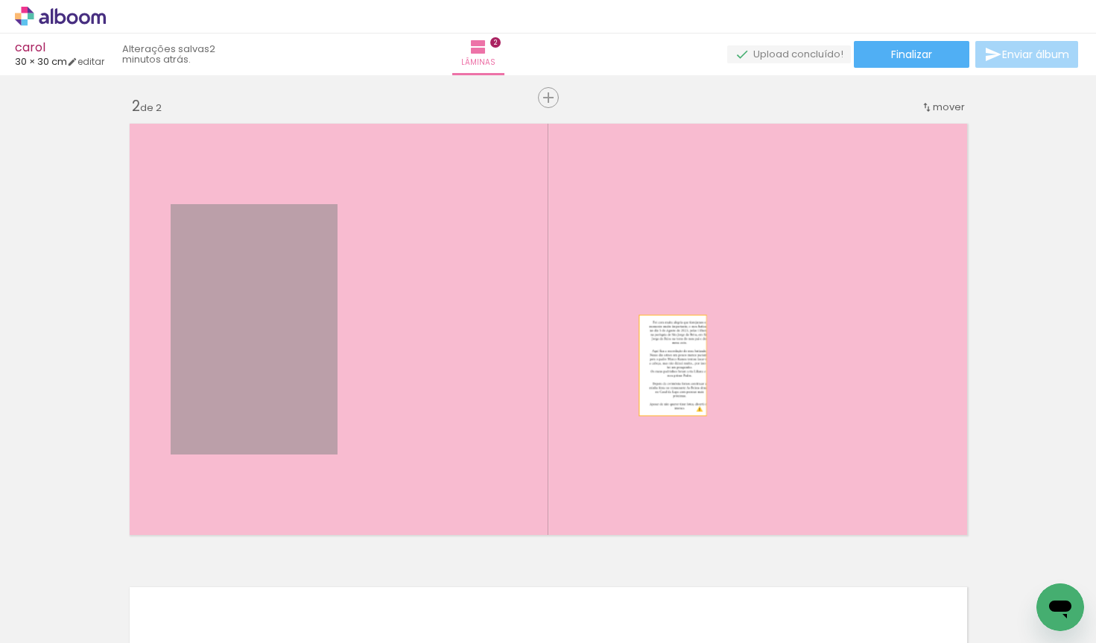
drag, startPoint x: 262, startPoint y: 364, endPoint x: 672, endPoint y: 365, distance: 410.0
click at [672, 365] on quentale-layouter at bounding box center [548, 329] width 853 height 426
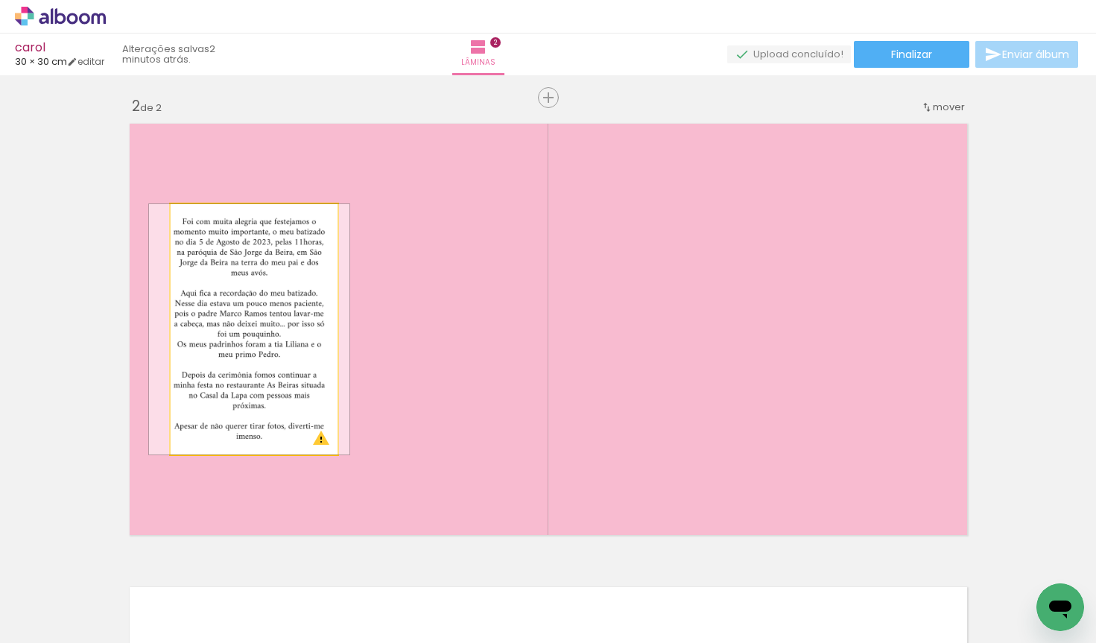
drag, startPoint x: 211, startPoint y: 310, endPoint x: 189, endPoint y: 309, distance: 21.7
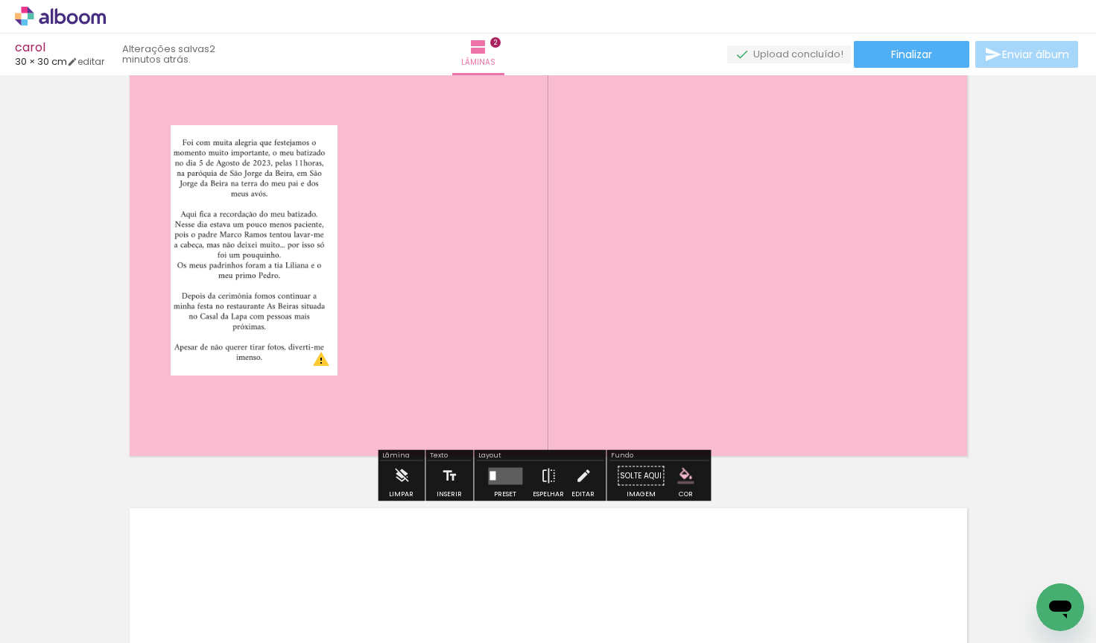
scroll to position [549, 0]
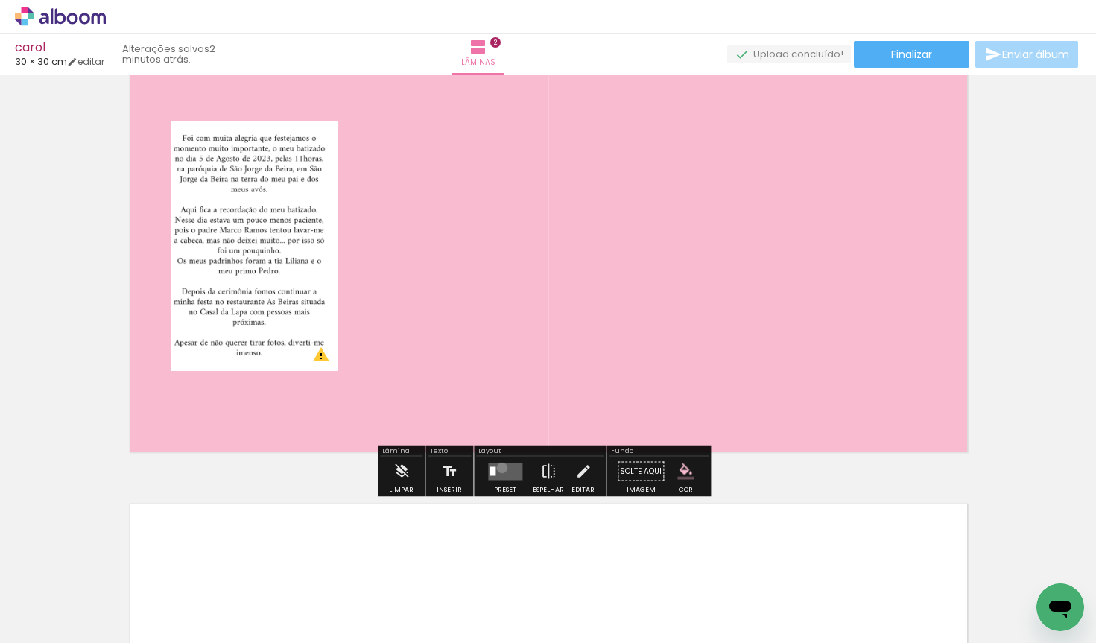
click at [499, 467] on quentale-layouter at bounding box center [505, 471] width 34 height 17
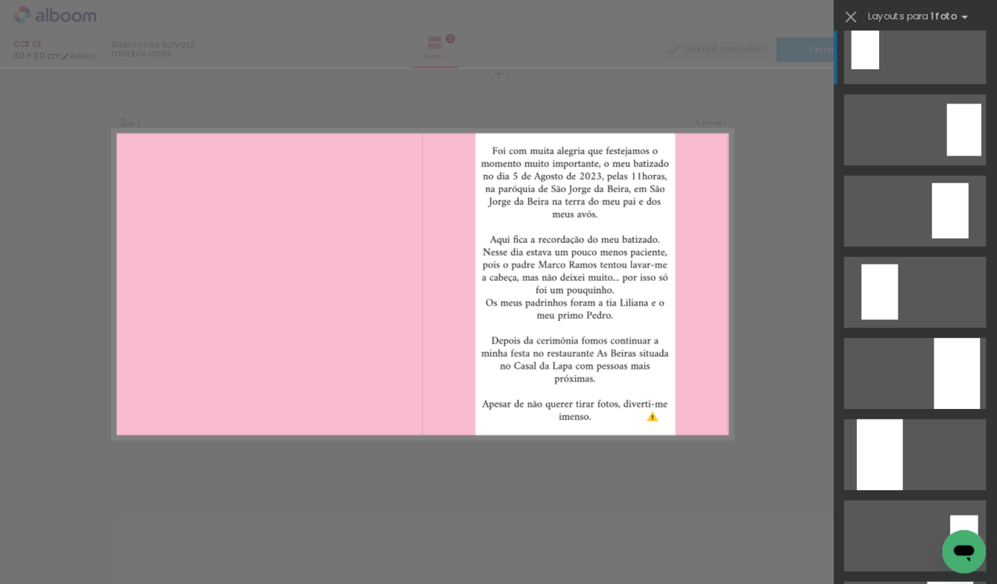
scroll to position [0, 0]
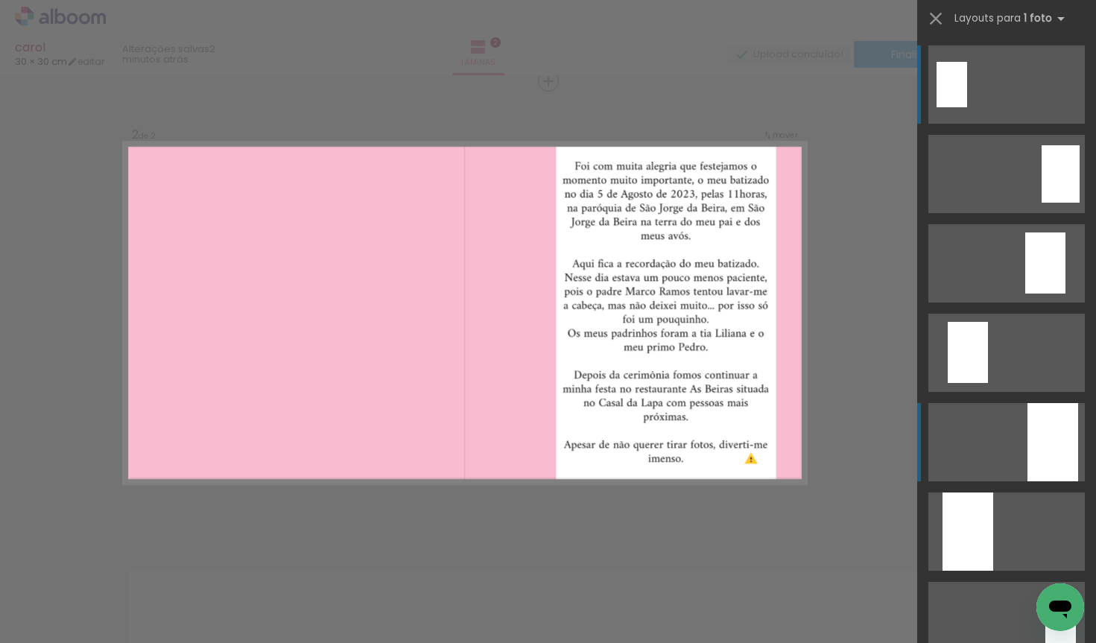
click at [1044, 446] on div at bounding box center [1053, 442] width 51 height 78
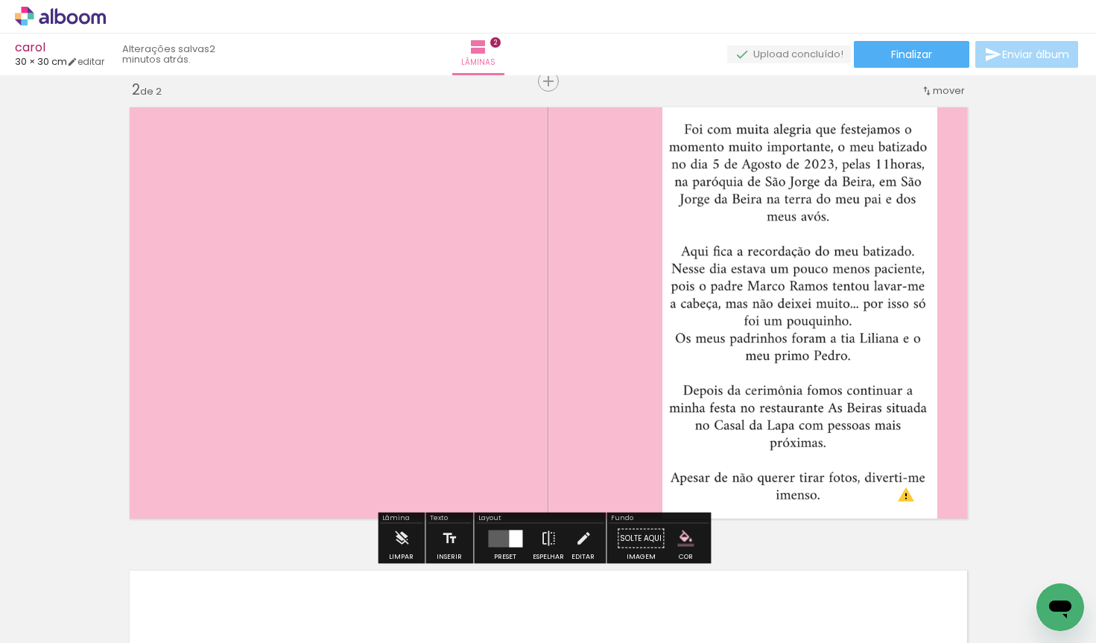
click at [1012, 381] on div "Inserir lâmina 1 de 2 Inserir lâmina 2 de 2 O Designbox precisará aumentar a su…" at bounding box center [548, 294] width 1096 height 1392
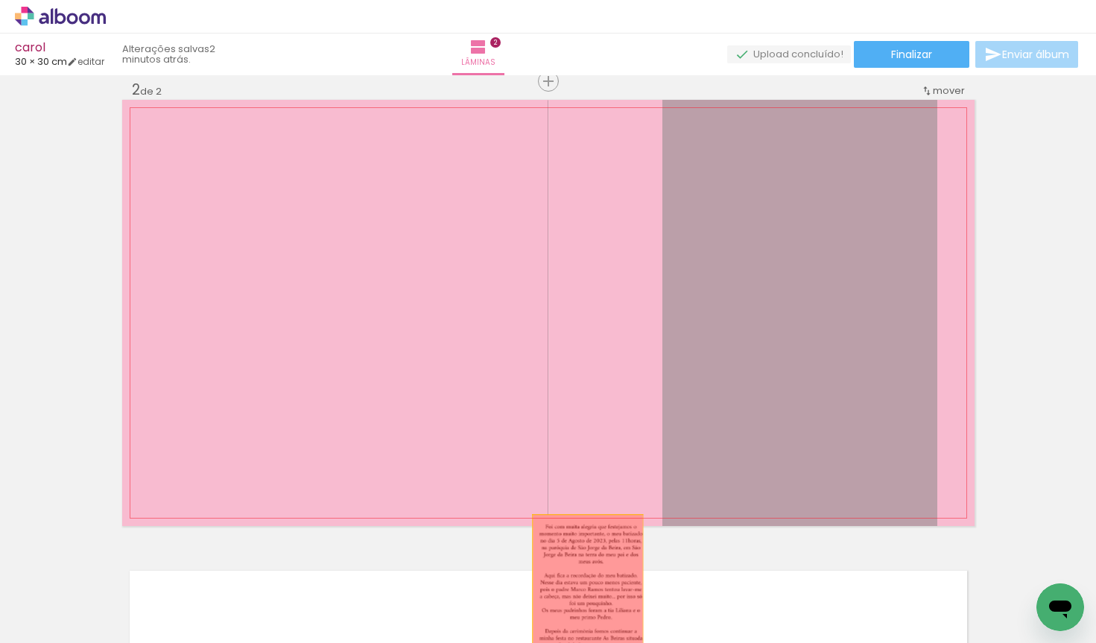
drag, startPoint x: 663, startPoint y: 466, endPoint x: 582, endPoint y: 601, distance: 157.5
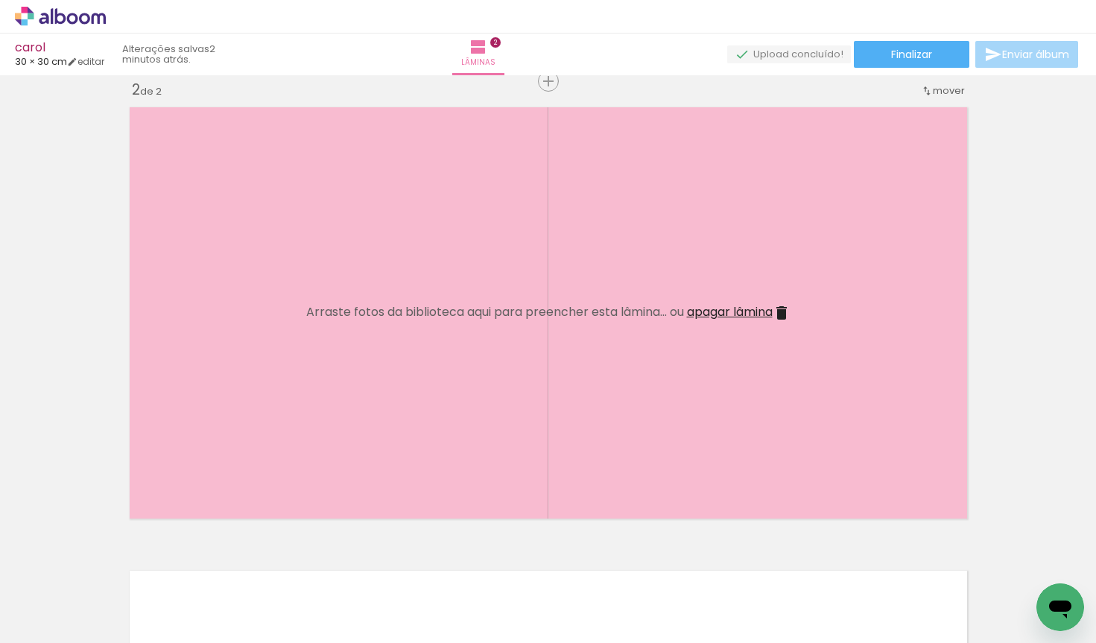
click at [730, 313] on span "apagar lâmina" at bounding box center [730, 311] width 86 height 17
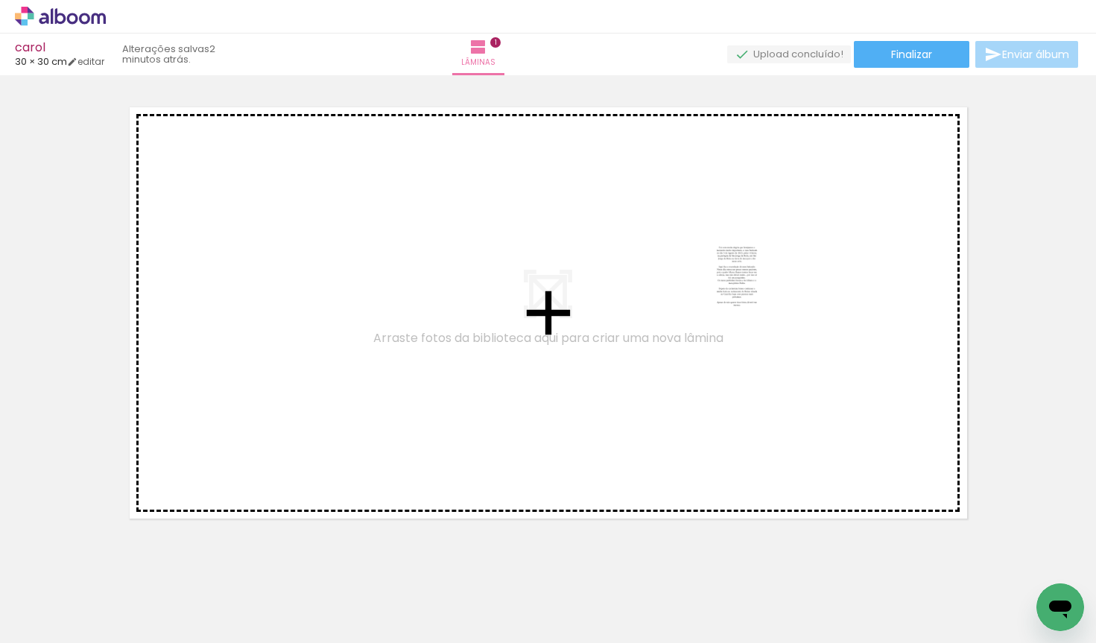
drag, startPoint x: 247, startPoint y: 596, endPoint x: 756, endPoint y: 288, distance: 594.7
click at [756, 288] on quentale-workspace at bounding box center [548, 321] width 1096 height 643
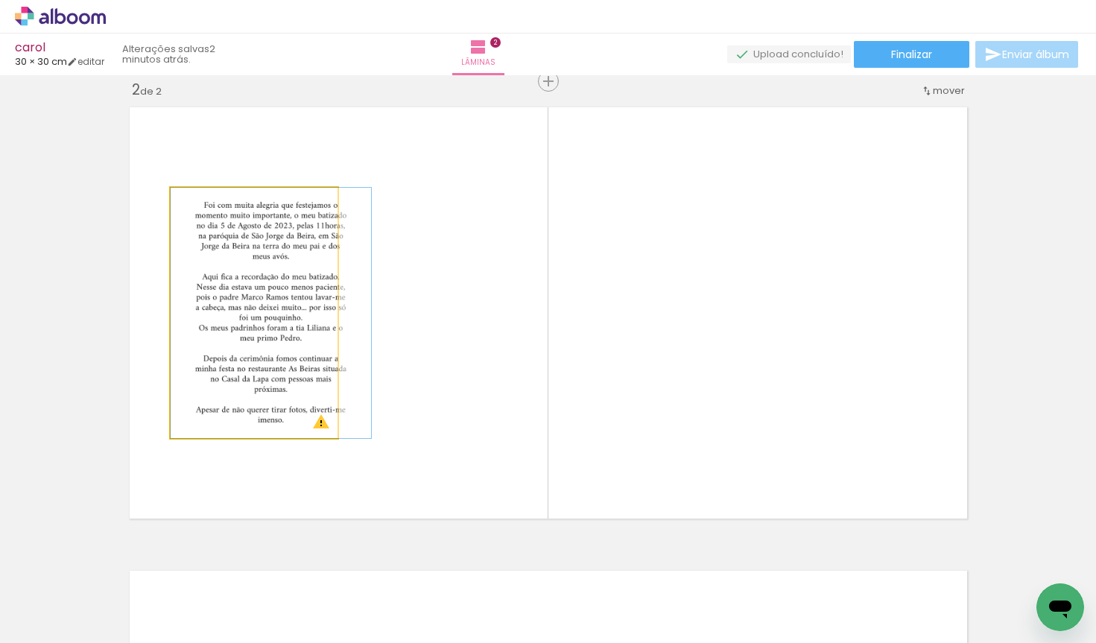
drag, startPoint x: 235, startPoint y: 265, endPoint x: 277, endPoint y: 259, distance: 42.2
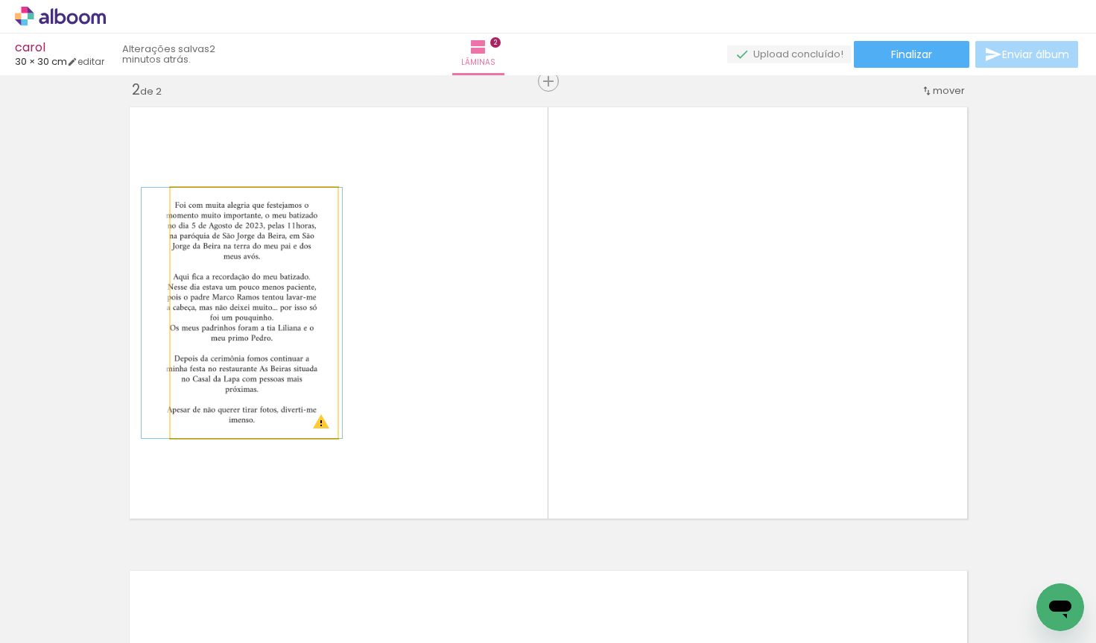
drag, startPoint x: 277, startPoint y: 259, endPoint x: 247, endPoint y: 260, distance: 29.1
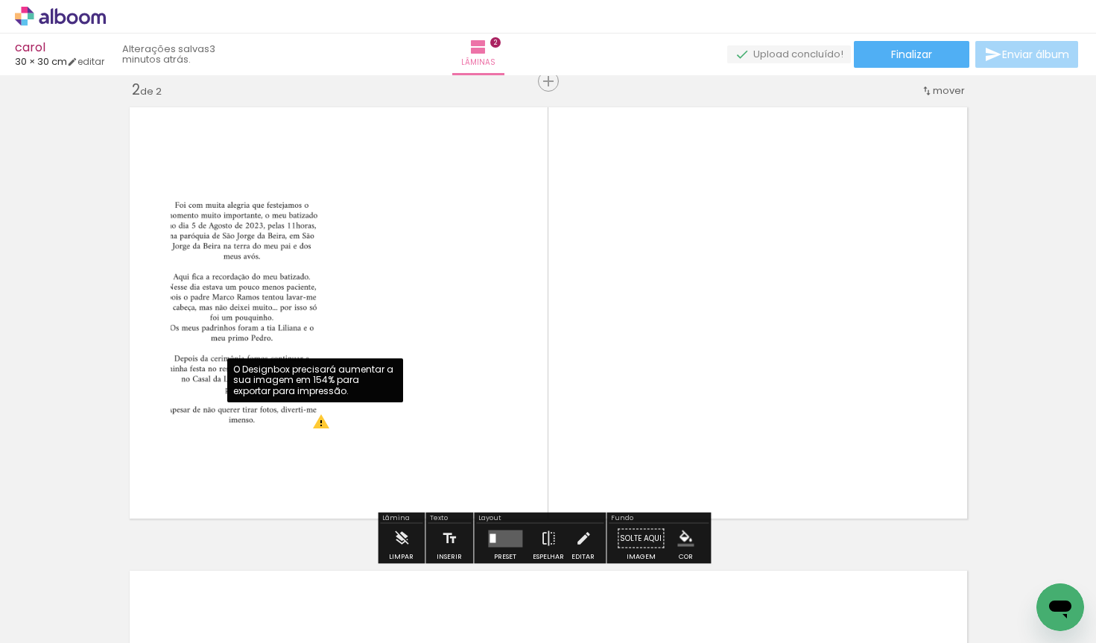
click at [316, 424] on quentale-photo at bounding box center [254, 313] width 167 height 250
click at [314, 419] on quentale-photo at bounding box center [254, 313] width 167 height 250
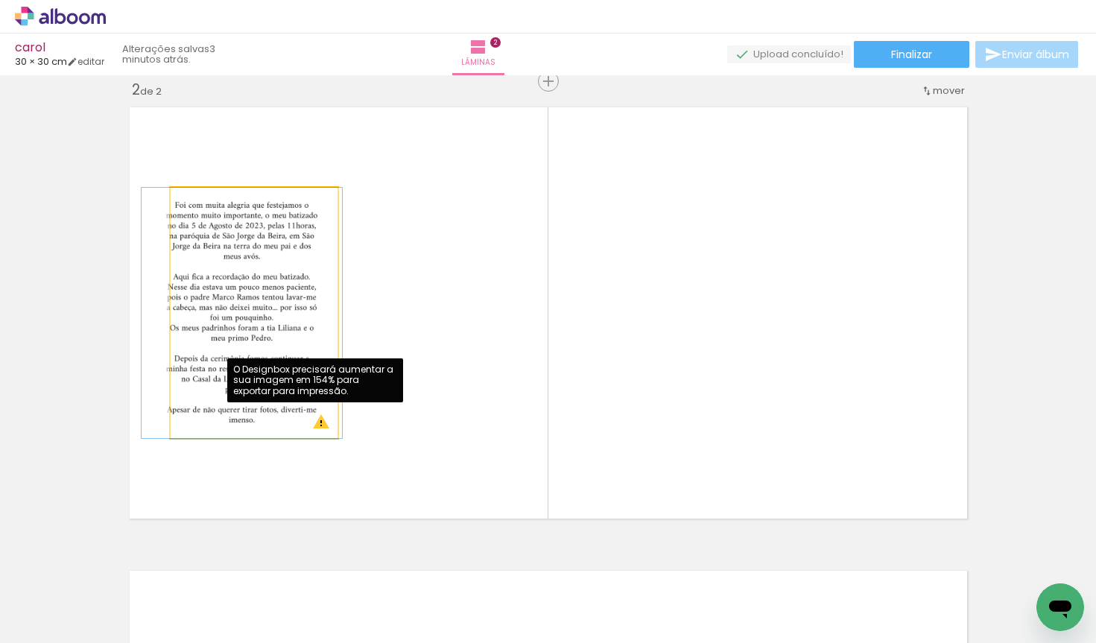
click at [313, 409] on quentale-photo at bounding box center [254, 313] width 167 height 250
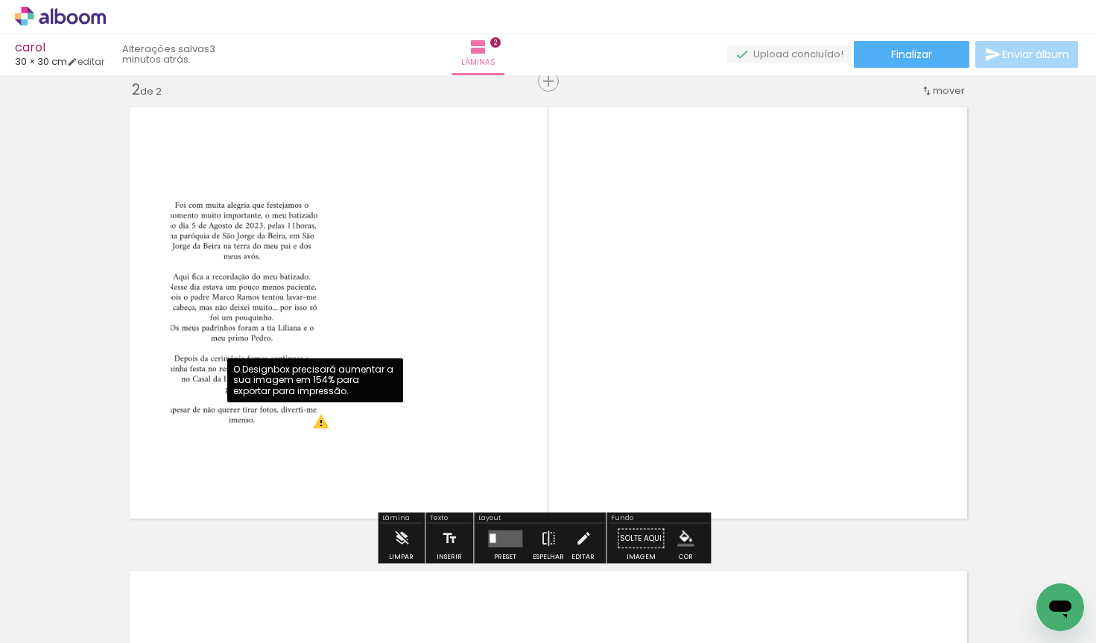
click at [313, 445] on quentale-layouter at bounding box center [548, 313] width 853 height 426
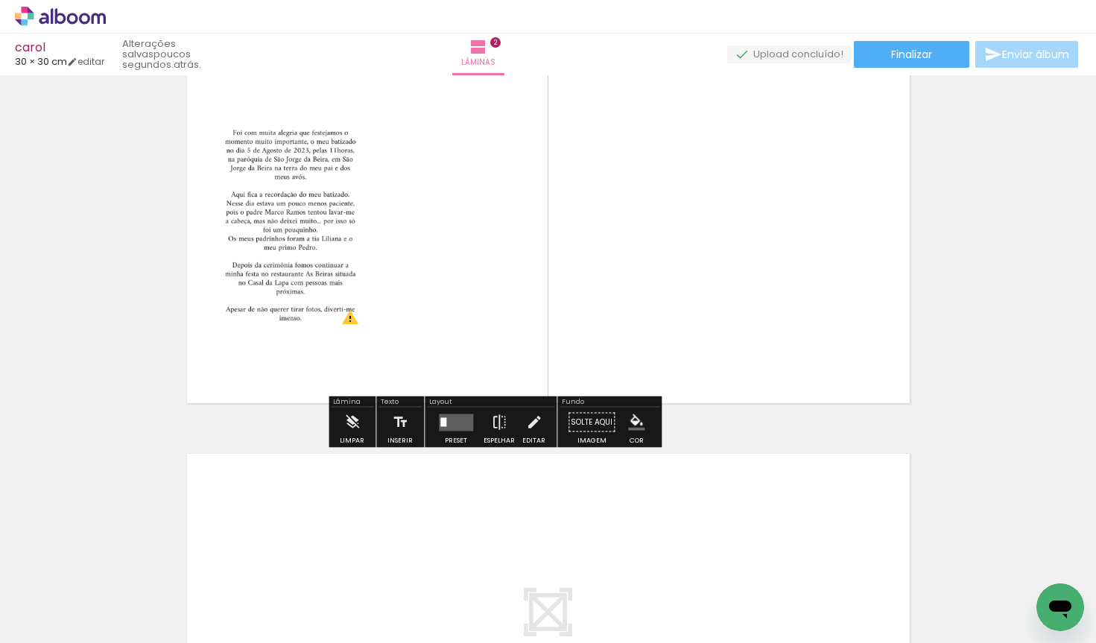
scroll to position [482, 0]
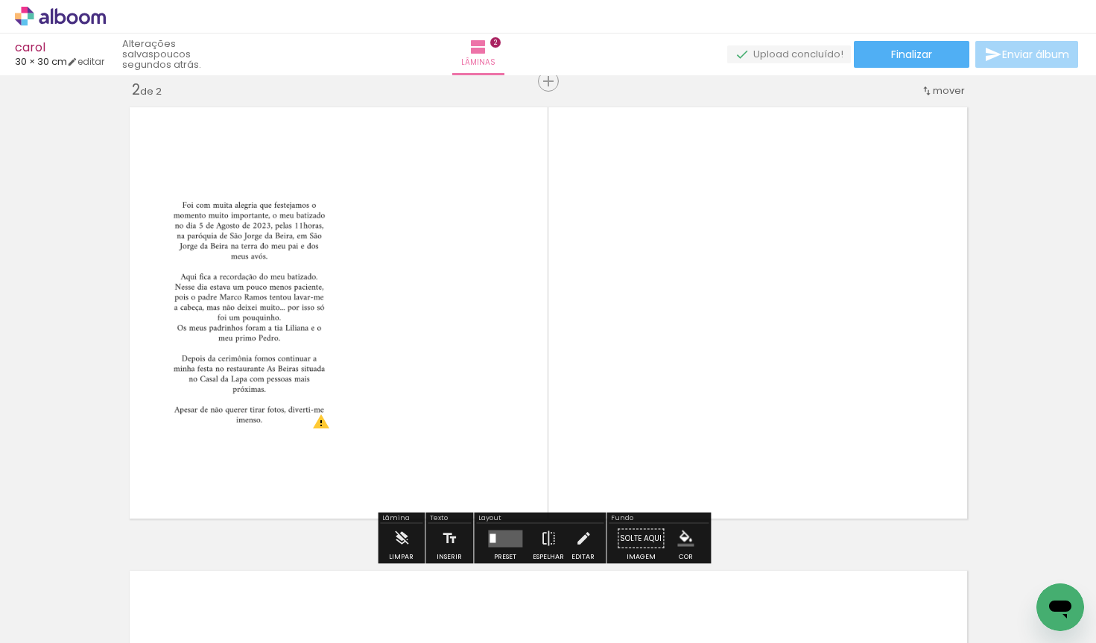
click at [321, 209] on div at bounding box center [322, 203] width 18 height 15
click at [323, 236] on paper-item at bounding box center [322, 238] width 27 height 10
click at [318, 204] on div at bounding box center [322, 203] width 18 height 15
click at [323, 295] on iron-icon "color picker" at bounding box center [324, 298] width 18 height 14
click at [350, 190] on quentale-layouter at bounding box center [548, 313] width 853 height 426
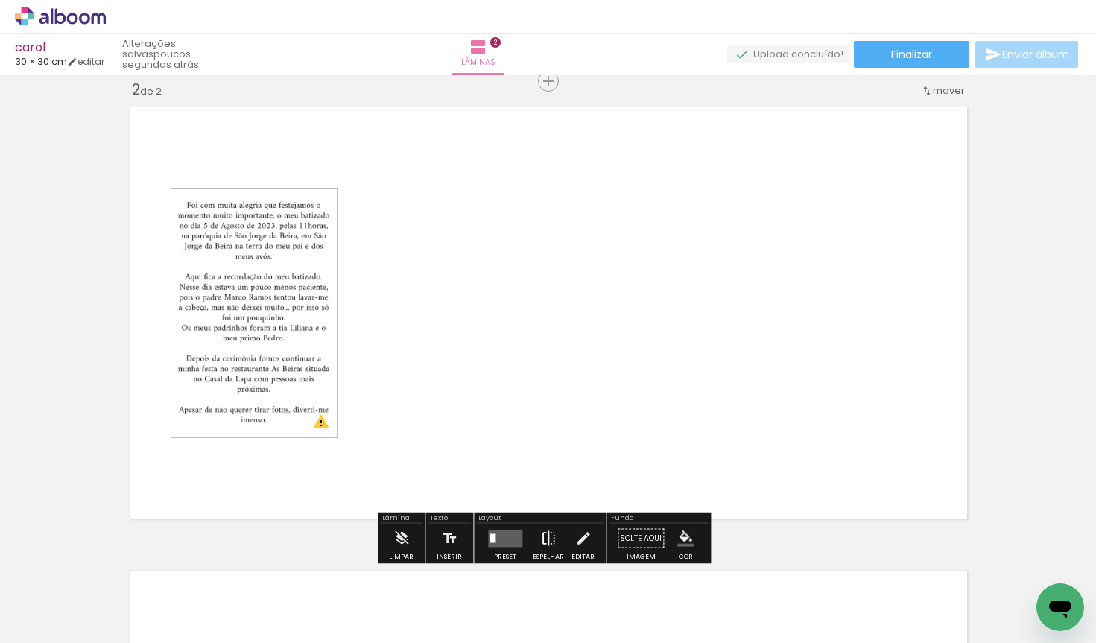
click at [540, 533] on iron-icon at bounding box center [548, 539] width 16 height 30
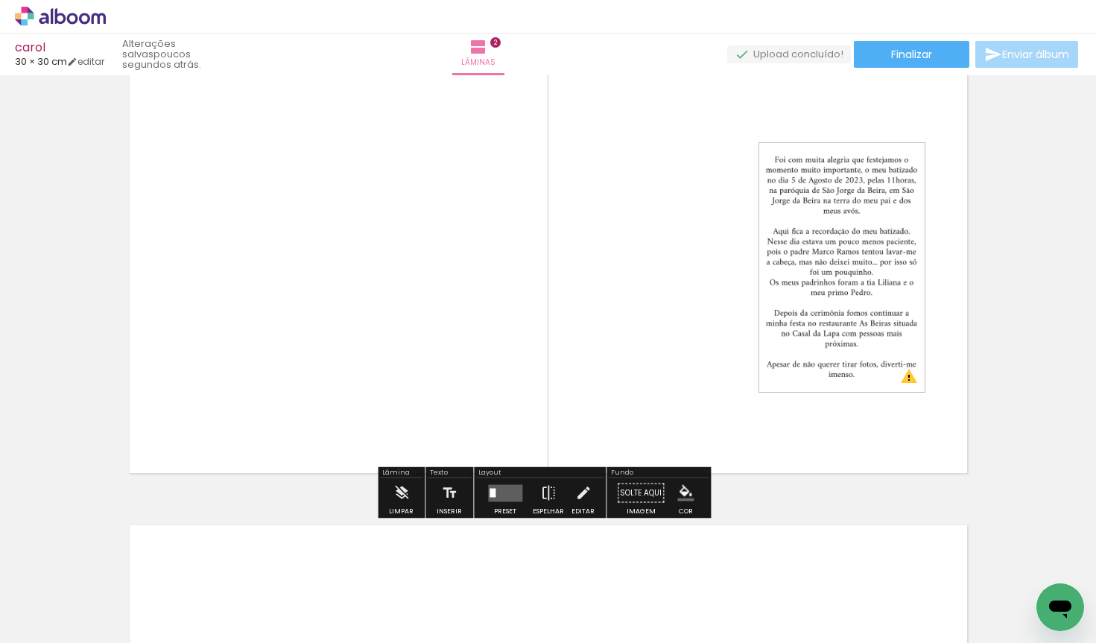
scroll to position [530, 0]
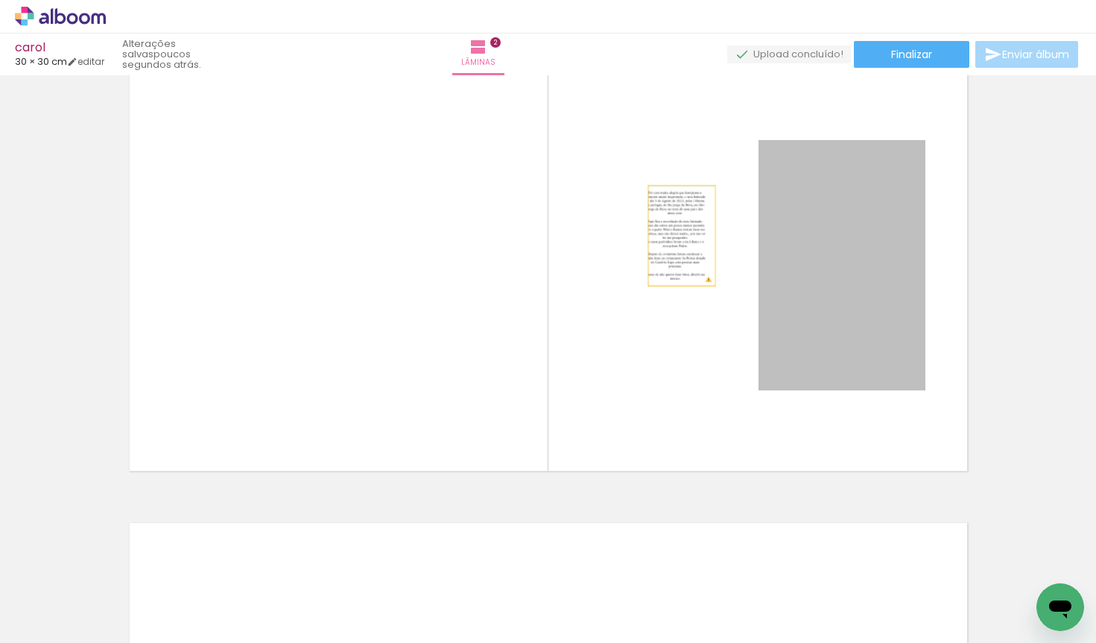
drag, startPoint x: 865, startPoint y: 230, endPoint x: 676, endPoint y: 236, distance: 189.4
click at [676, 236] on quentale-layouter at bounding box center [548, 265] width 853 height 426
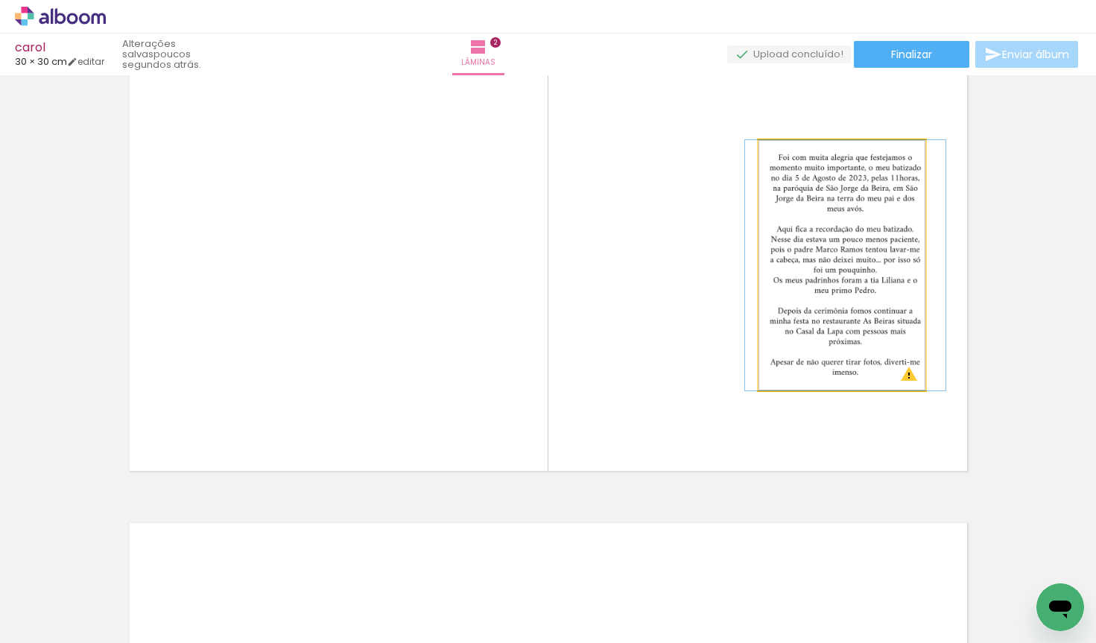
drag, startPoint x: 823, startPoint y: 282, endPoint x: 843, endPoint y: 283, distance: 20.1
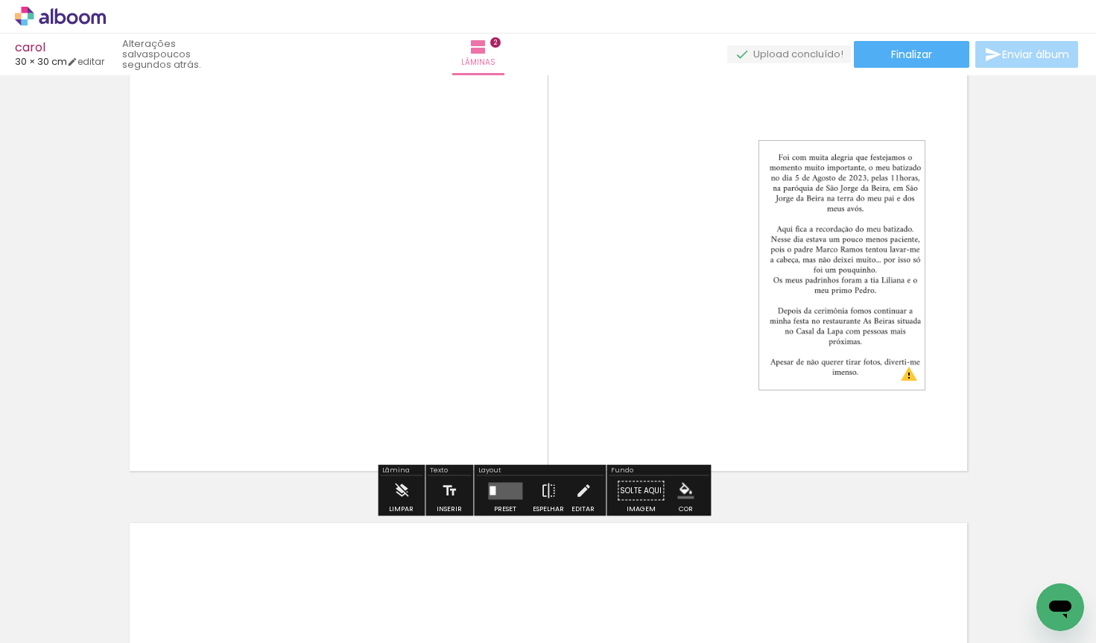
click at [946, 195] on quentale-layouter at bounding box center [548, 265] width 853 height 426
click at [509, 488] on quentale-layouter at bounding box center [505, 490] width 34 height 17
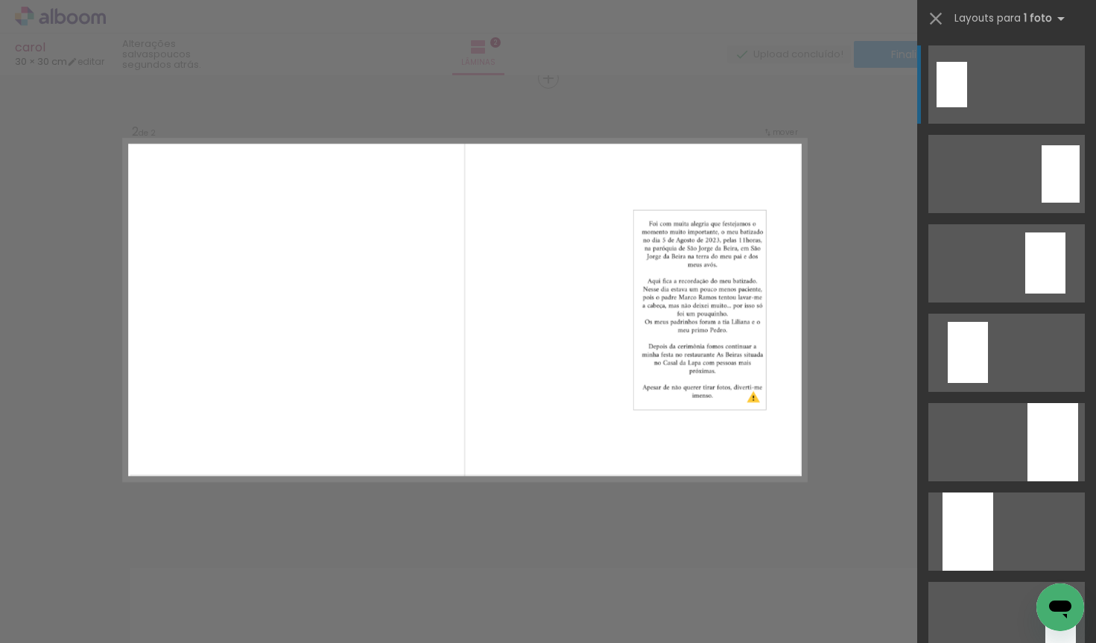
scroll to position [482, 0]
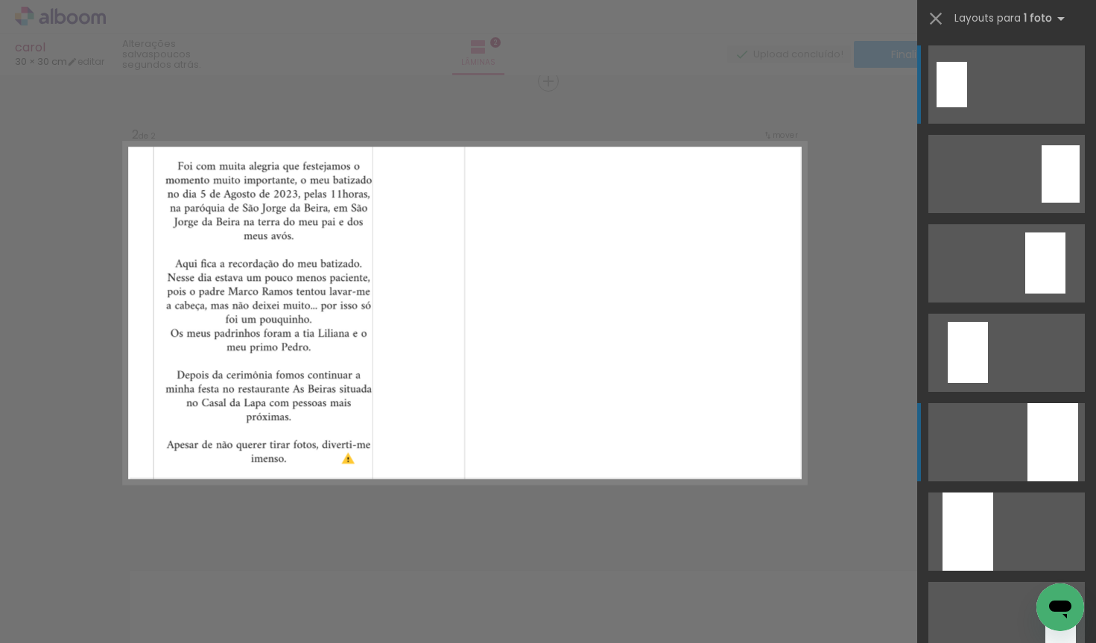
click at [1047, 448] on div at bounding box center [1053, 442] width 51 height 78
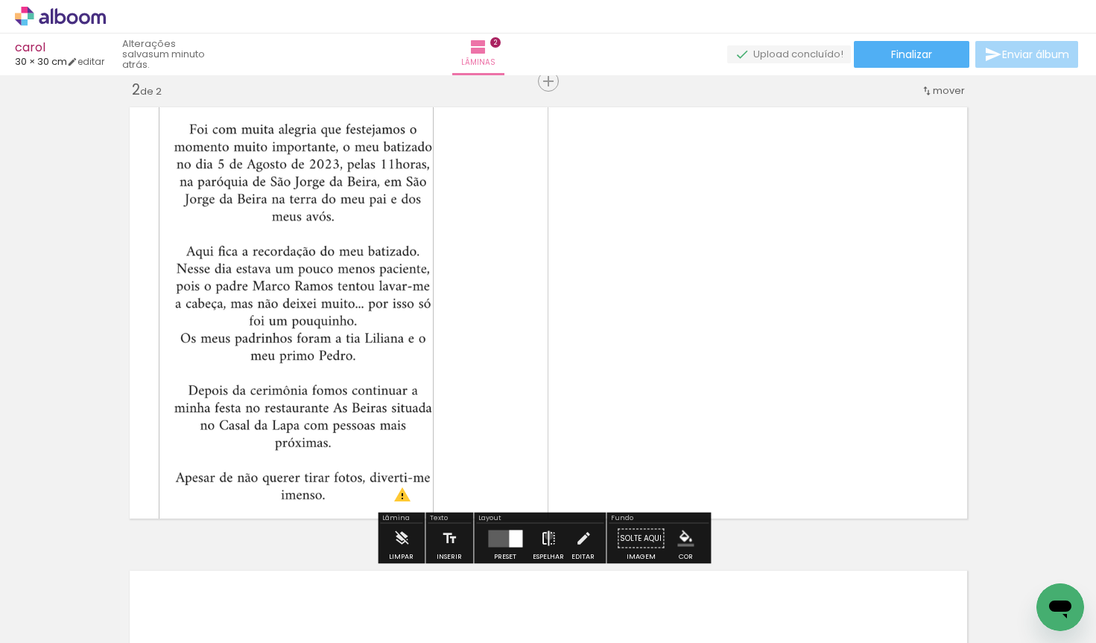
click at [546, 535] on iron-icon at bounding box center [548, 539] width 16 height 30
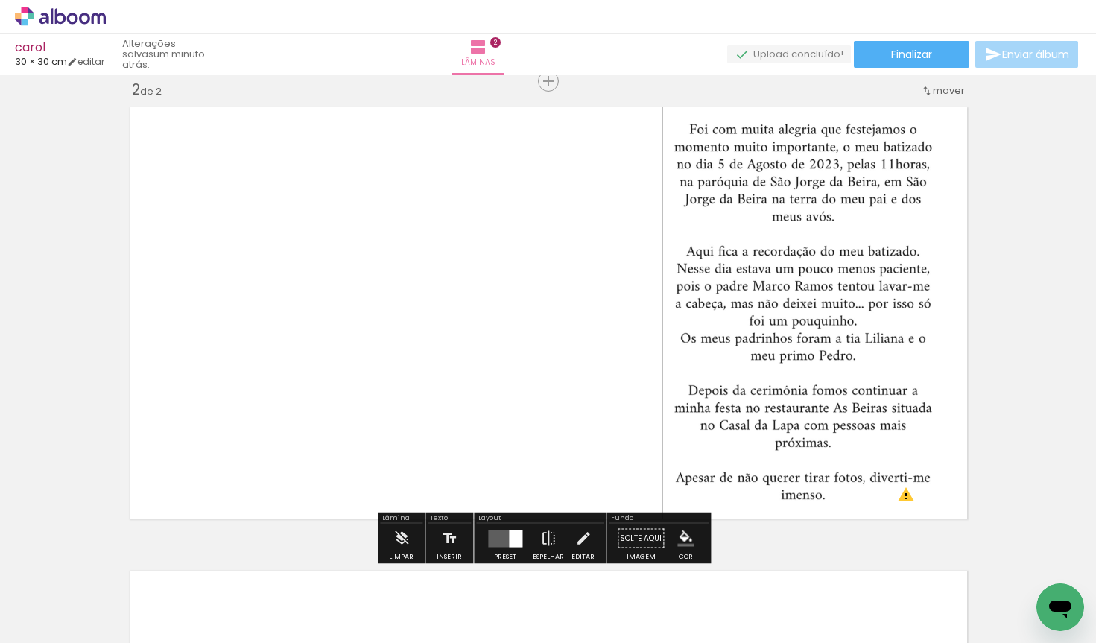
click at [590, 352] on quentale-layouter at bounding box center [548, 313] width 853 height 426
click at [509, 537] on div at bounding box center [515, 538] width 13 height 17
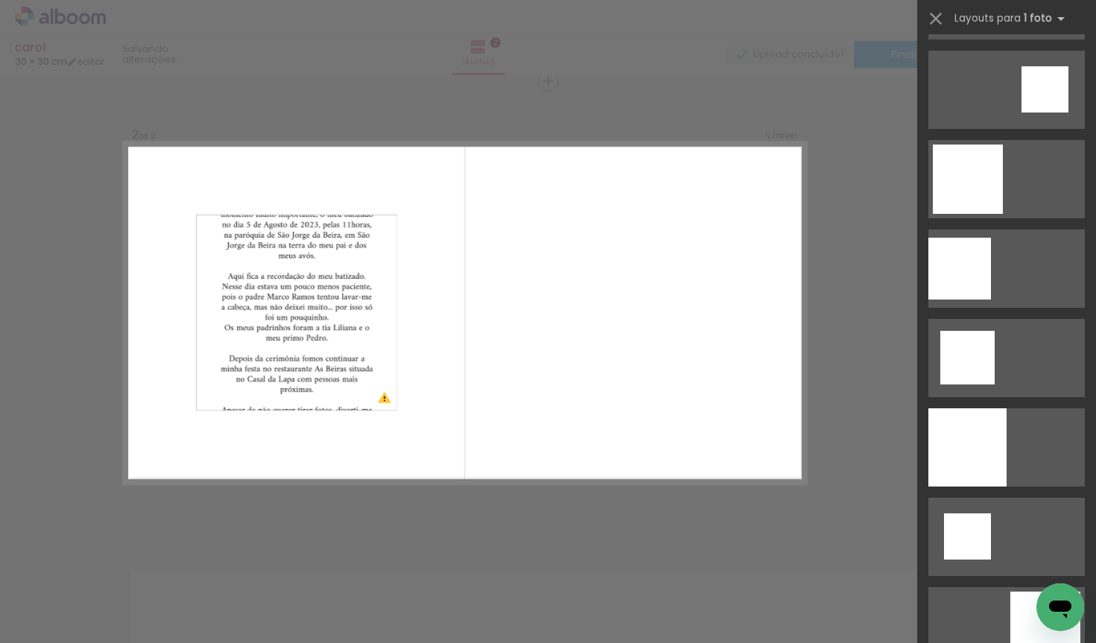
scroll to position [1438, 0]
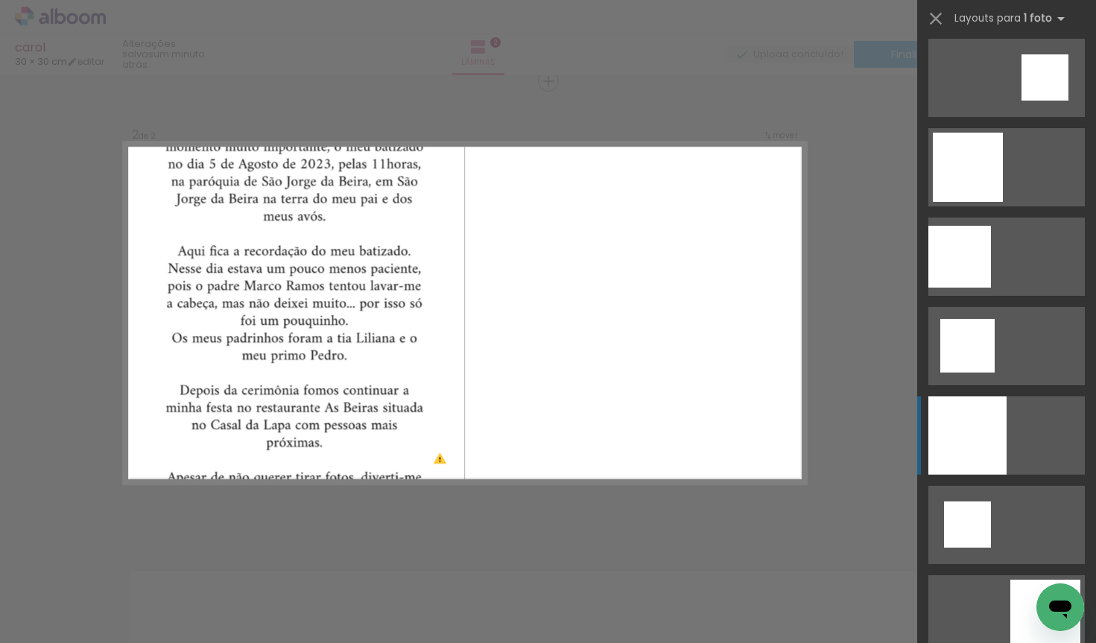
click at [967, 403] on div at bounding box center [968, 436] width 78 height 78
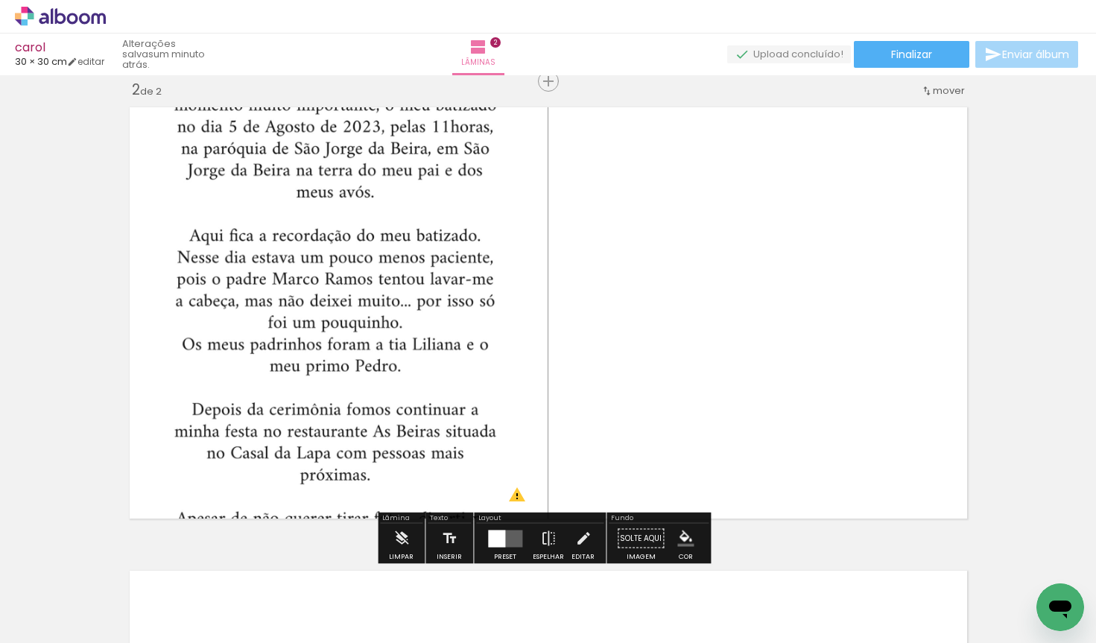
click at [409, 311] on quentale-photo at bounding box center [335, 313] width 426 height 426
click at [628, 535] on paper-button "Solte aqui Imagem" at bounding box center [641, 543] width 54 height 38
drag, startPoint x: 634, startPoint y: 534, endPoint x: 646, endPoint y: 432, distance: 102.9
click at [646, 432] on div "Inserir lâmina 1 de 2 Inserir lâmina 2 de 2 O Designbox precisará aumentar a su…" at bounding box center [548, 294] width 1096 height 1392
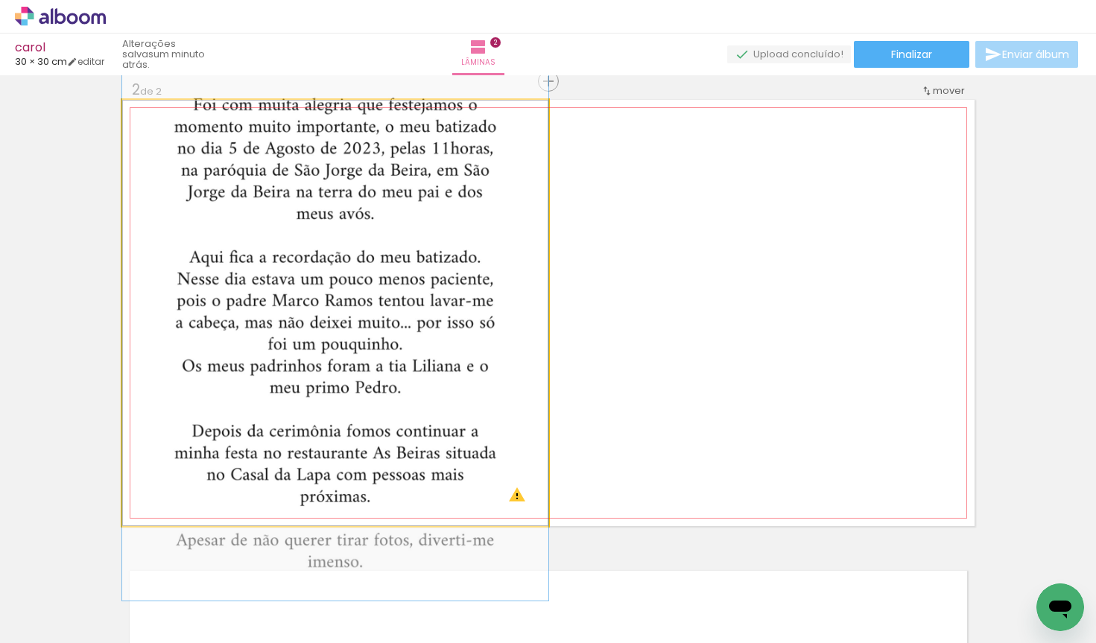
drag, startPoint x: 356, startPoint y: 462, endPoint x: 364, endPoint y: 386, distance: 76.6
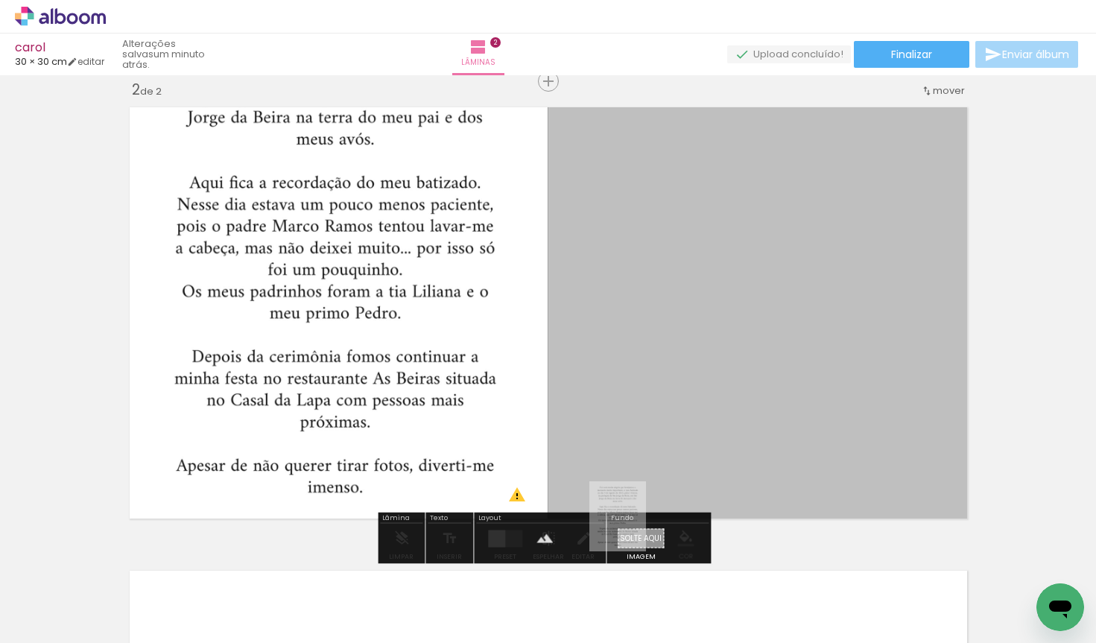
drag, startPoint x: 236, startPoint y: 595, endPoint x: 635, endPoint y: 526, distance: 404.6
click at [636, 527] on quentale-workspace at bounding box center [548, 321] width 1096 height 643
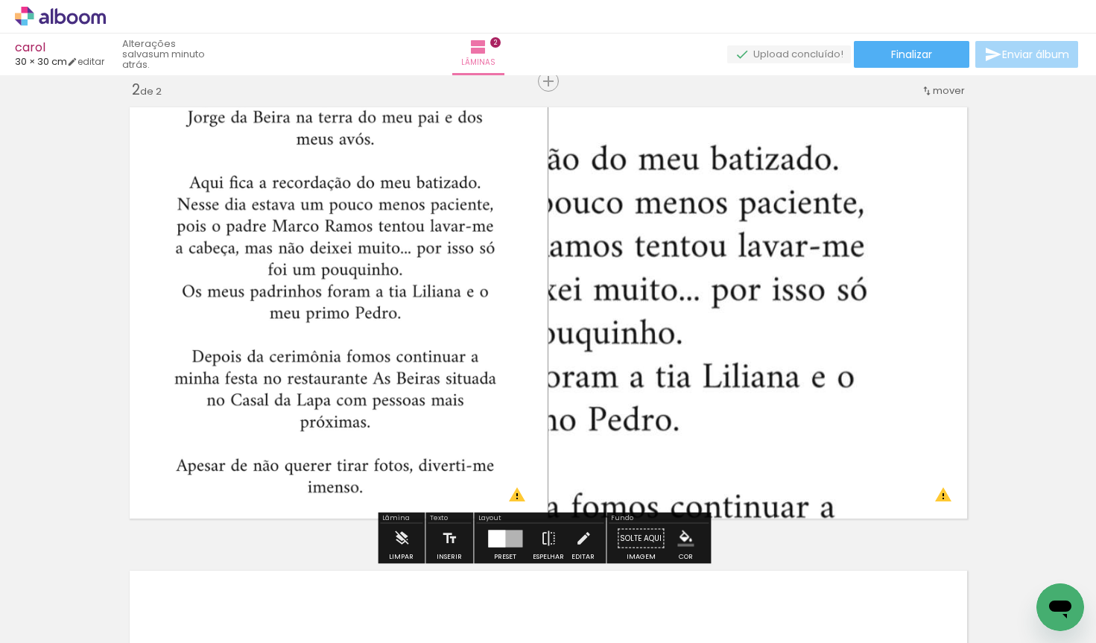
drag, startPoint x: 663, startPoint y: 408, endPoint x: 787, endPoint y: 397, distance: 125.0
click at [792, 393] on quentale-layouter at bounding box center [548, 313] width 853 height 426
drag, startPoint x: 787, startPoint y: 397, endPoint x: 786, endPoint y: 321, distance: 76.0
click at [786, 321] on quentale-layouter at bounding box center [548, 313] width 853 height 426
drag, startPoint x: 786, startPoint y: 321, endPoint x: 242, endPoint y: 601, distance: 611.7
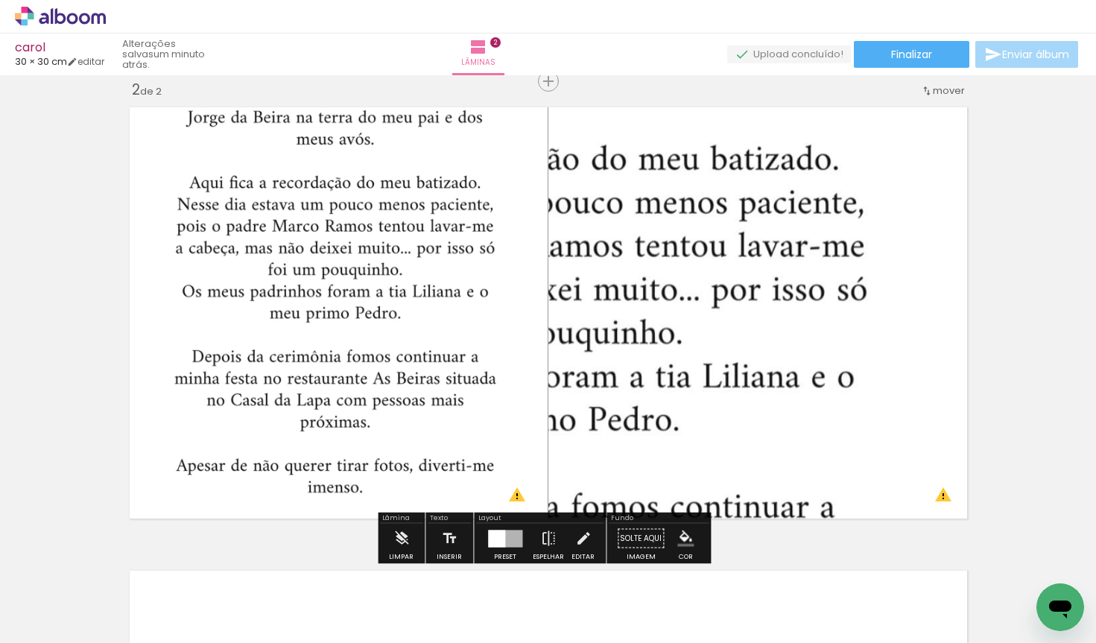
click at [242, 601] on quentale-workspace at bounding box center [548, 321] width 1096 height 643
drag, startPoint x: 651, startPoint y: 406, endPoint x: 253, endPoint y: 596, distance: 440.8
click at [253, 596] on quentale-workspace at bounding box center [548, 321] width 1096 height 643
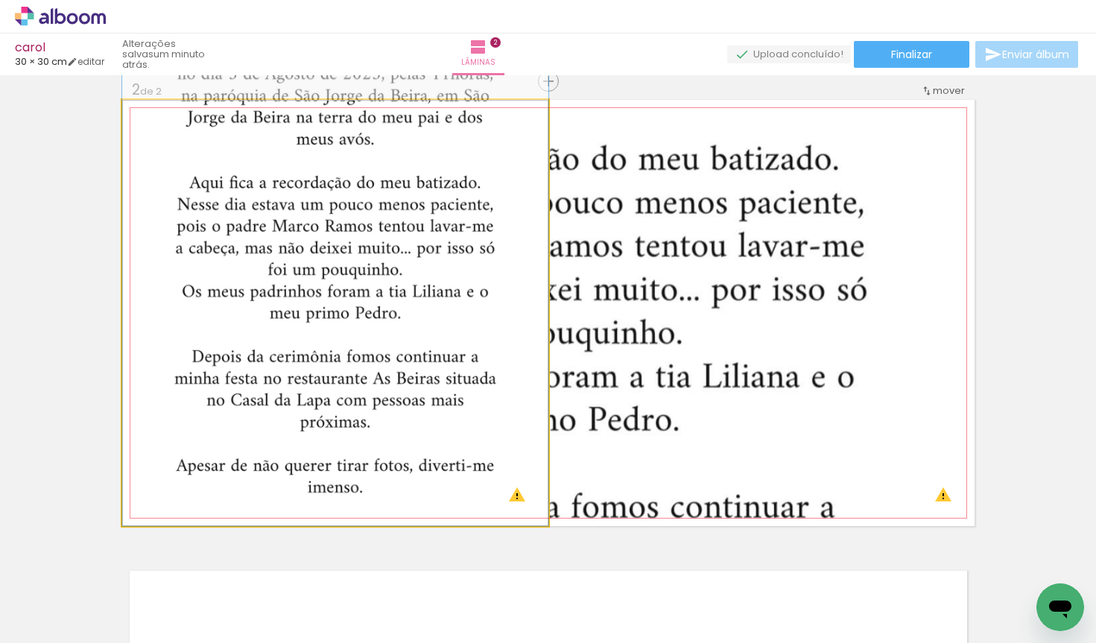
click at [329, 416] on quentale-photo at bounding box center [335, 313] width 426 height 426
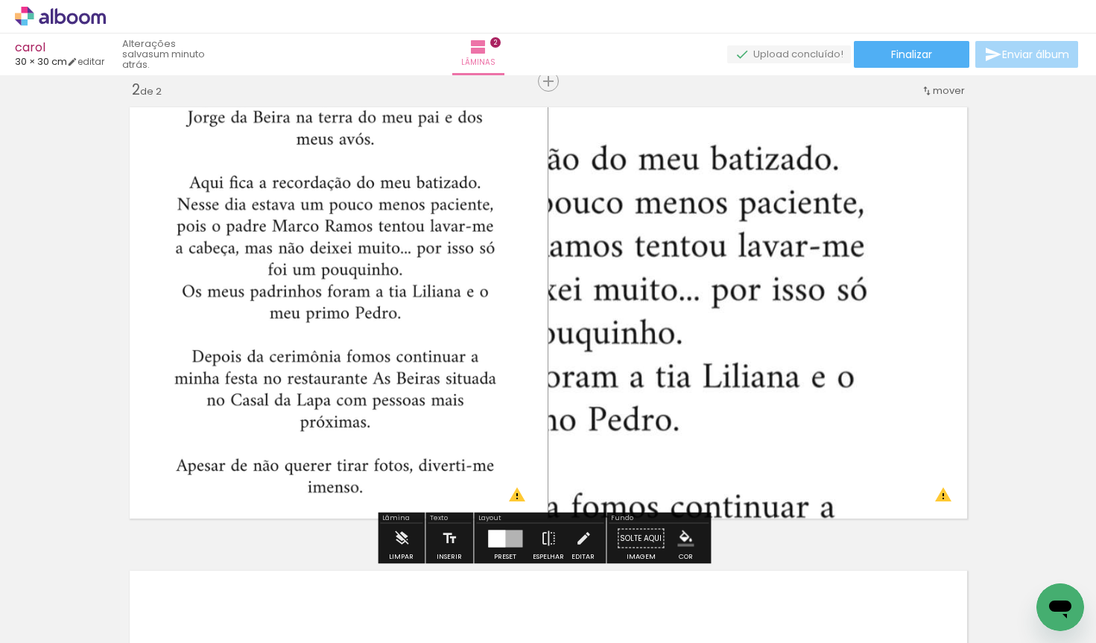
click at [606, 348] on quentale-layouter at bounding box center [548, 313] width 853 height 426
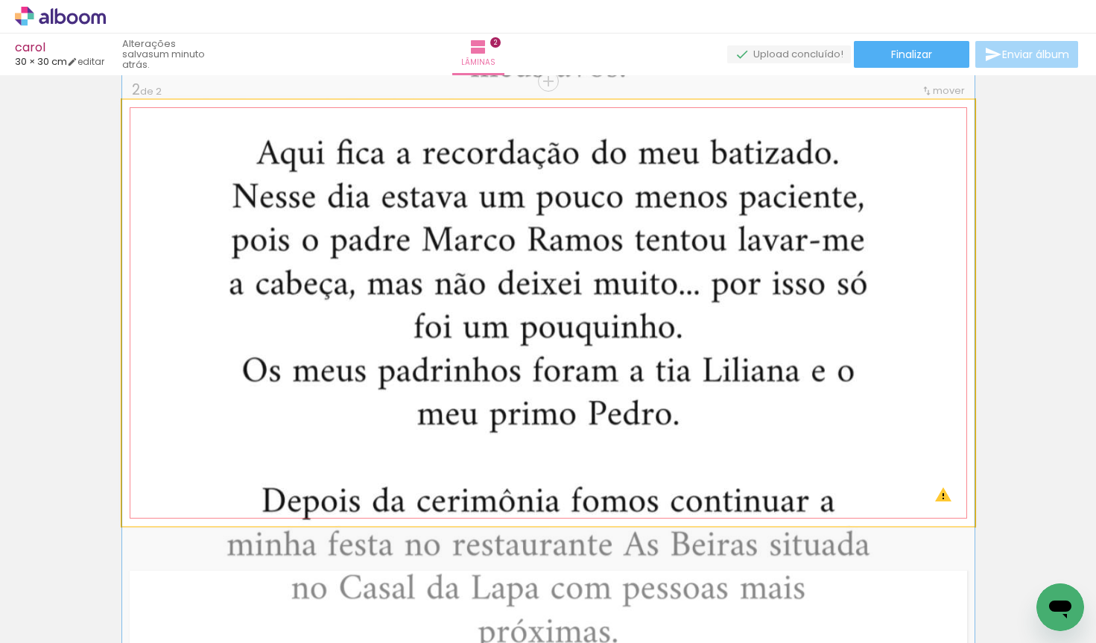
drag, startPoint x: 668, startPoint y: 378, endPoint x: 527, endPoint y: 370, distance: 141.1
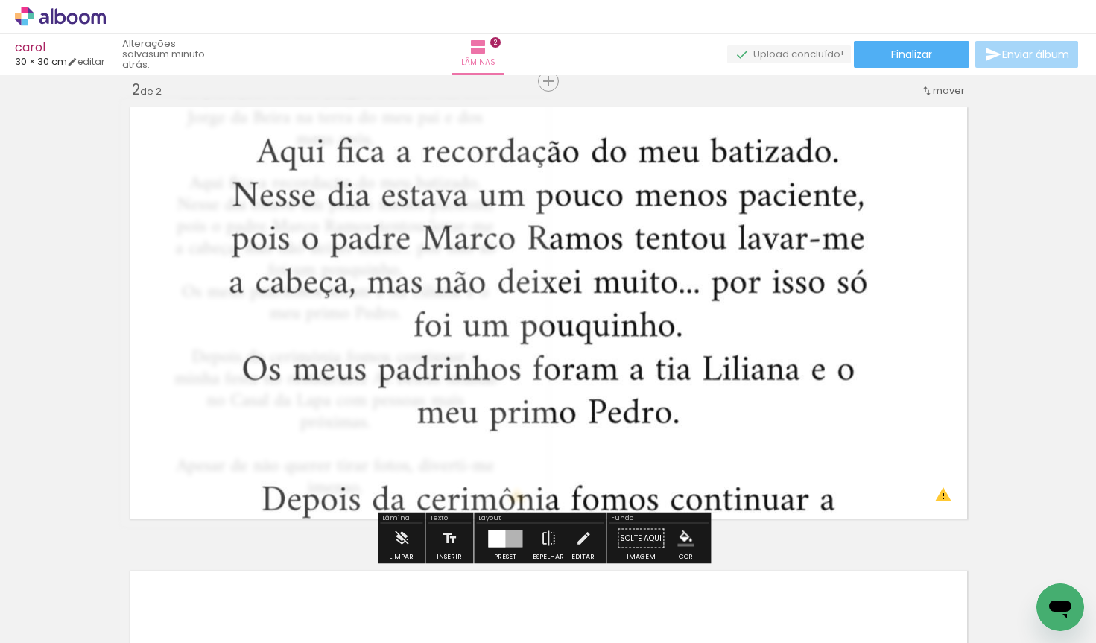
click at [640, 538] on paper-button "Solte aqui Imagem" at bounding box center [641, 543] width 54 height 38
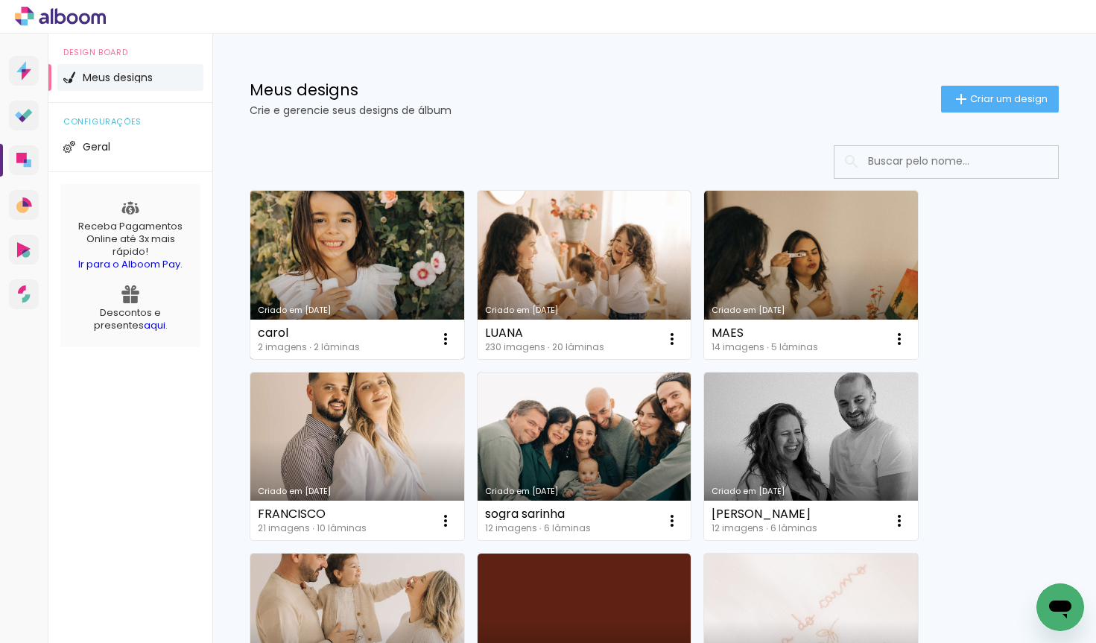
click at [347, 251] on link "Criado em 10/10/25" at bounding box center [357, 275] width 214 height 168
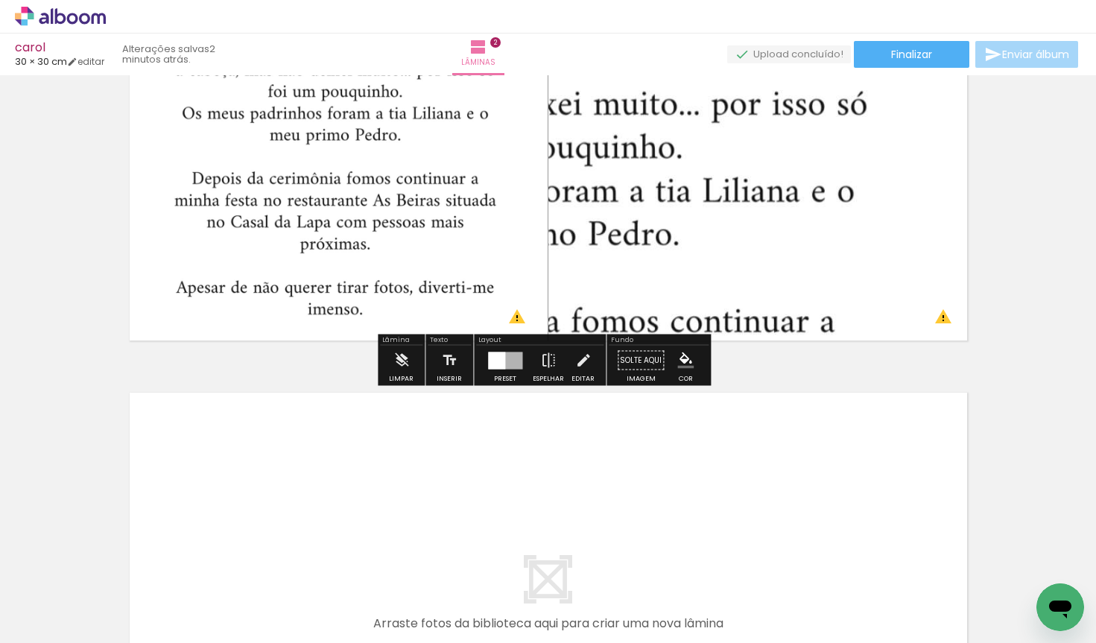
scroll to position [666, 0]
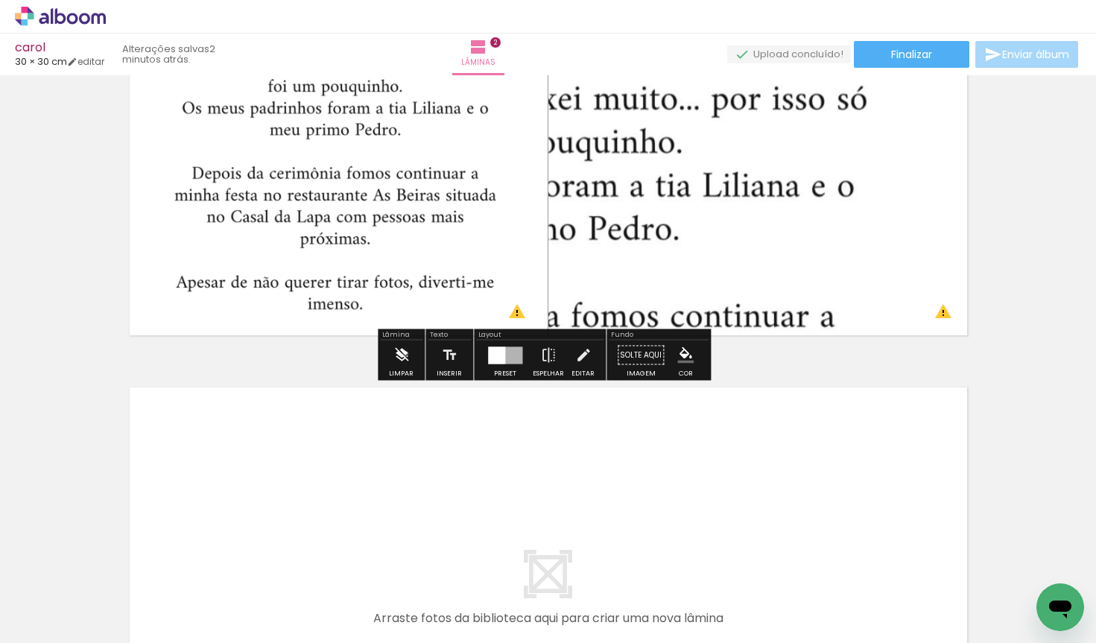
click at [405, 354] on iron-icon at bounding box center [402, 356] width 16 height 30
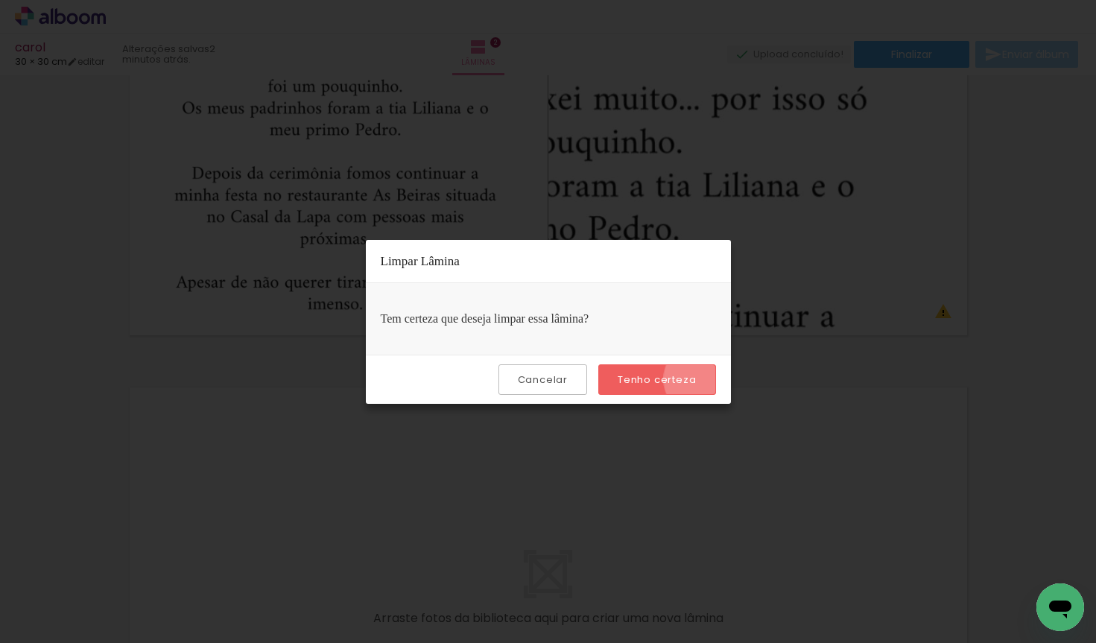
click at [706, 379] on paper-button "Tenho certeza" at bounding box center [657, 379] width 117 height 31
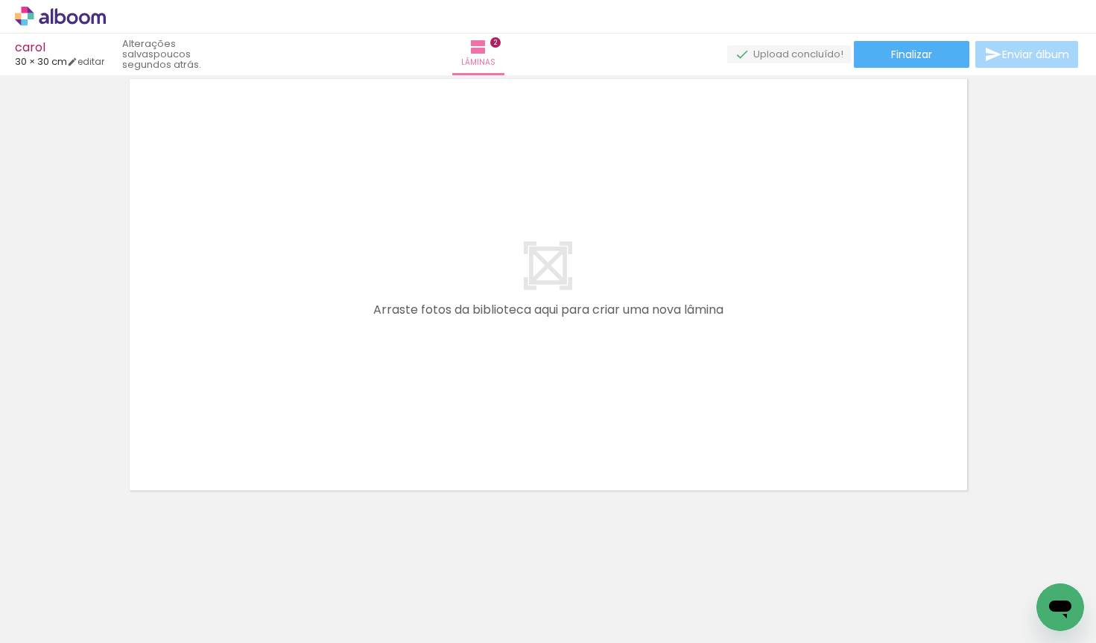
scroll to position [929, 0]
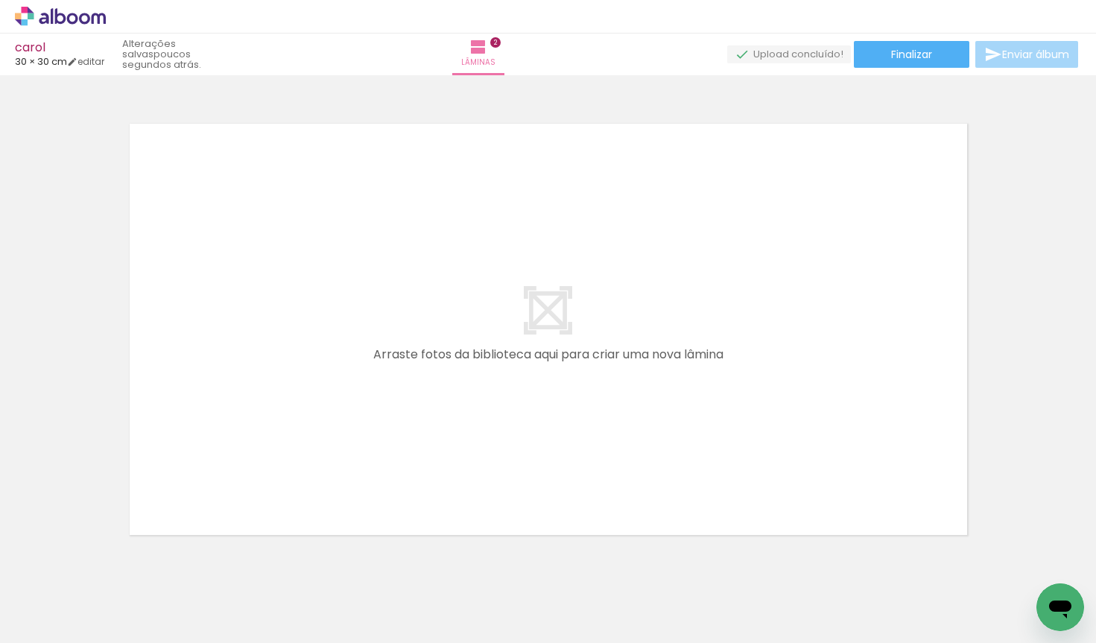
click at [496, 426] on quentale-layouter at bounding box center [548, 329] width 853 height 426
click at [233, 600] on div at bounding box center [232, 593] width 59 height 74
click at [239, 593] on div at bounding box center [232, 593] width 59 height 74
click at [557, 380] on quentale-layouter at bounding box center [548, 329] width 853 height 426
click at [549, 302] on quentale-layouter at bounding box center [548, 329] width 853 height 426
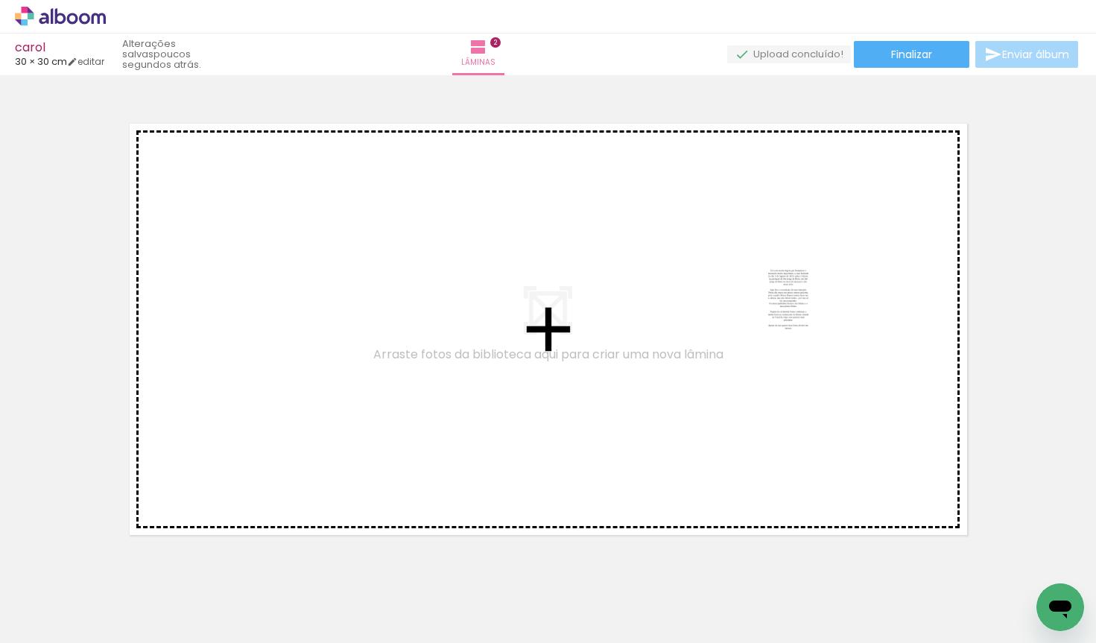
click at [806, 310] on quentale-workspace at bounding box center [548, 321] width 1096 height 643
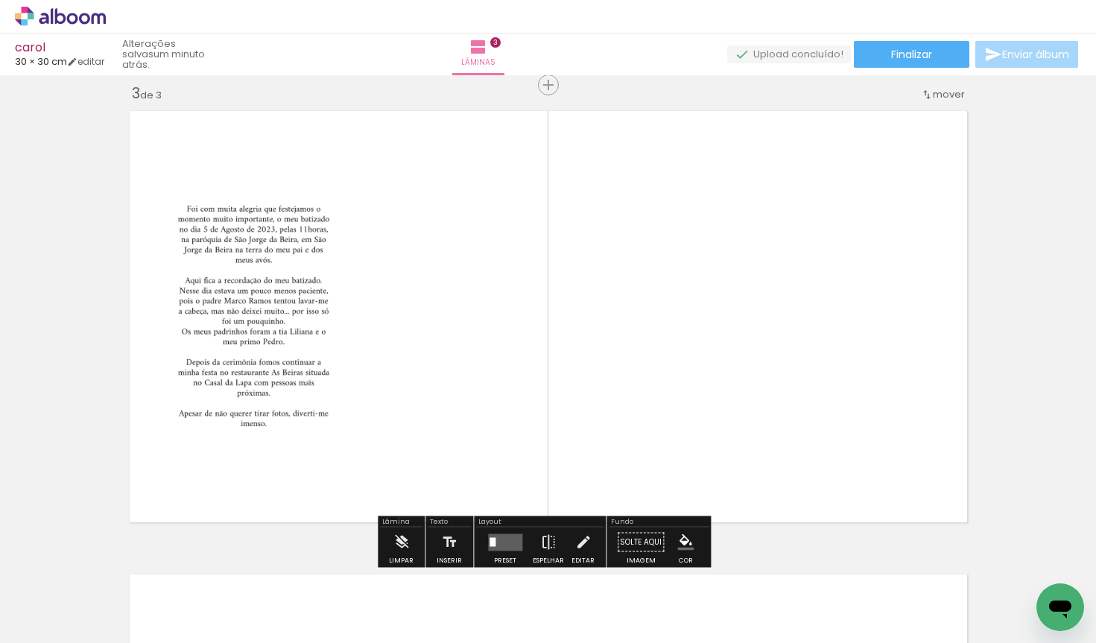
scroll to position [946, 0]
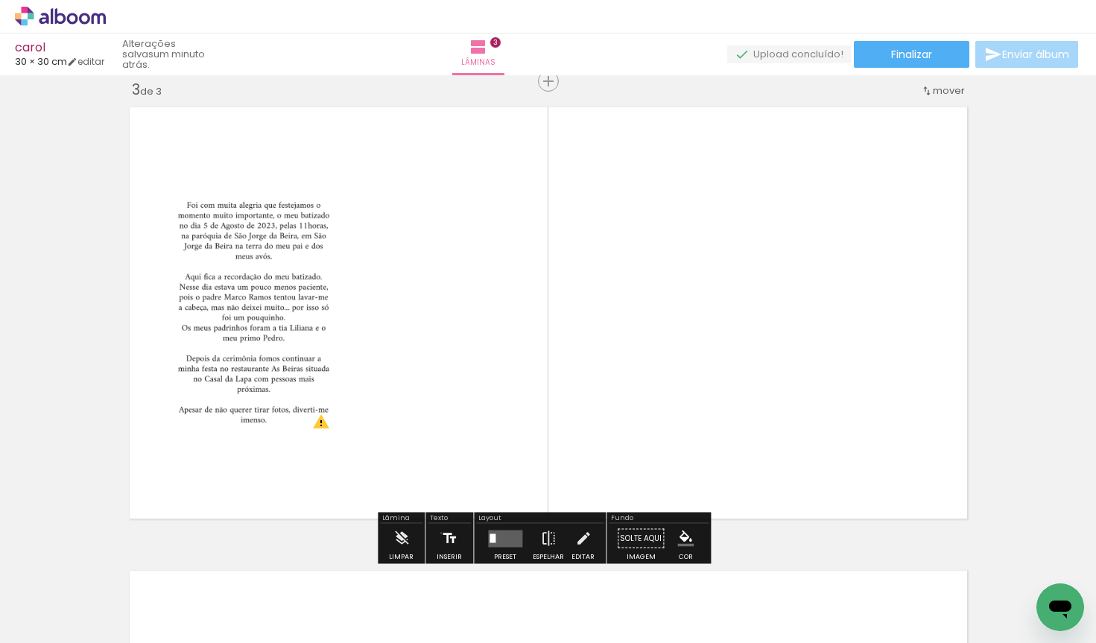
click at [441, 533] on iron-icon at bounding box center [449, 539] width 16 height 30
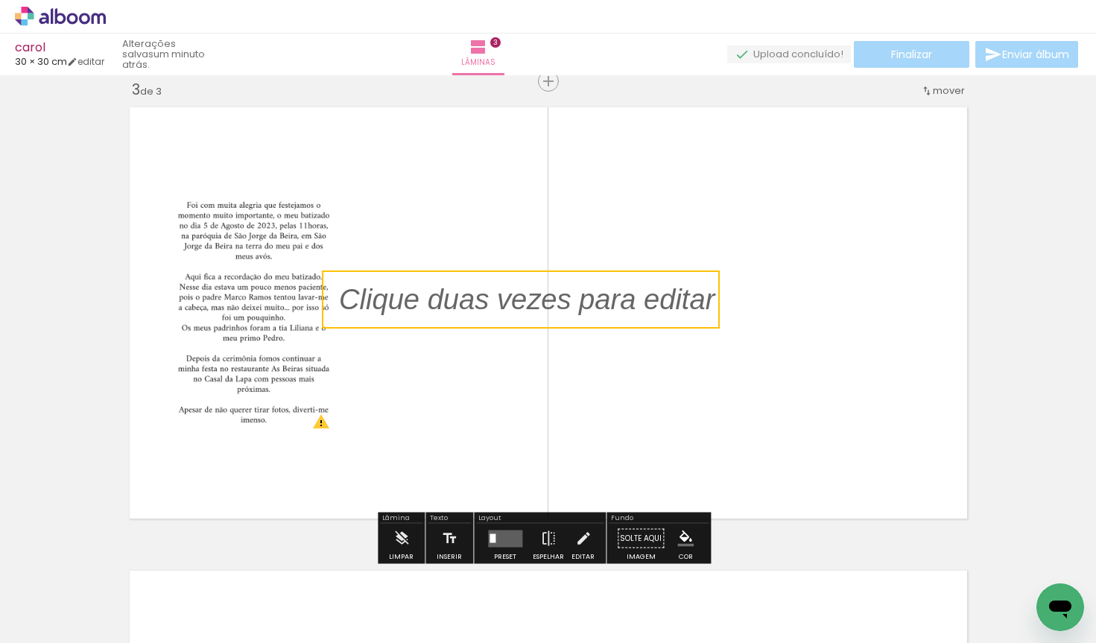
click at [490, 304] on quentale-selection at bounding box center [521, 300] width 398 height 58
click at [490, 304] on p at bounding box center [538, 300] width 398 height 40
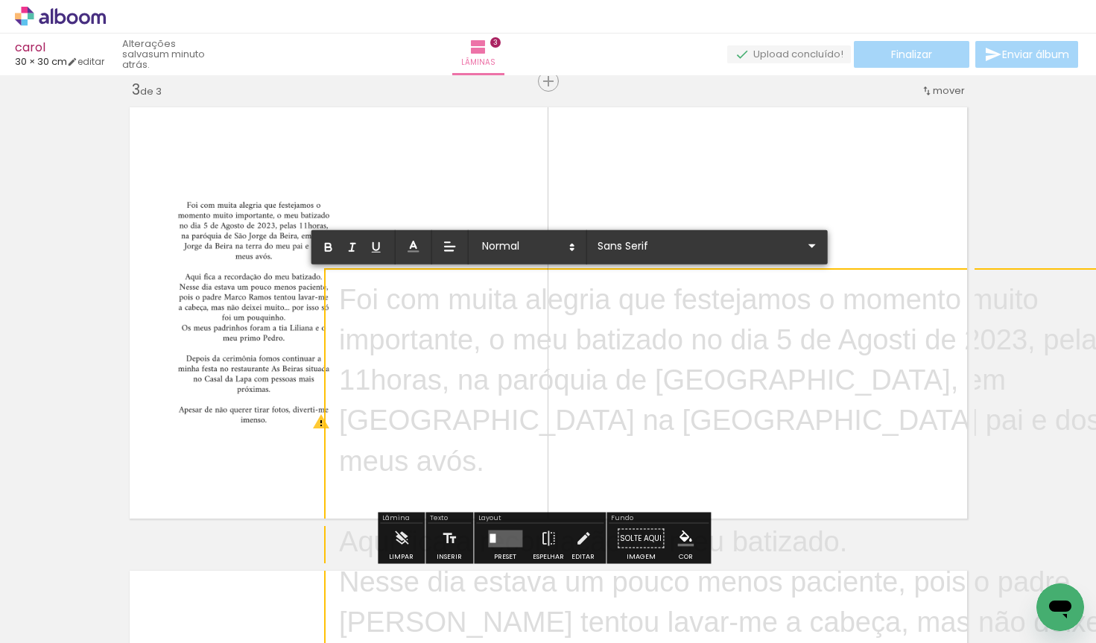
scroll to position [0, 0]
click at [332, 249] on icon "button" at bounding box center [329, 249] width 6 height 4
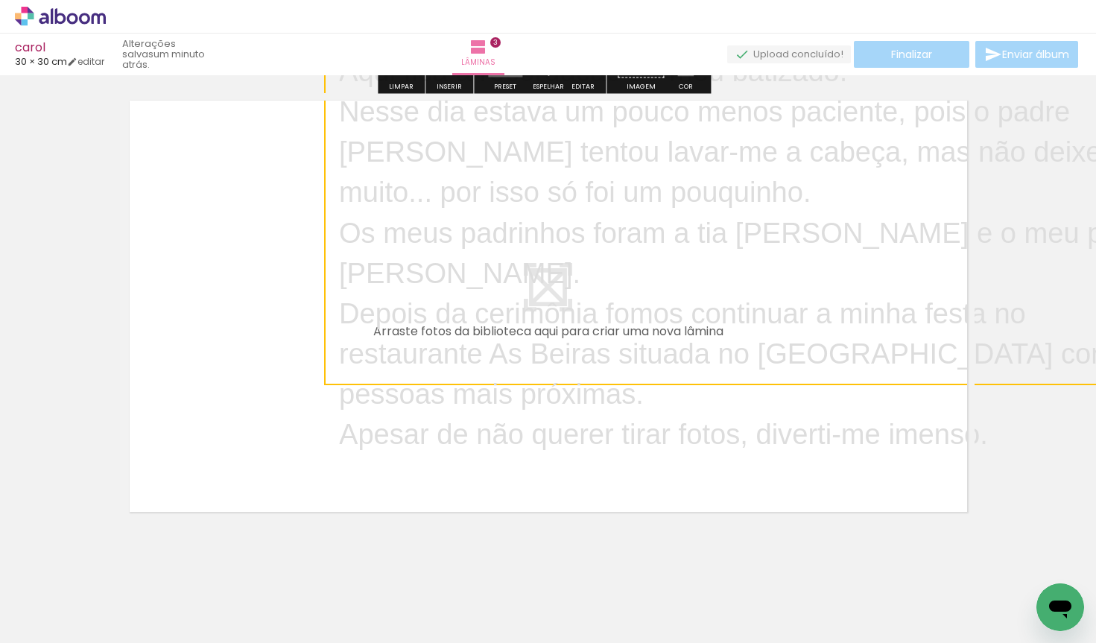
drag, startPoint x: 745, startPoint y: 262, endPoint x: 715, endPoint y: 306, distance: 53.1
click at [715, 306] on p "Depois da cerimônia fomos continuar a minha festa no restaurante As Beiras situ…" at bounding box center [754, 354] width 830 height 121
click at [640, 414] on quentale-layouter at bounding box center [548, 306] width 853 height 426
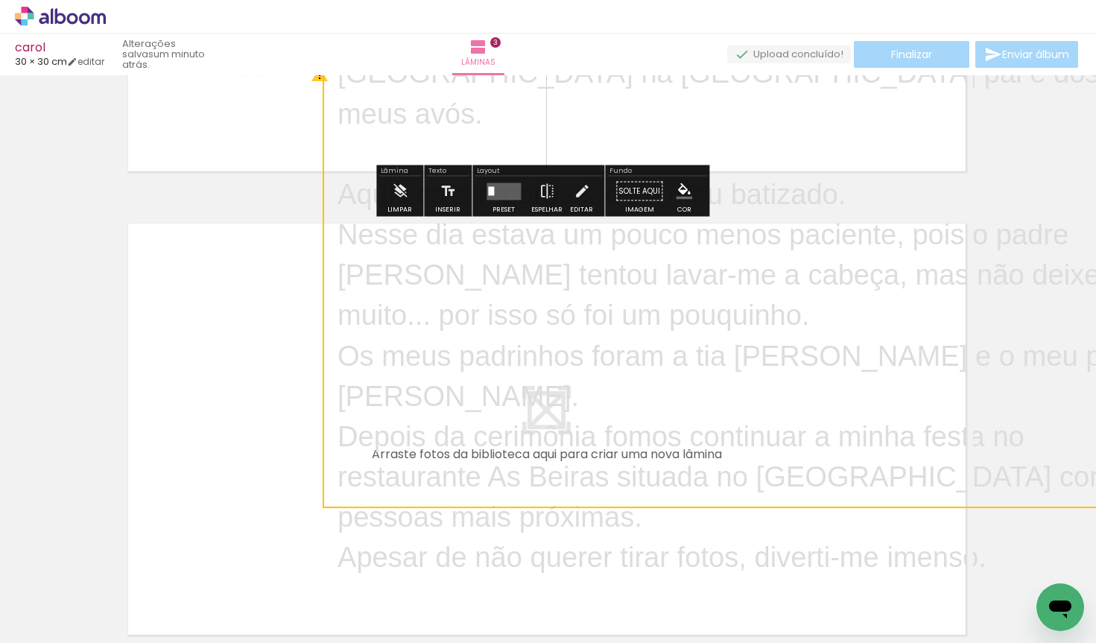
scroll to position [1294, 1]
click at [499, 186] on quentale-layouter at bounding box center [504, 190] width 34 height 17
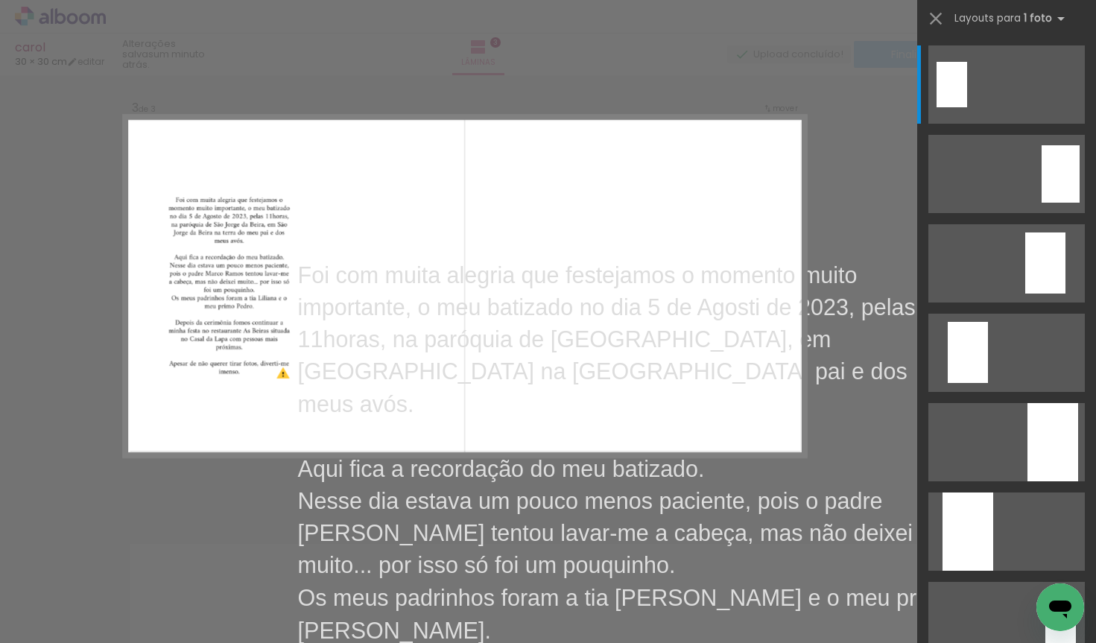
scroll to position [946, 0]
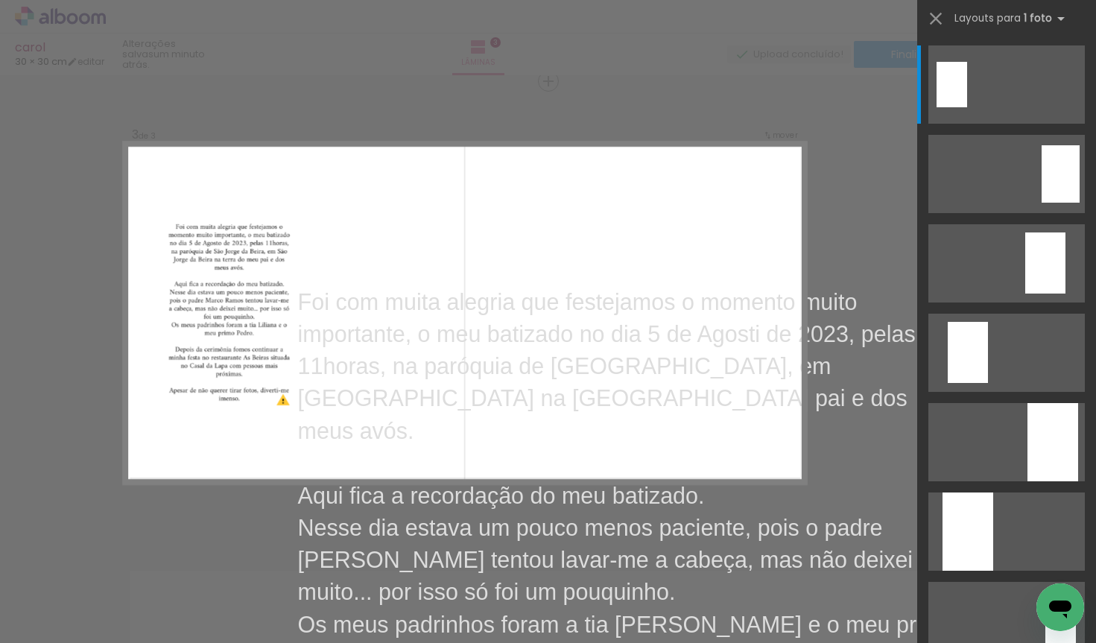
drag, startPoint x: 558, startPoint y: 330, endPoint x: 470, endPoint y: 248, distance: 120.2
click at [469, 248] on album-spread "3 de 3" at bounding box center [465, 312] width 682 height 341
click at [368, 313] on p "Foi com muita alegria que festejamos o momento muito importante, o meu batizado…" at bounding box center [629, 367] width 664 height 162
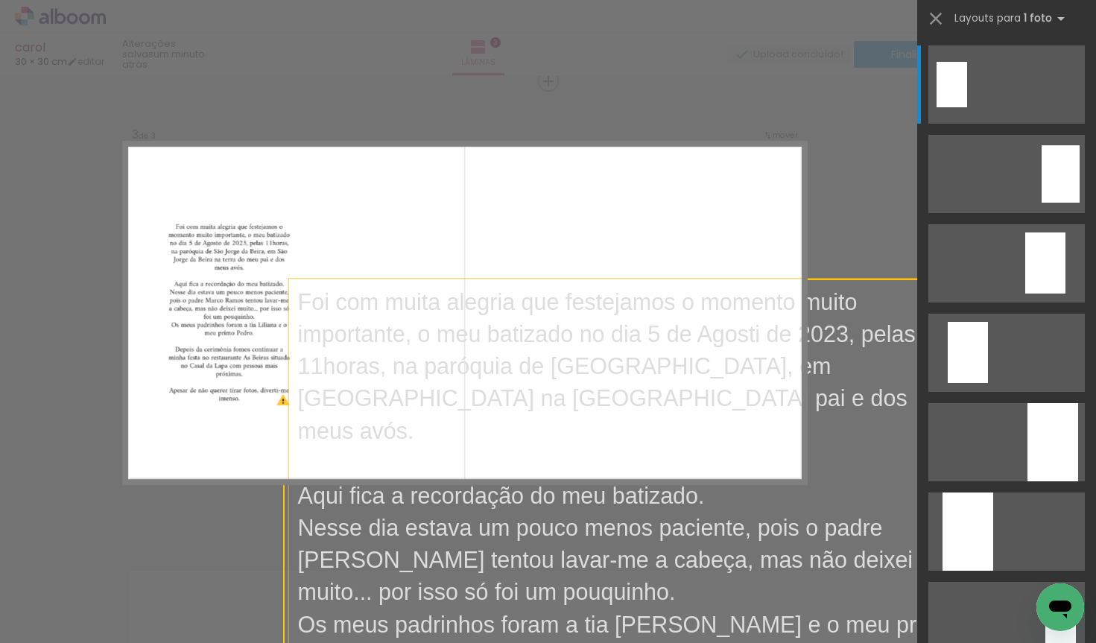
scroll to position [1048, 0]
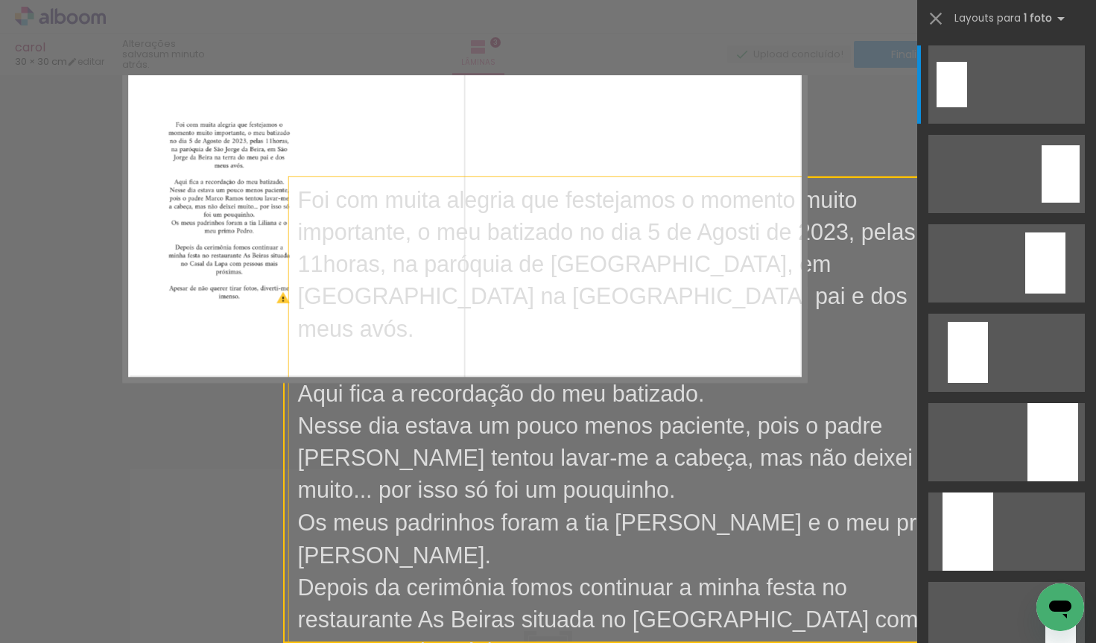
click at [645, 457] on p "Nesse dia estava um pouco menos paciente, pois o padre [PERSON_NAME] tentou lav…" at bounding box center [629, 458] width 664 height 97
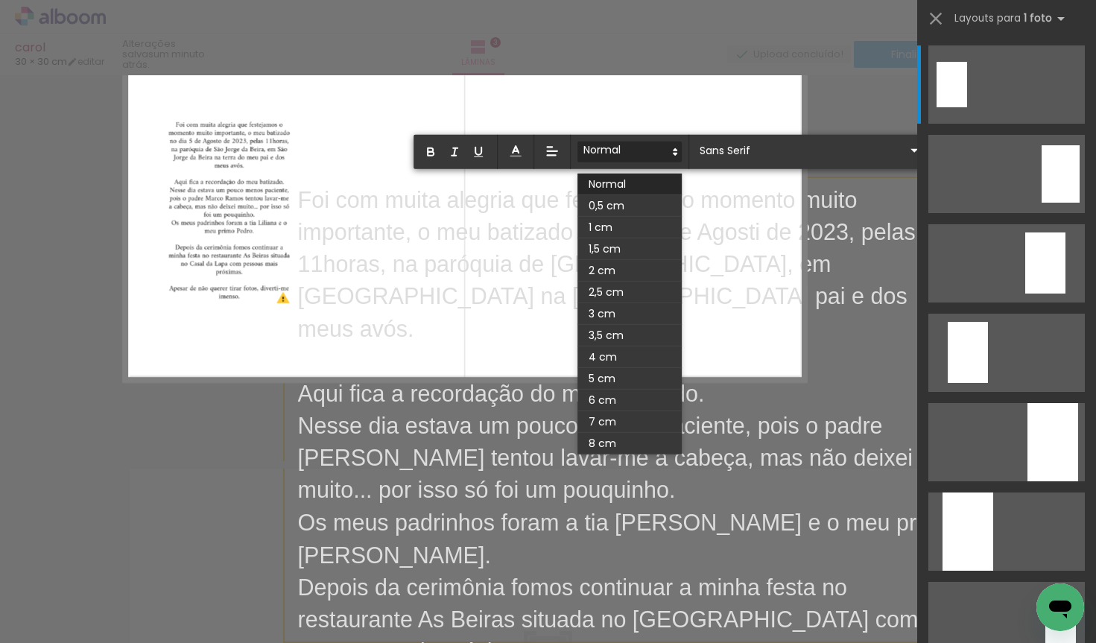
click at [611, 148] on span at bounding box center [630, 152] width 104 height 21
click at [625, 193] on span at bounding box center [630, 185] width 104 height 22
click at [627, 201] on span at bounding box center [630, 206] width 104 height 22
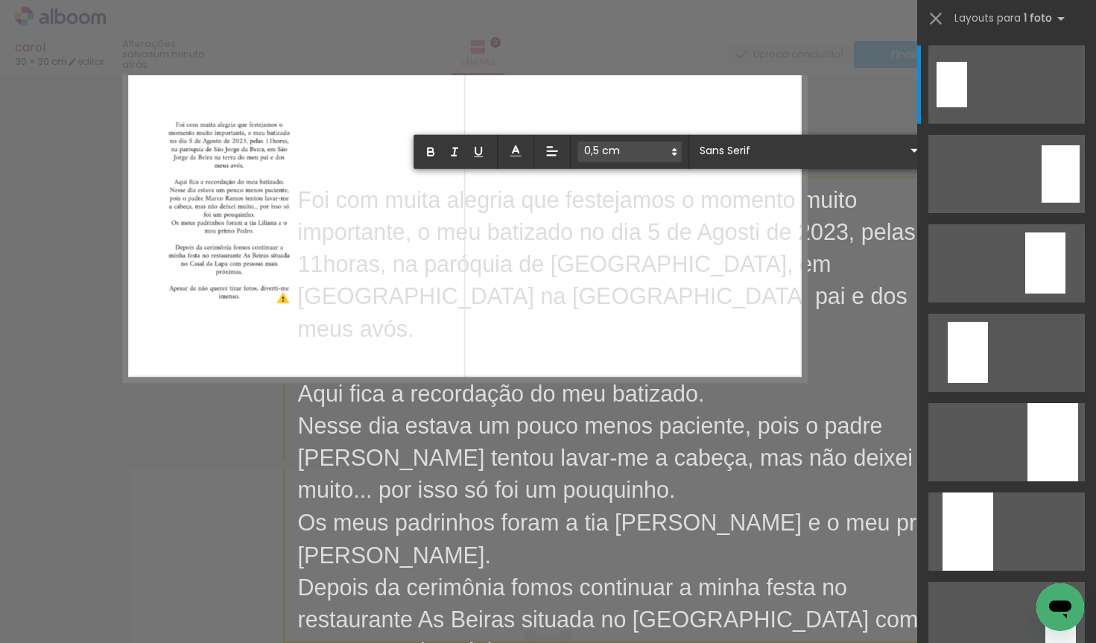
click at [633, 149] on span at bounding box center [630, 152] width 104 height 21
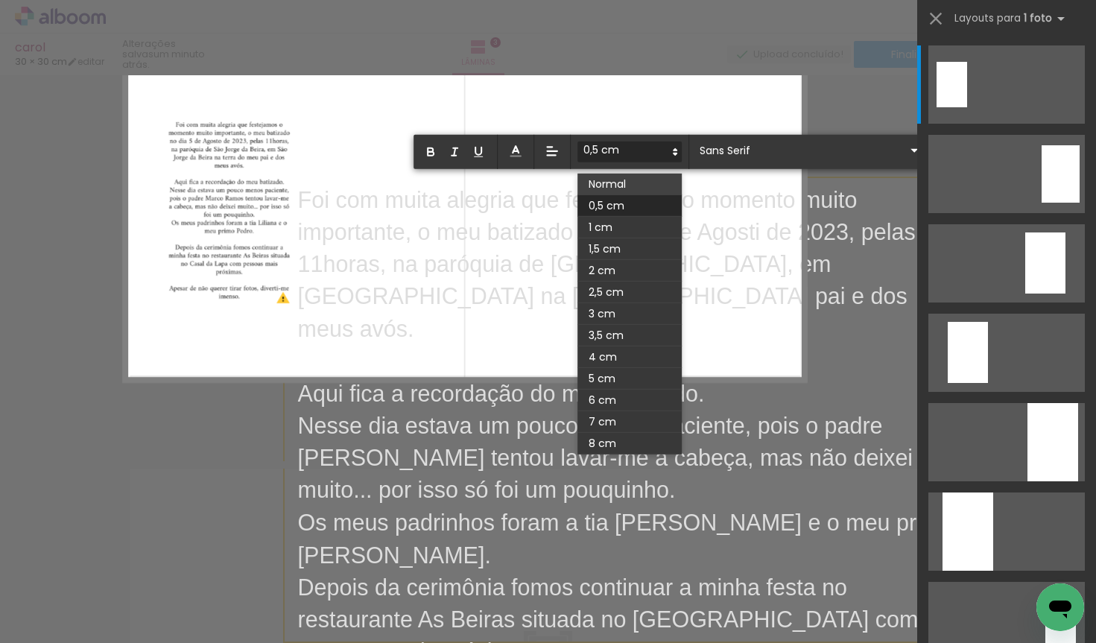
click at [637, 181] on span at bounding box center [630, 185] width 104 height 22
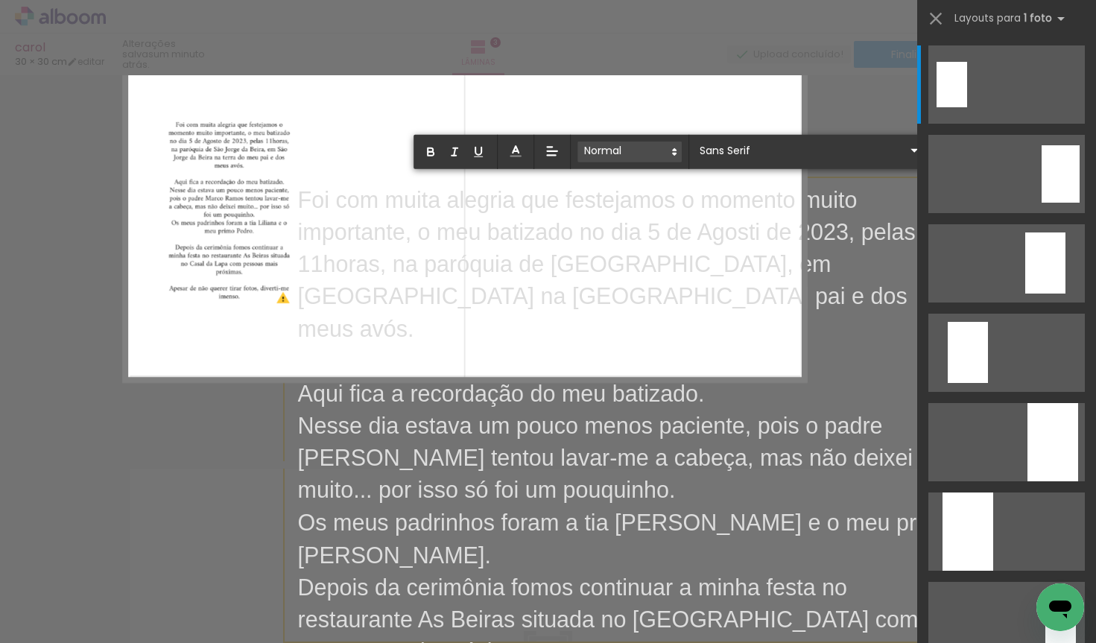
click at [648, 149] on span at bounding box center [630, 152] width 104 height 21
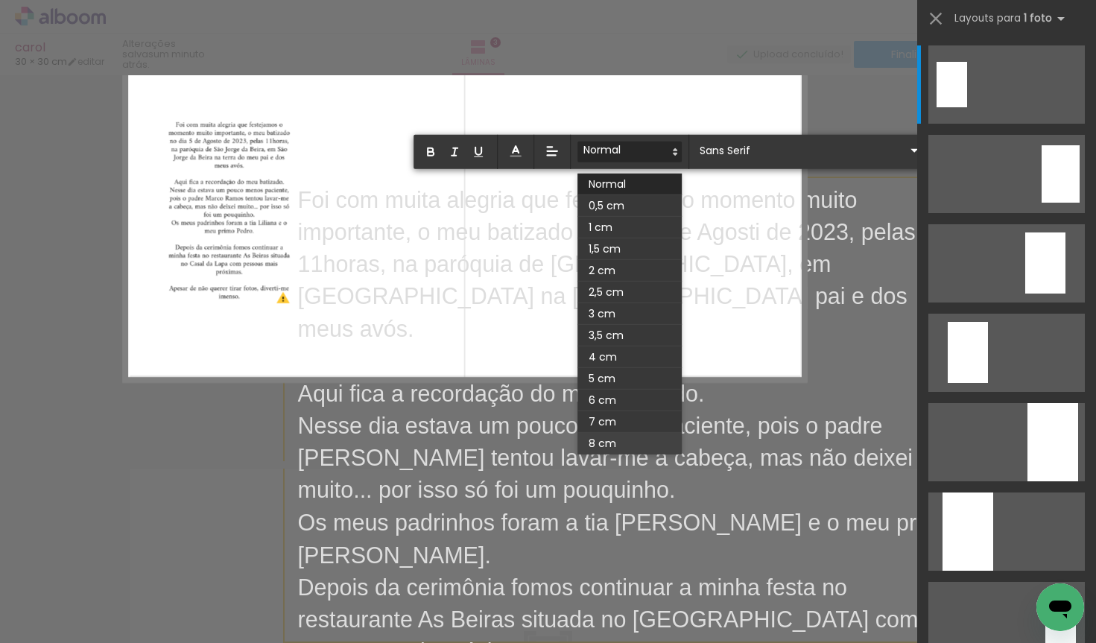
click at [609, 435] on span at bounding box center [630, 444] width 104 height 22
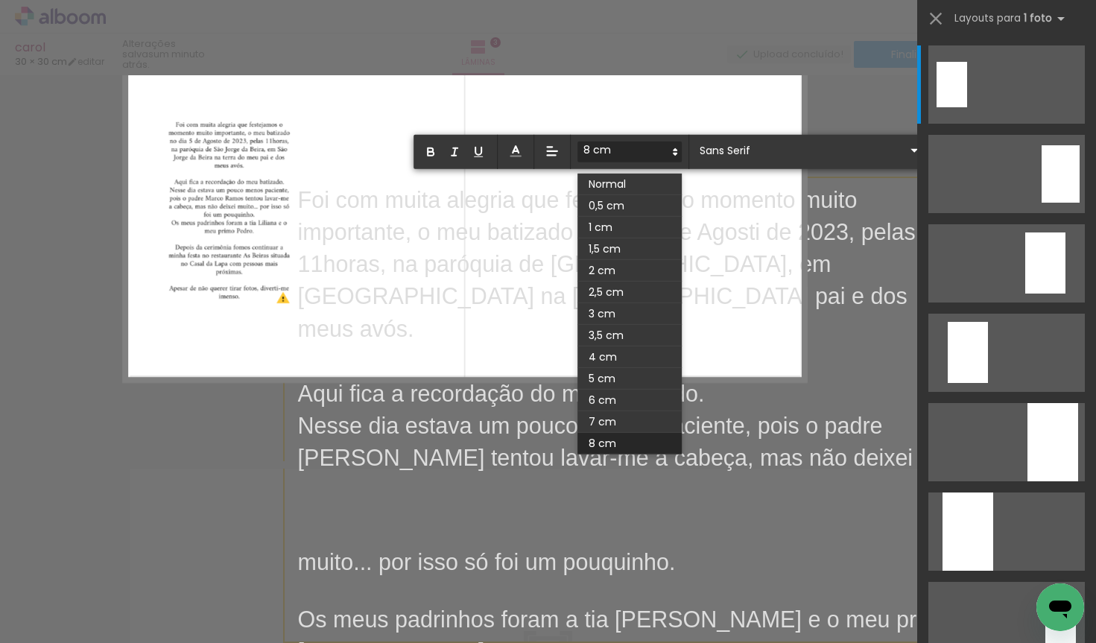
click at [629, 142] on span at bounding box center [630, 152] width 104 height 21
click at [625, 180] on span at bounding box center [630, 185] width 104 height 22
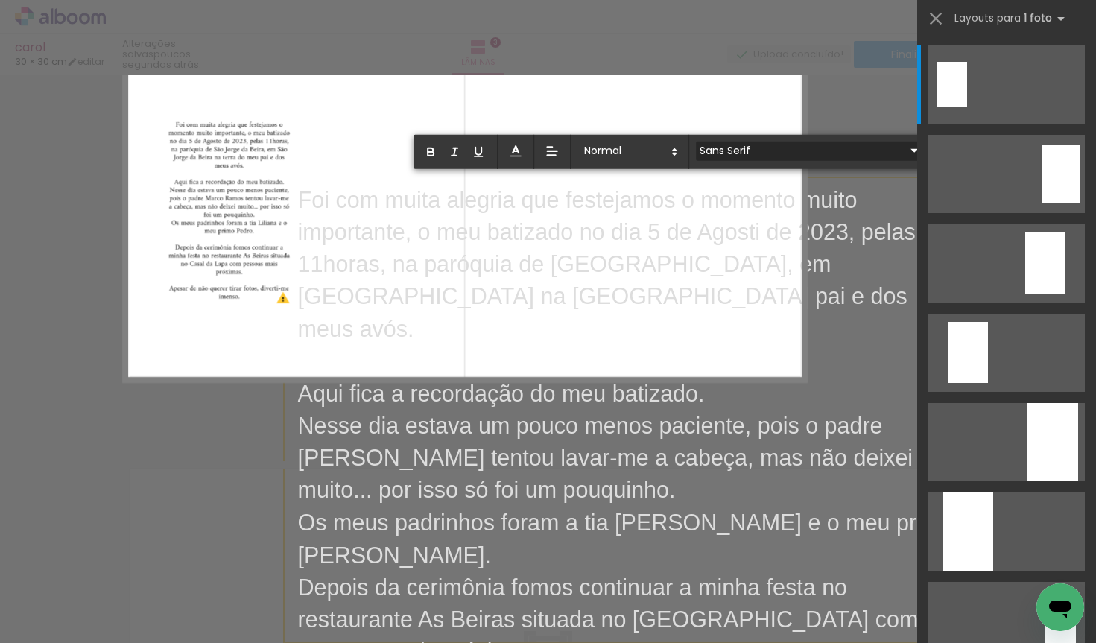
click at [747, 148] on input "Sans Serif" at bounding box center [800, 150] width 209 height 16
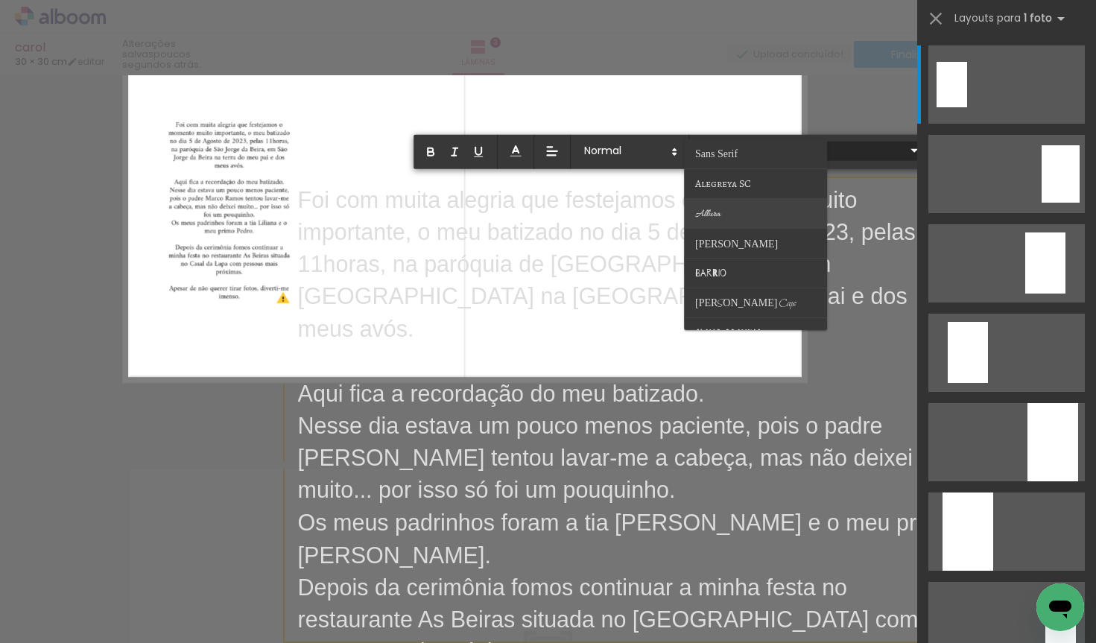
click at [740, 206] on paper-item at bounding box center [755, 213] width 143 height 30
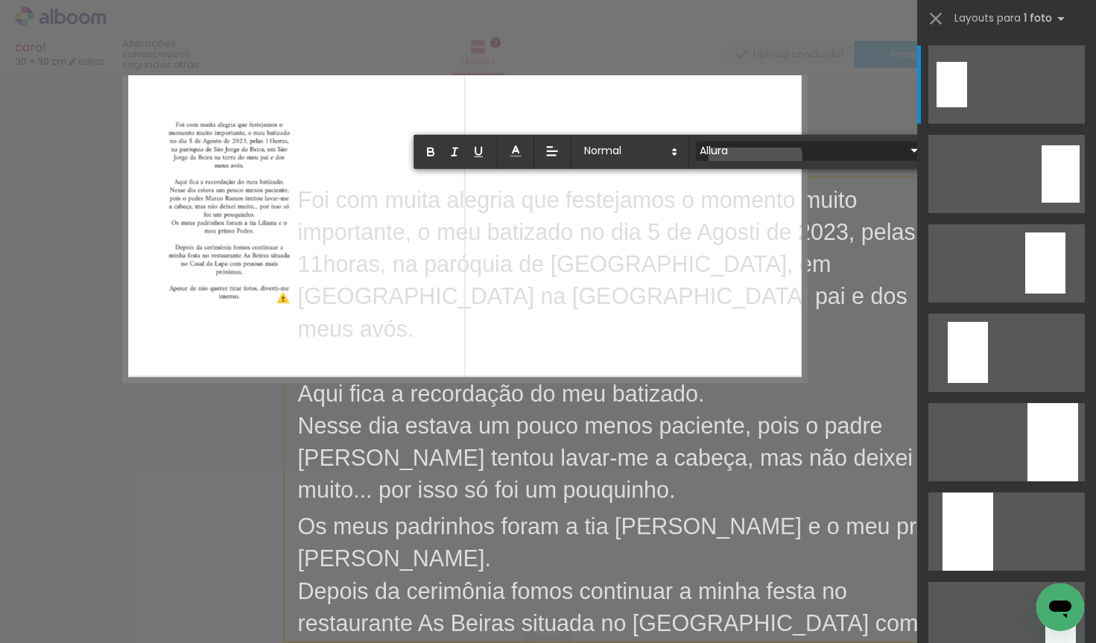
click at [756, 160] on div at bounding box center [809, 160] width 227 height 1
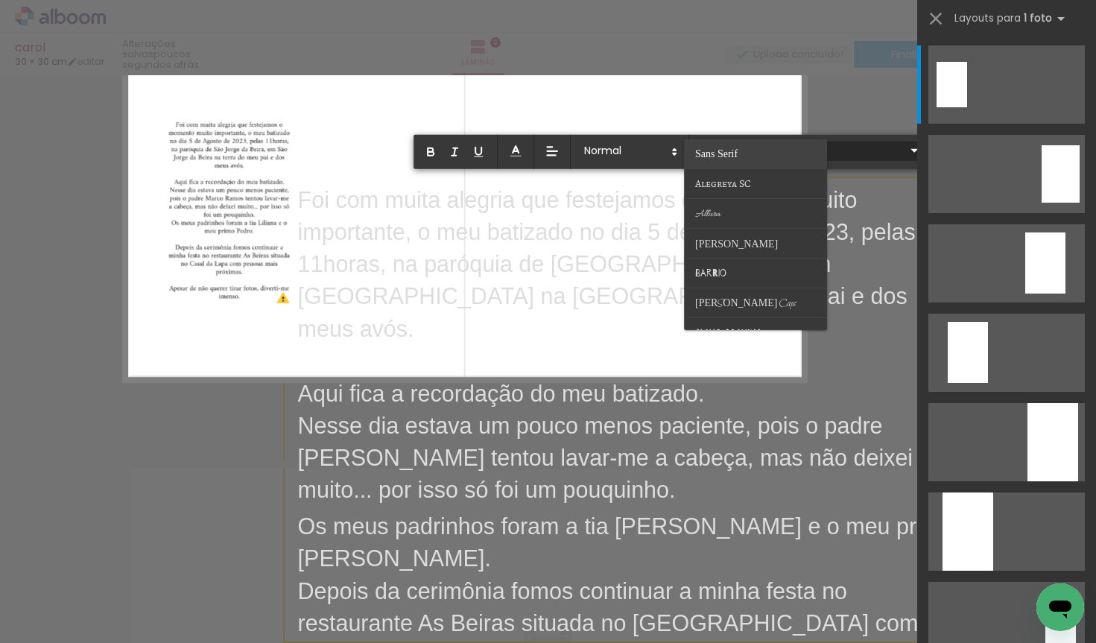
click at [754, 158] on paper-item at bounding box center [755, 154] width 143 height 30
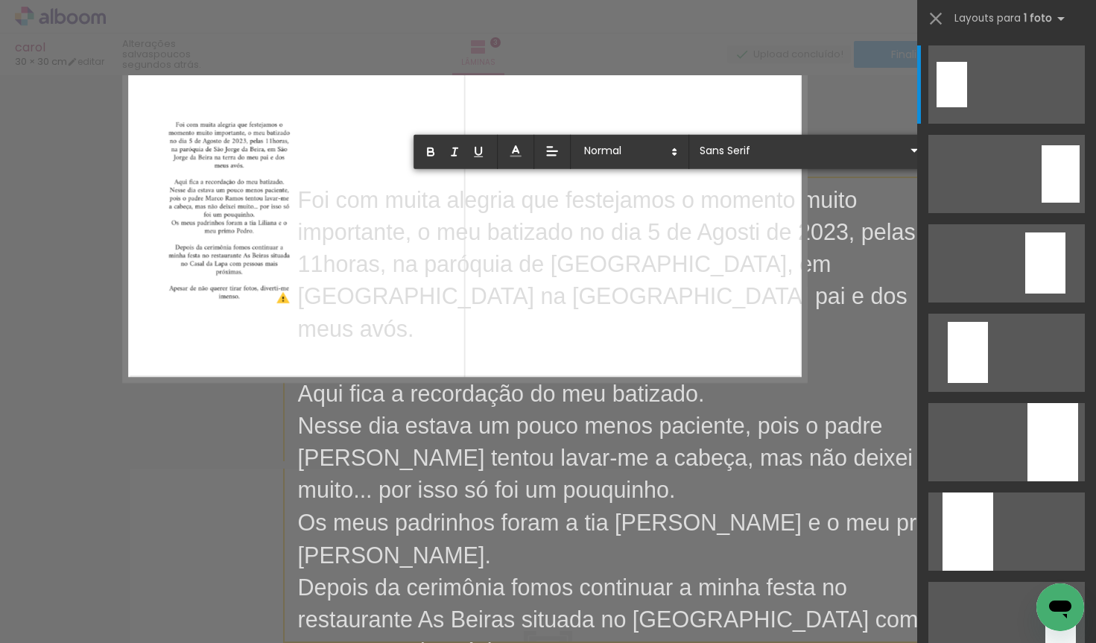
click at [665, 277] on p "Foi com muita alegria que festejamos o momento muito importante, o meu batizado…" at bounding box center [629, 265] width 664 height 162
click at [906, 145] on iron-icon at bounding box center [915, 151] width 18 height 18
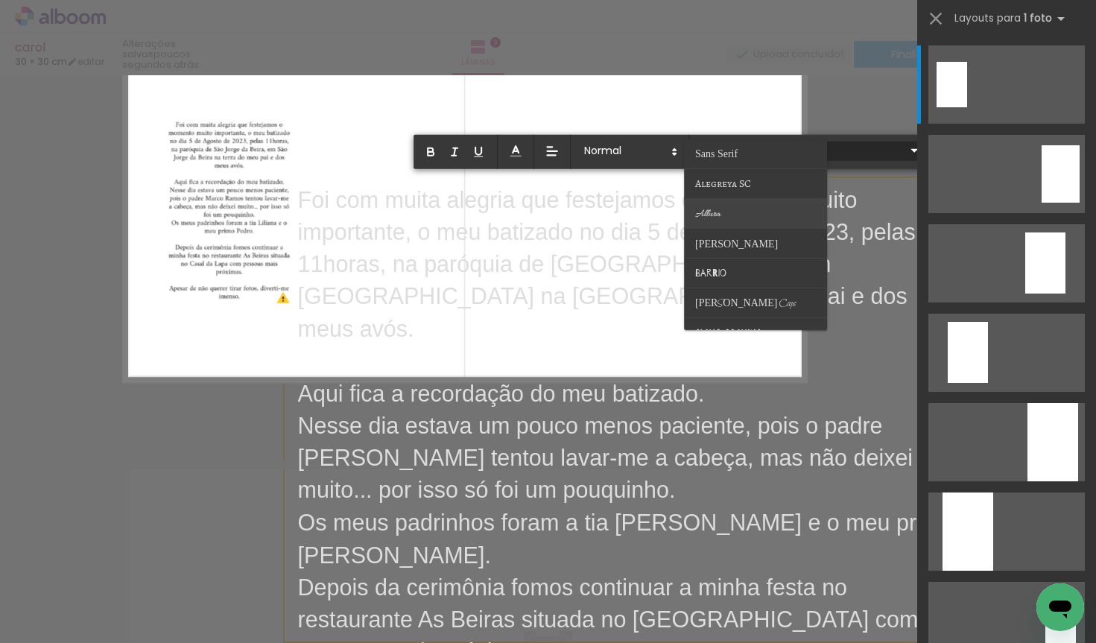
click at [729, 200] on paper-item at bounding box center [755, 213] width 143 height 30
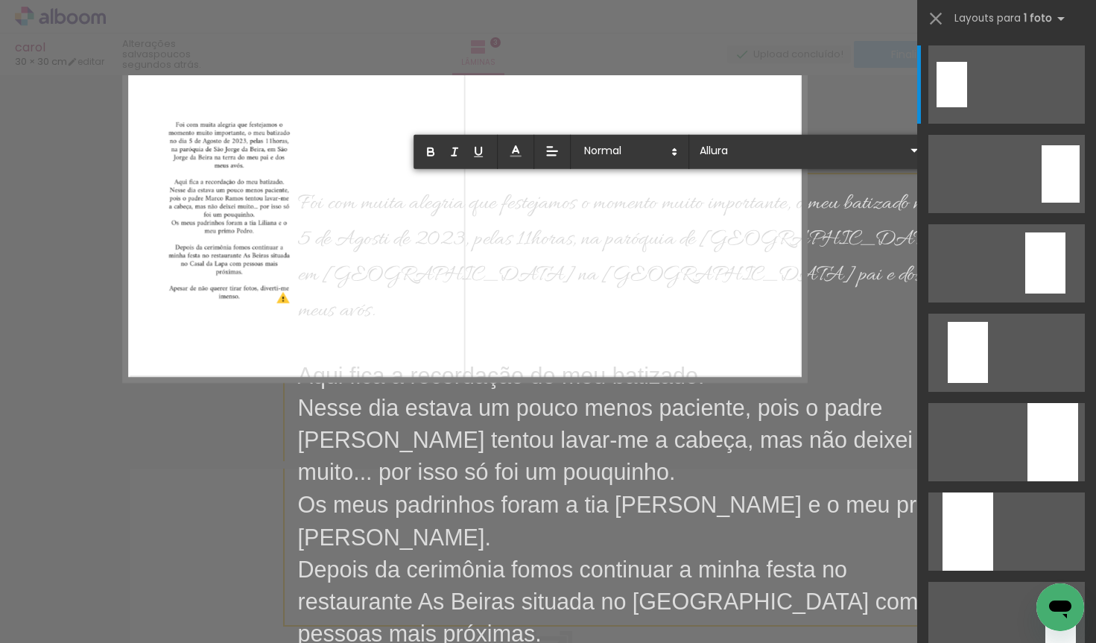
click at [650, 287] on span "Foi com muita alegria que festejamos o momento muito importante, o meu batizado…" at bounding box center [631, 257] width 668 height 136
click at [906, 146] on iron-icon at bounding box center [915, 151] width 18 height 18
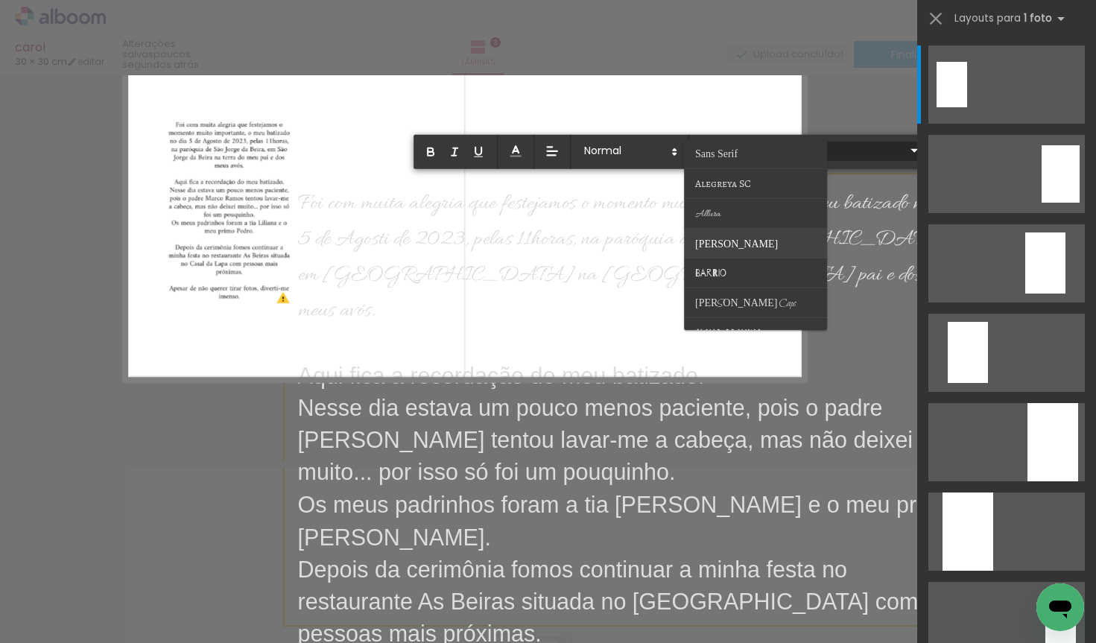
click at [741, 242] on paper-item at bounding box center [755, 243] width 143 height 30
type input "Barlow"
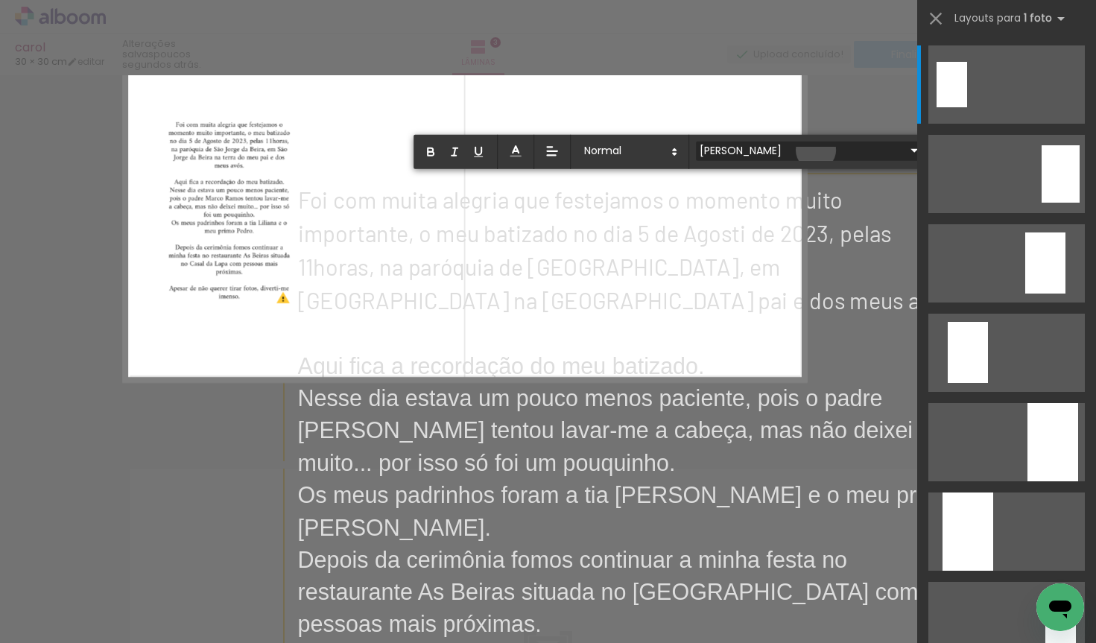
click at [906, 151] on iron-icon at bounding box center [915, 151] width 18 height 18
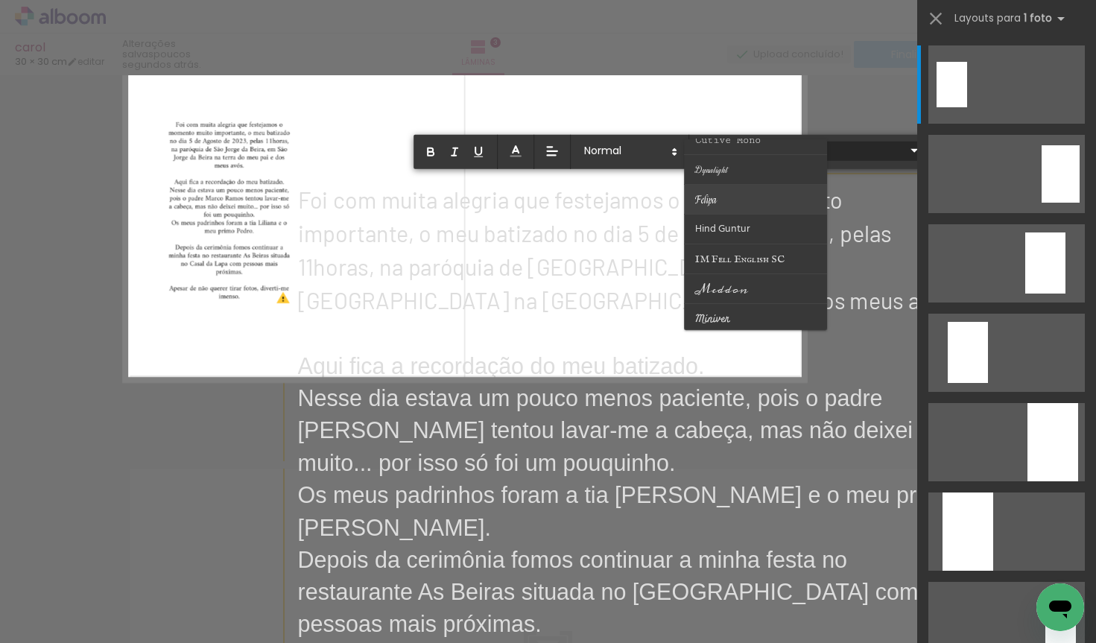
scroll to position [227, 0]
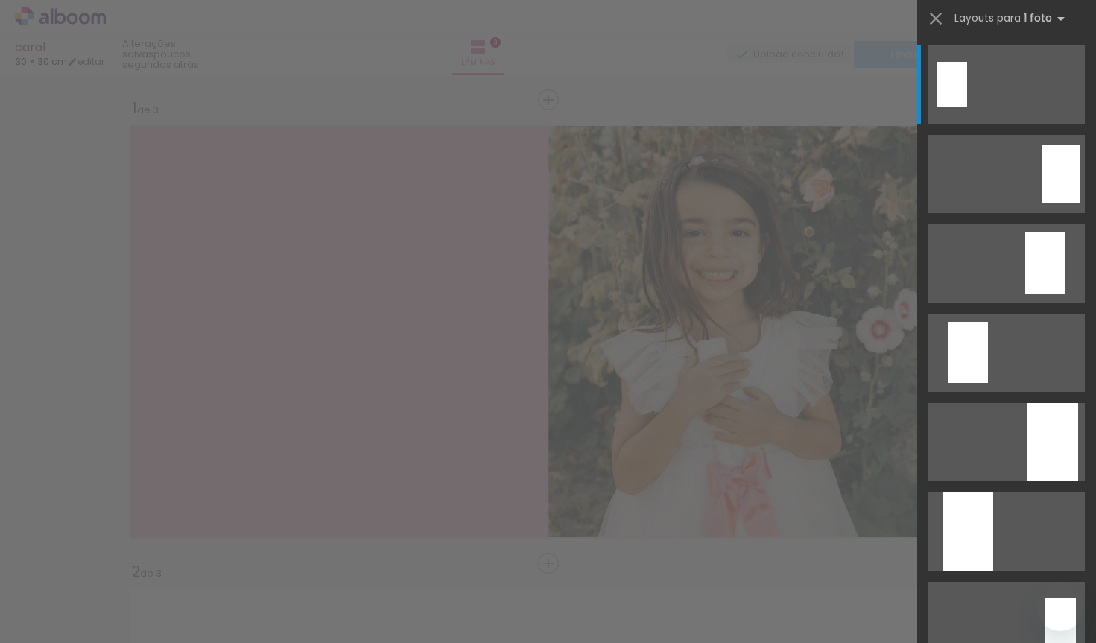
type input "Playball"
